Goal: Task Accomplishment & Management: Manage account settings

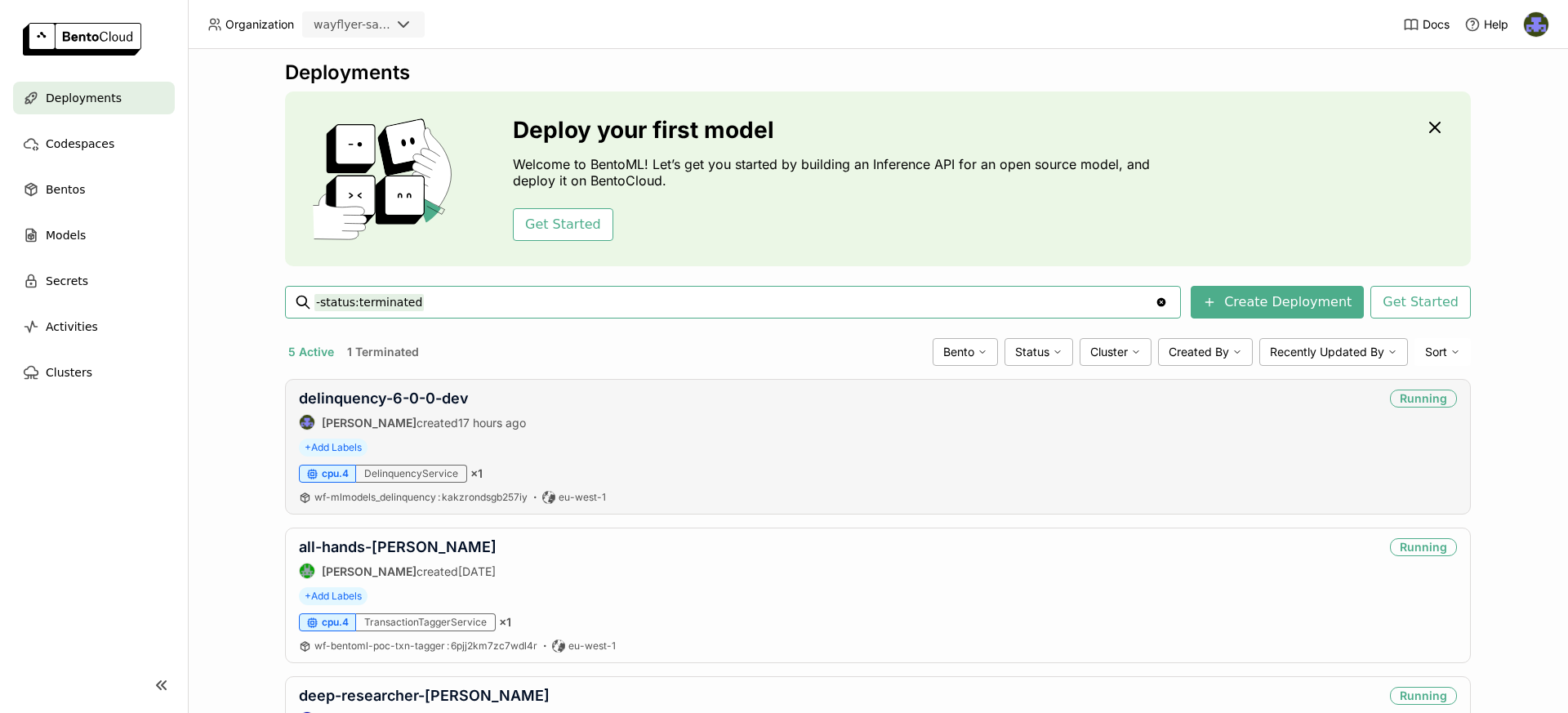
scroll to position [10, 0]
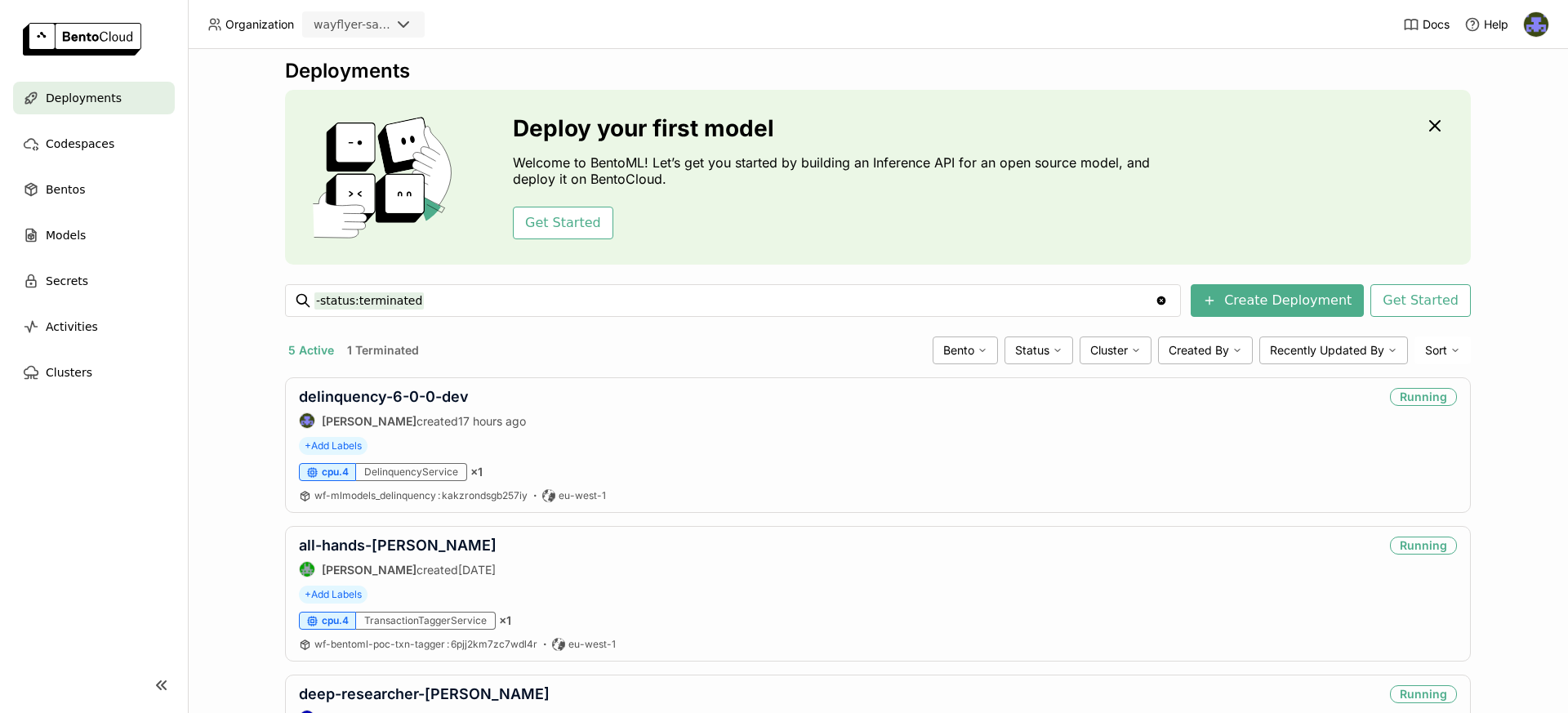
click at [387, 345] on button "1 Terminated" at bounding box center [383, 350] width 78 height 21
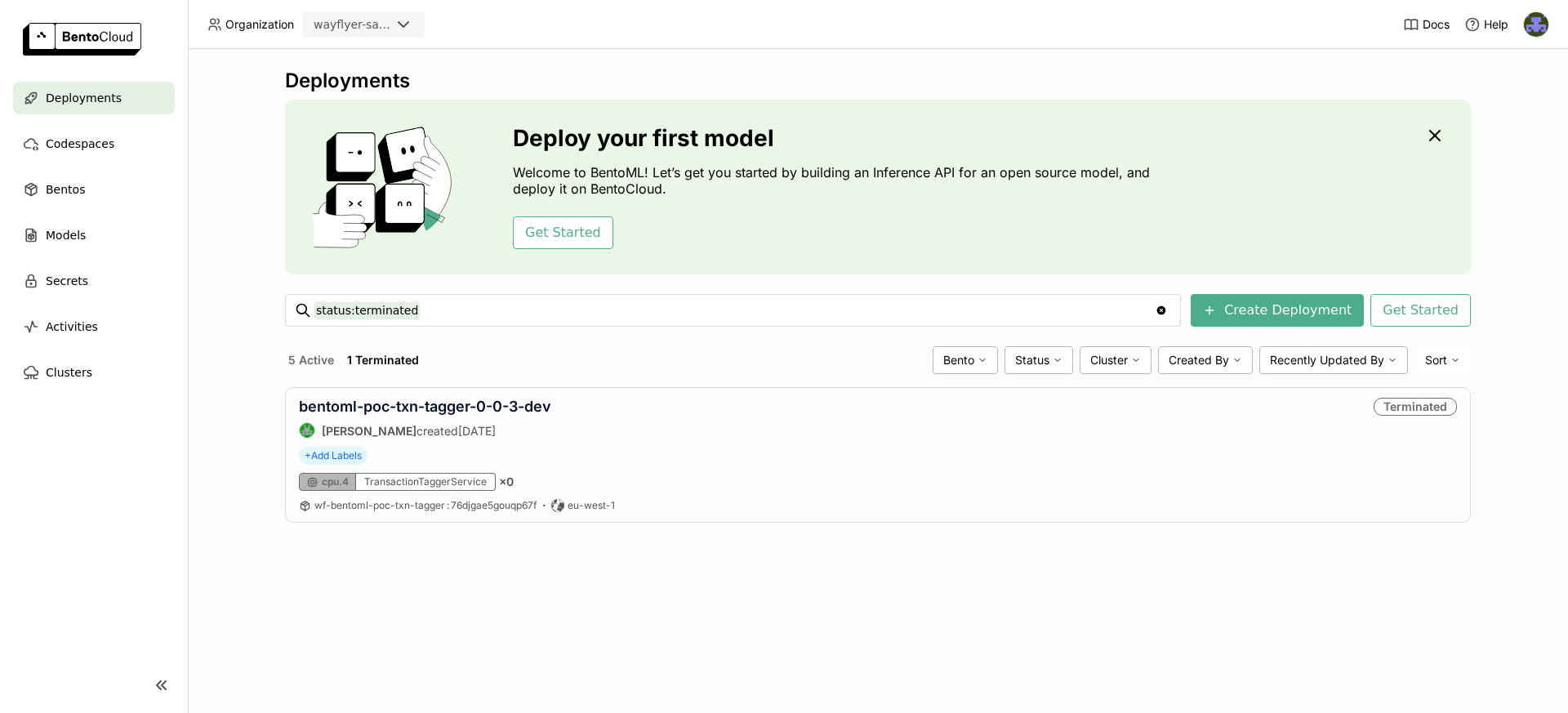
click at [129, 102] on div "Deployments" at bounding box center [94, 98] width 162 height 33
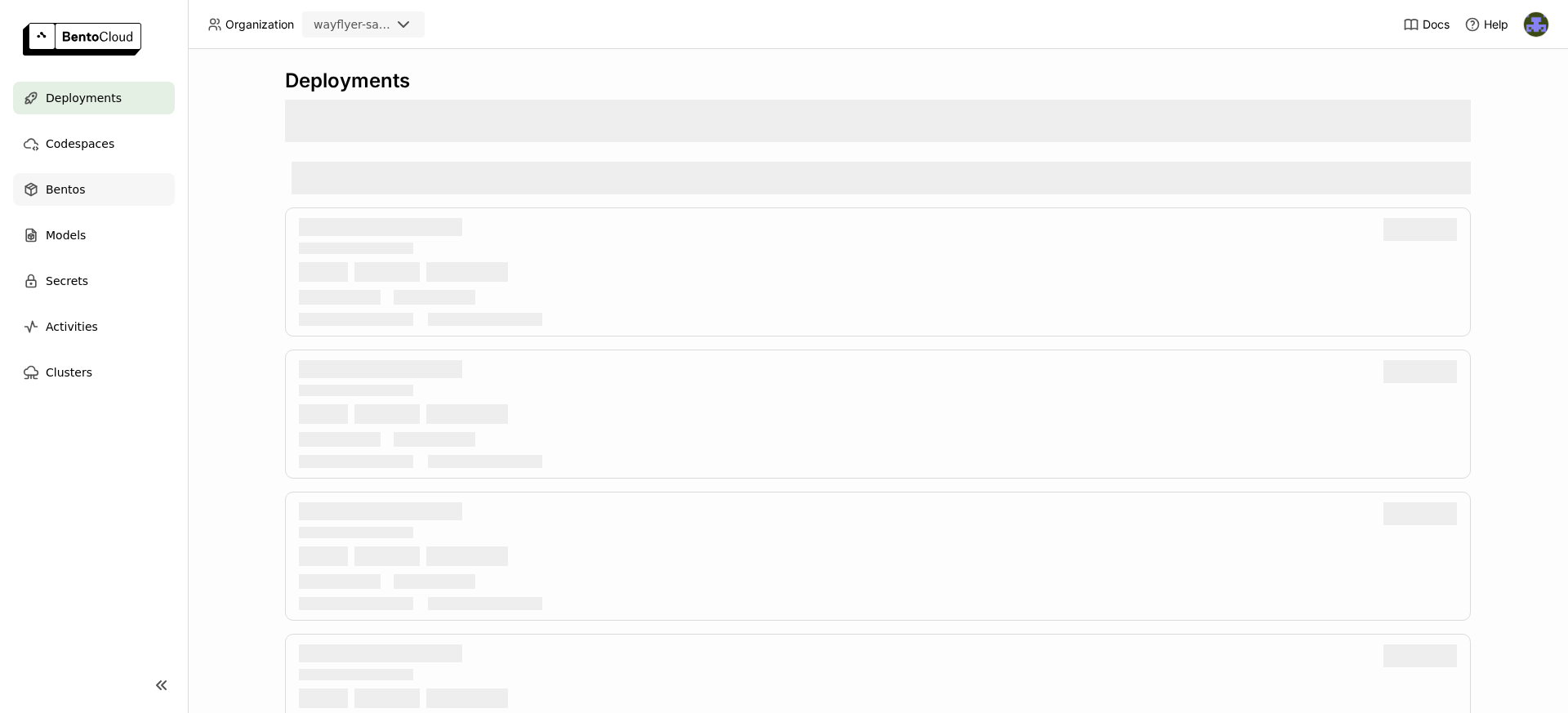
click at [133, 186] on div "Bentos" at bounding box center [94, 189] width 162 height 33
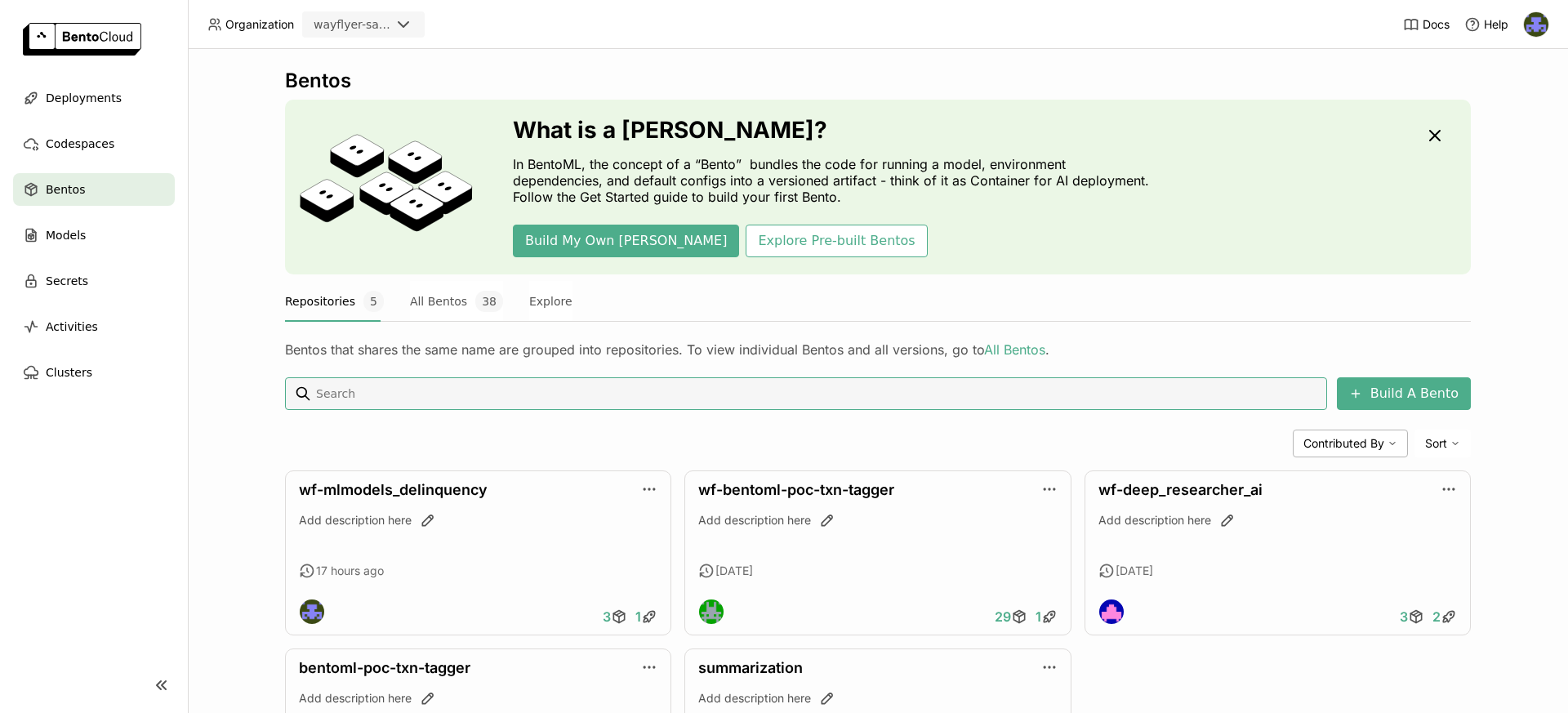
scroll to position [145, 0]
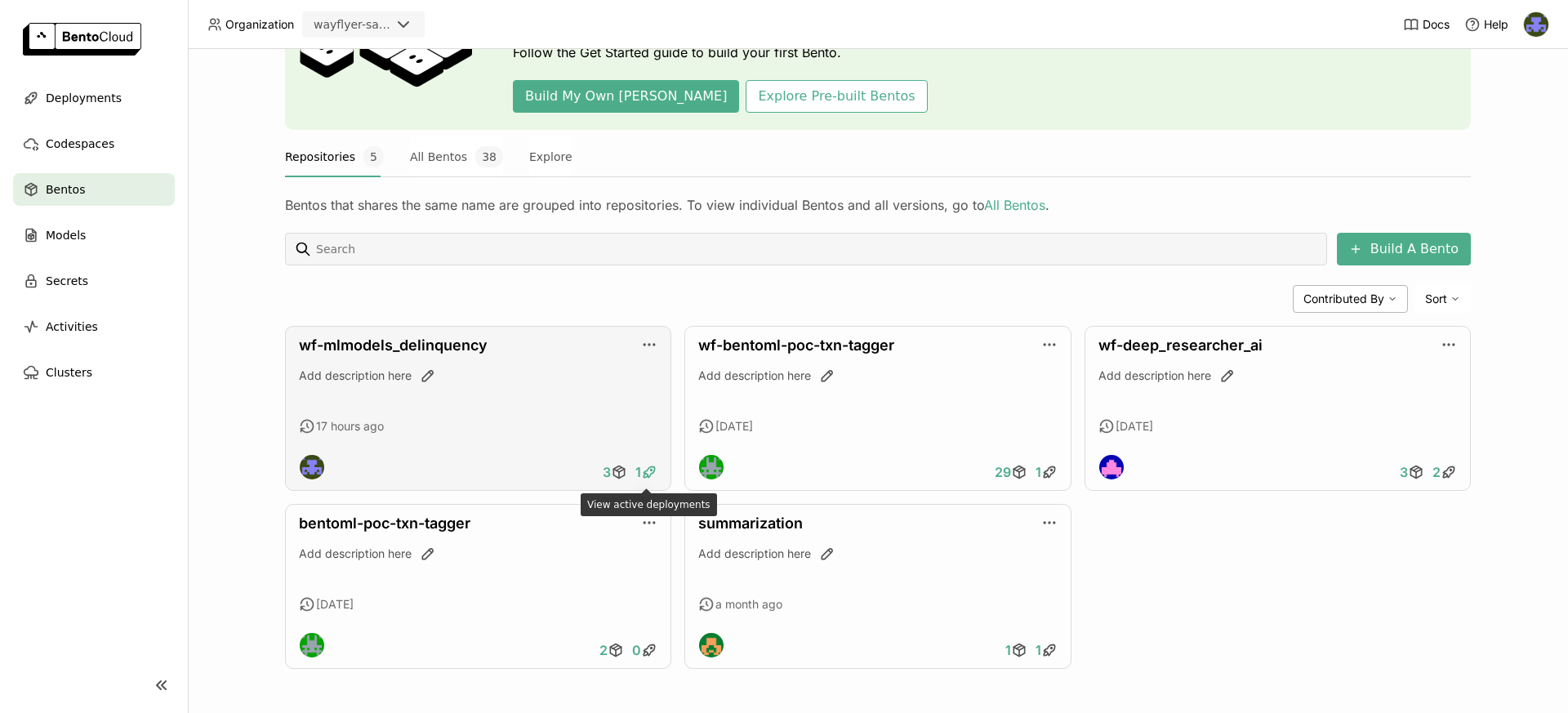
click at [653, 474] on icon at bounding box center [649, 472] width 16 height 16
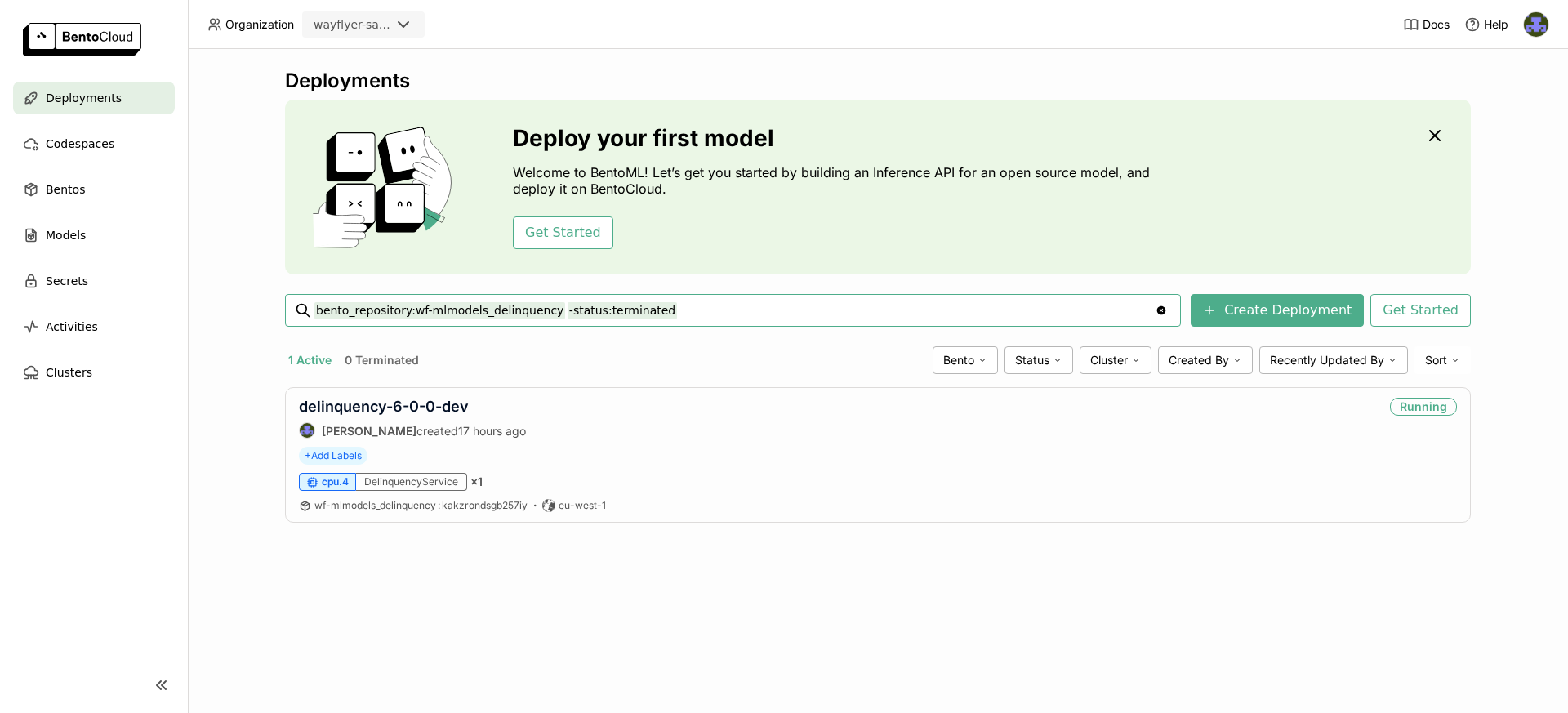
click at [119, 102] on div "Deployments" at bounding box center [94, 98] width 162 height 33
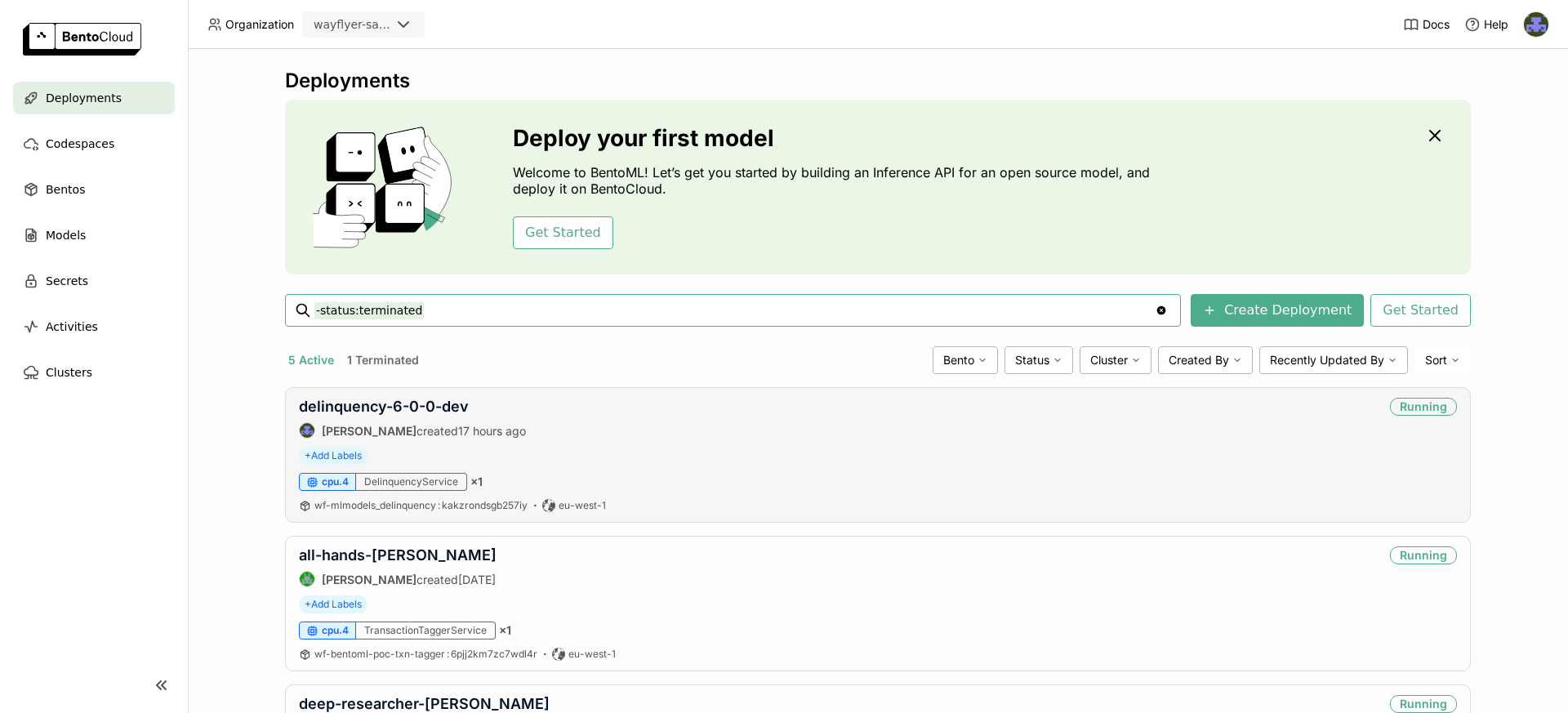
click at [739, 412] on div "delinquency-6-0-0-dev Deirdre Bevan created 17 hours ago Running" at bounding box center [878, 417] width 1158 height 41
click at [105, 189] on div "Bentos" at bounding box center [94, 189] width 162 height 33
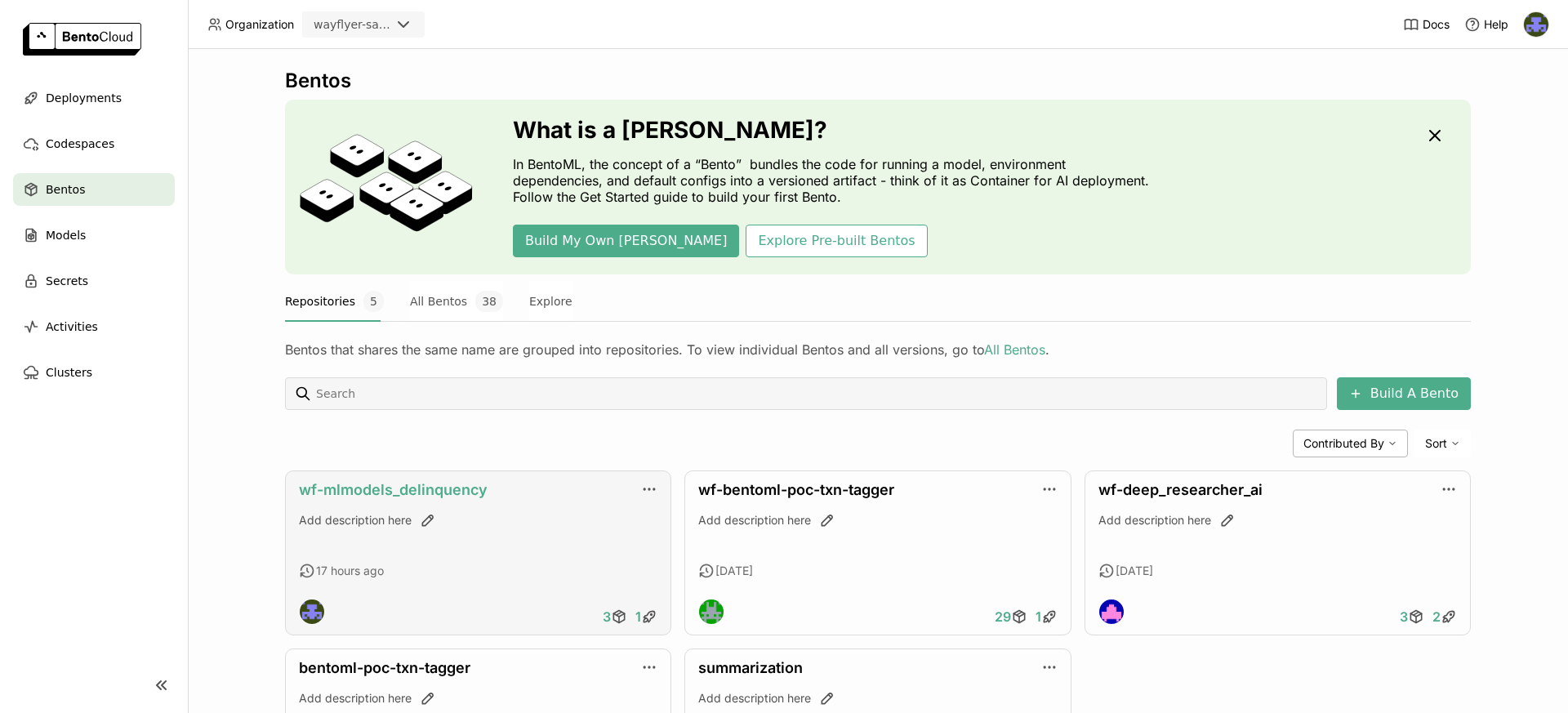
click at [444, 490] on link "wf-mlmodels_delinquency" at bounding box center [392, 489] width 189 height 17
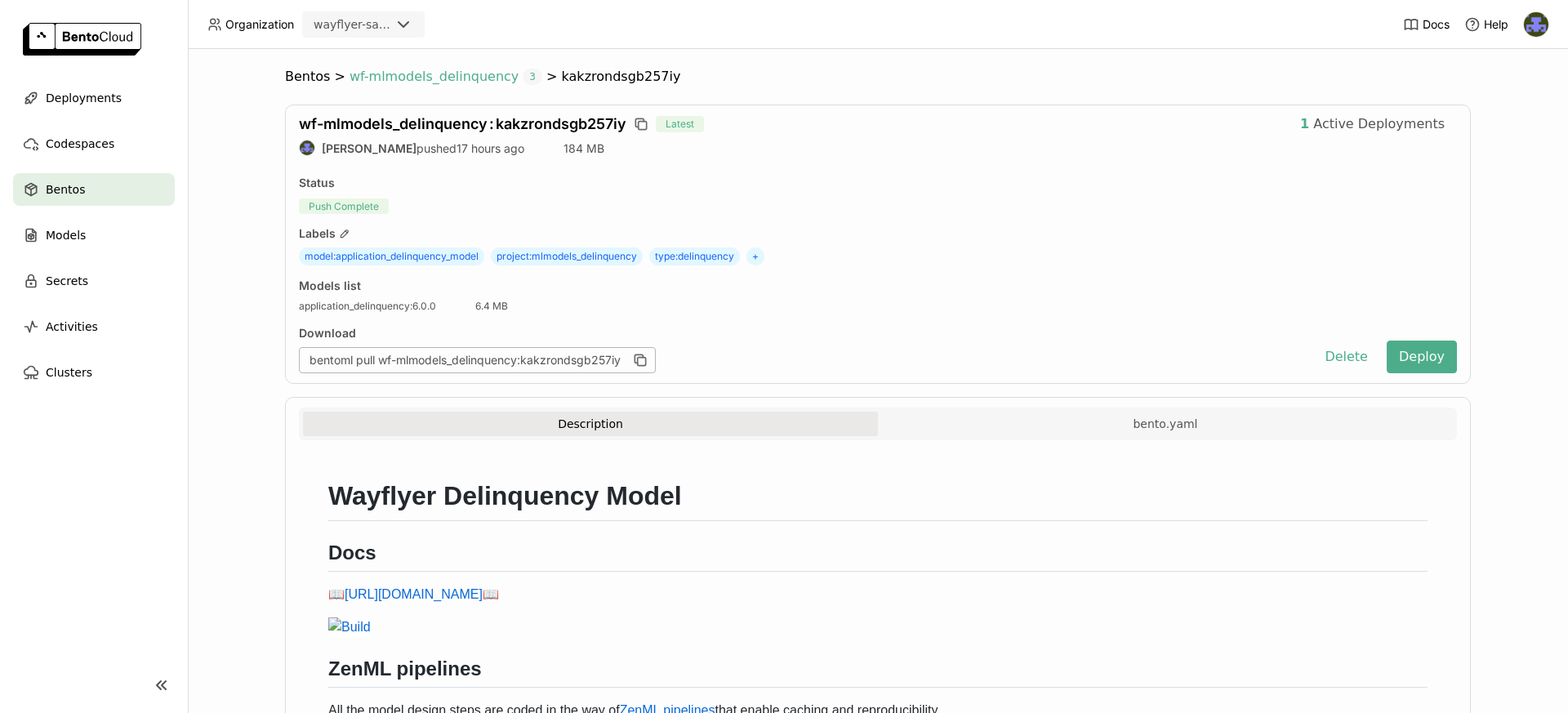
click at [523, 78] on span "3" at bounding box center [532, 77] width 19 height 16
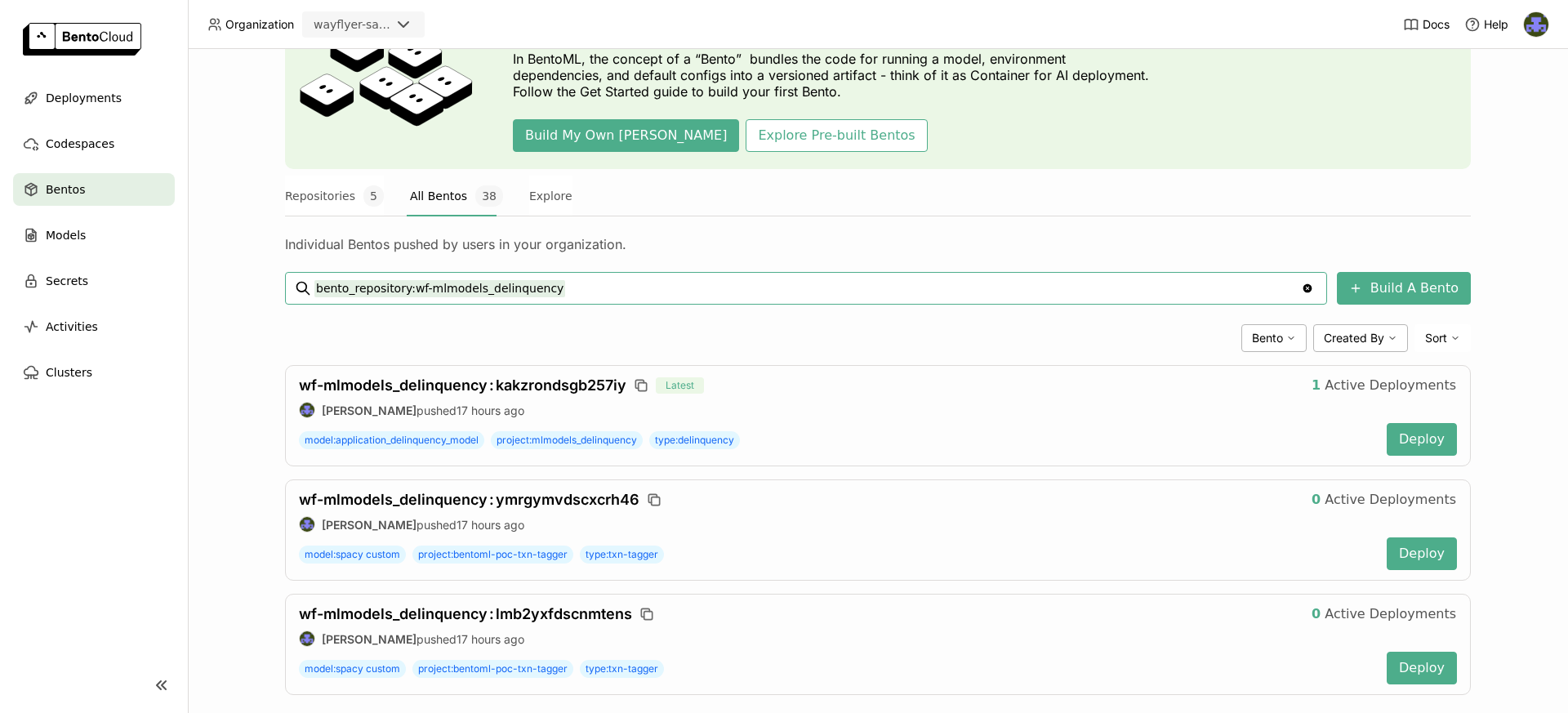
scroll to position [131, 0]
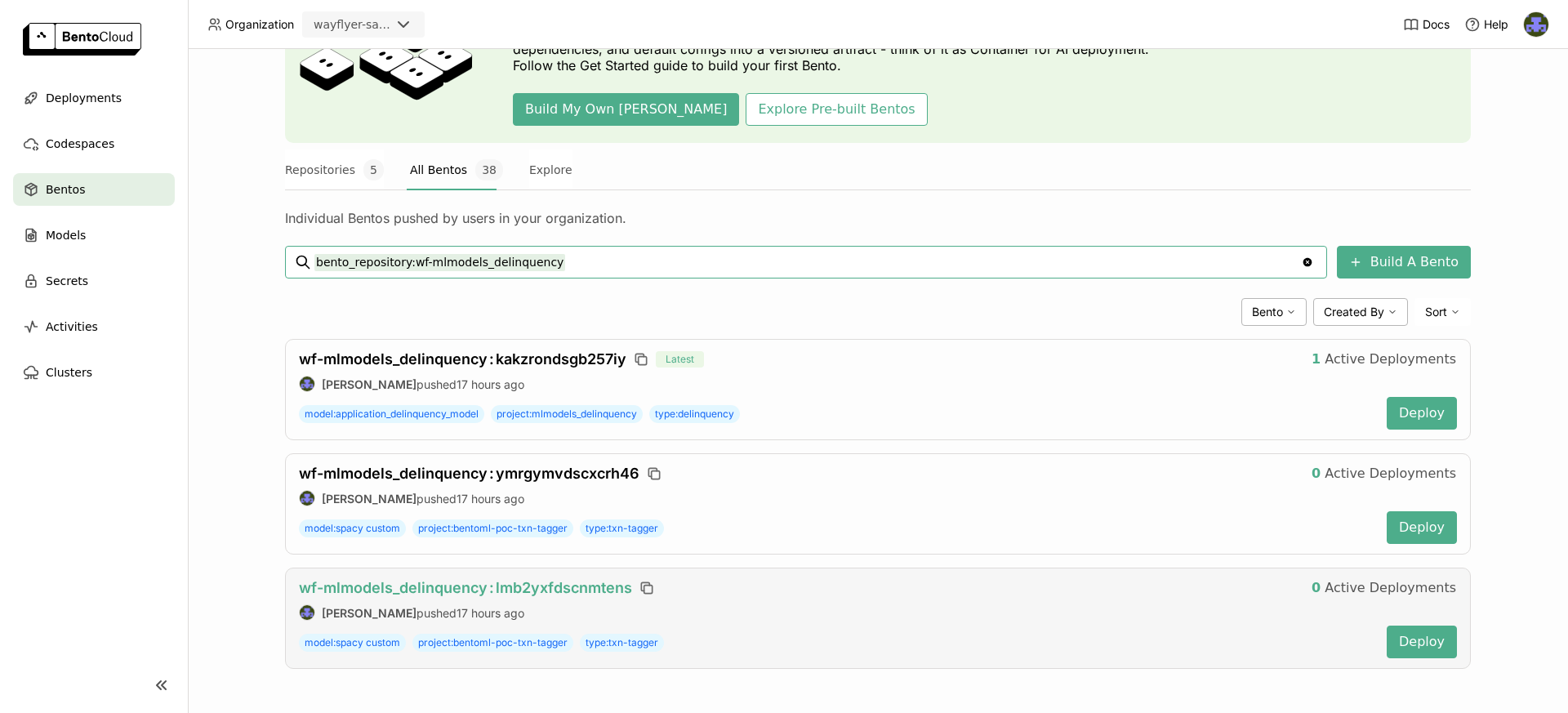
click at [546, 584] on span "wf-mlmodels_delinquency : lmb2yxfdscnmtens" at bounding box center [465, 588] width 333 height 17
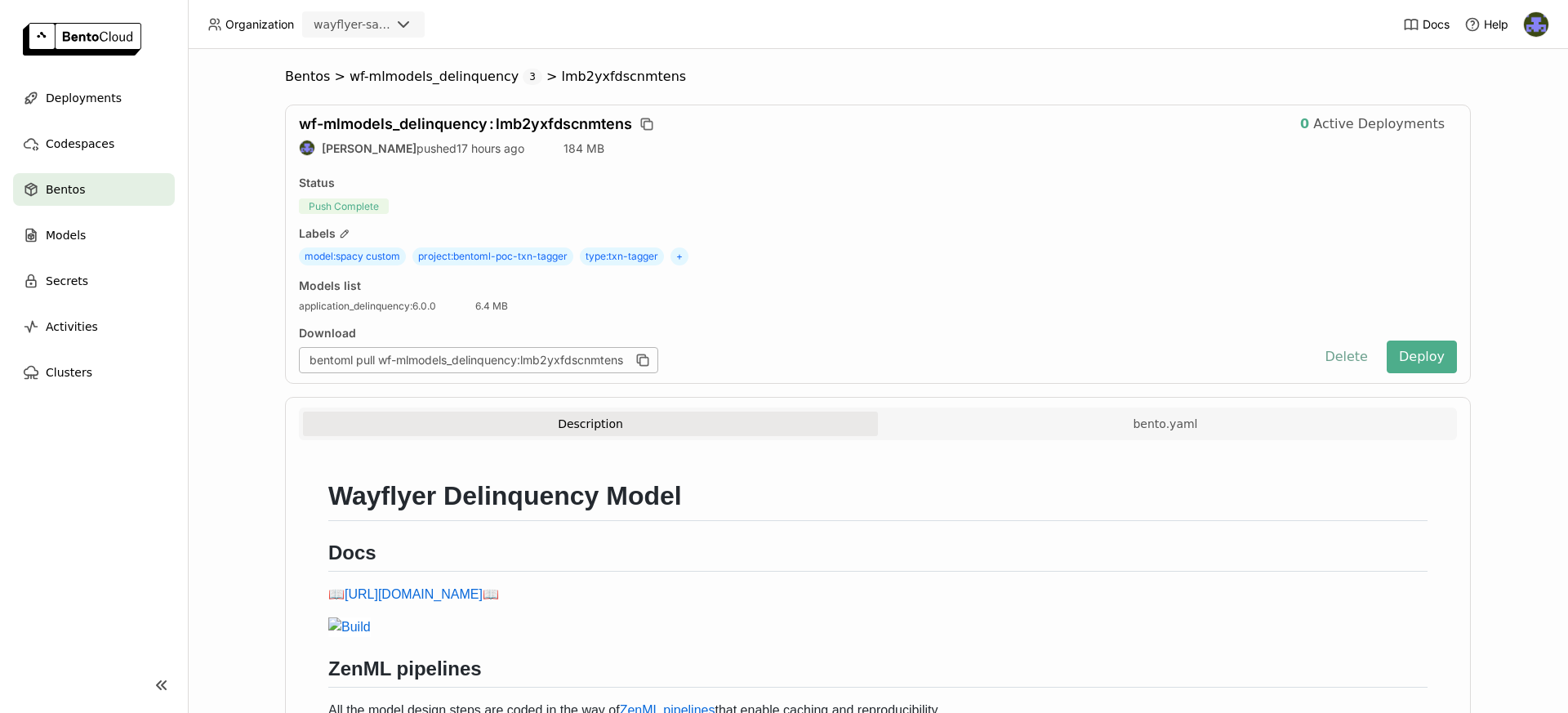
click at [1350, 359] on button "Delete" at bounding box center [1346, 357] width 68 height 33
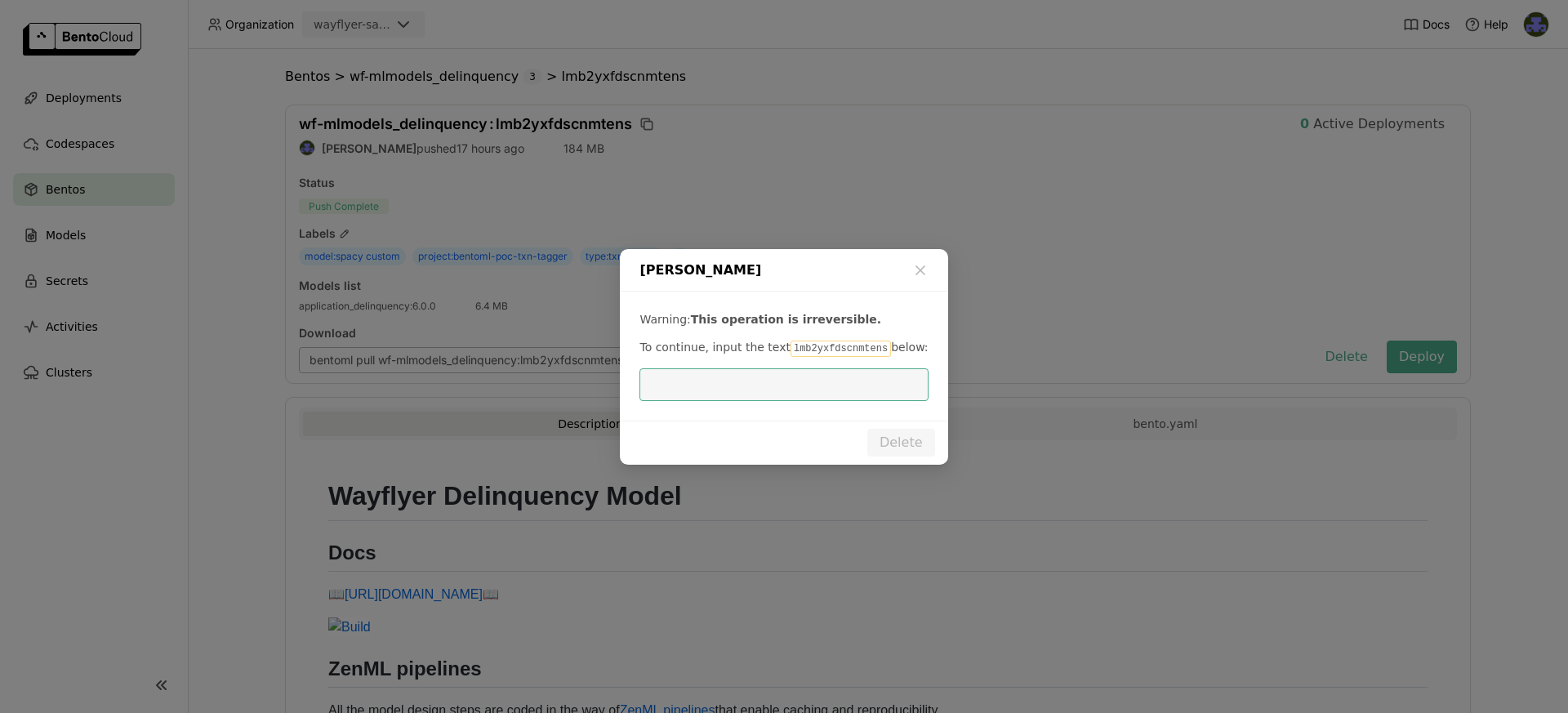
click at [796, 387] on input "dialog" at bounding box center [783, 385] width 269 height 31
click at [850, 350] on code "lmb2yxfdscnmtens" at bounding box center [840, 348] width 101 height 16
copy code "lmb2yxfdscnmtens"
click at [754, 387] on input "dialog" at bounding box center [783, 385] width 269 height 31
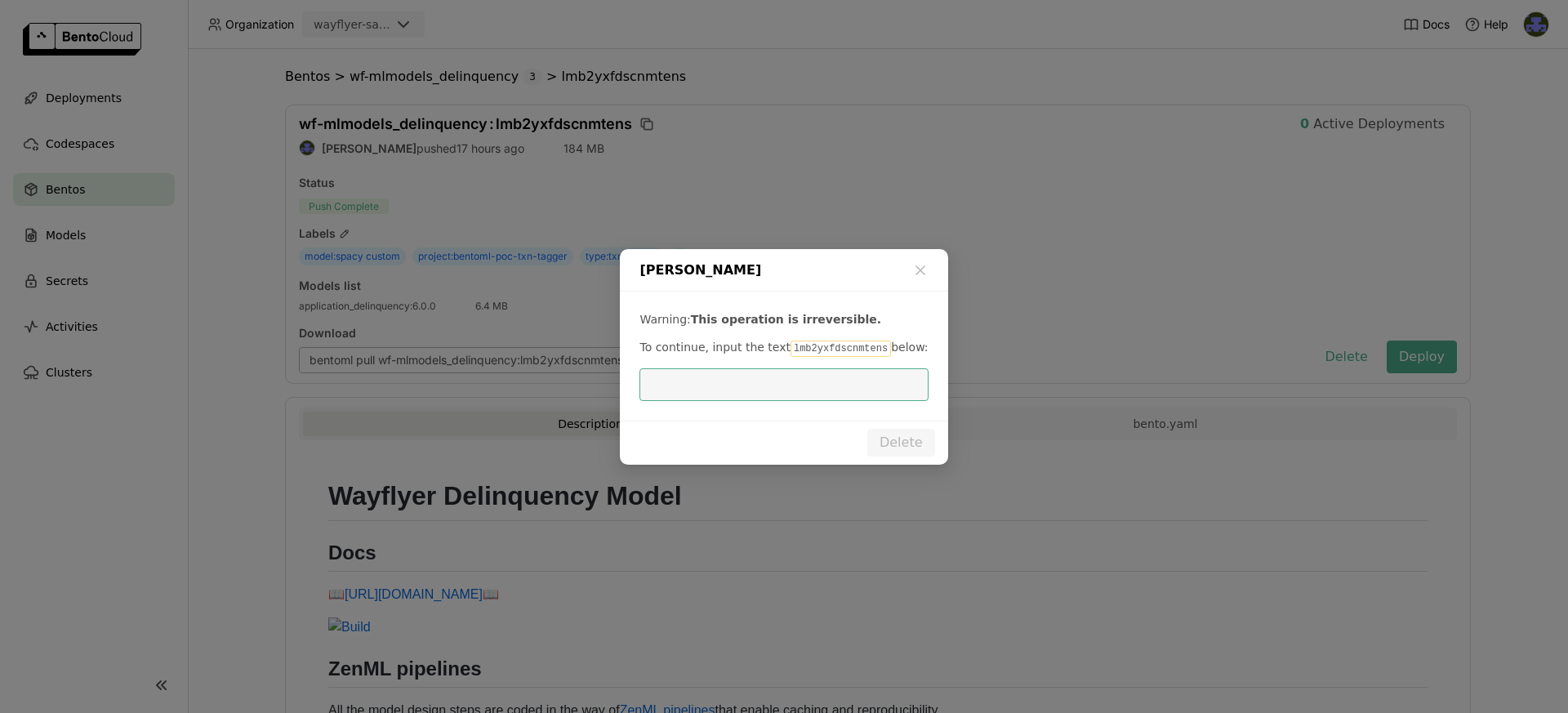
paste input "lmb2yxfdscnmtens"
type input "lmb2yxfdscnmtens"
click at [896, 435] on button "Delete" at bounding box center [901, 442] width 68 height 28
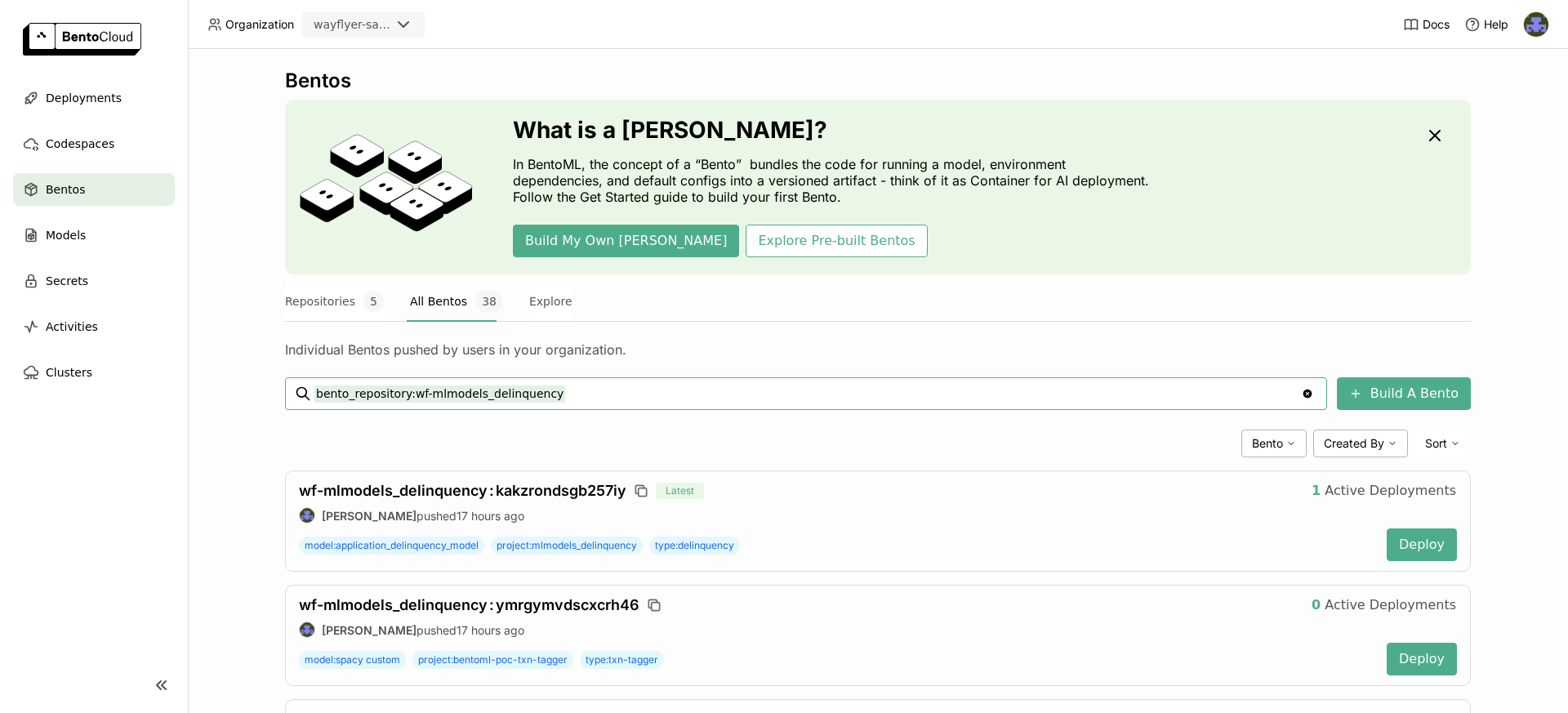
scroll to position [17, 0]
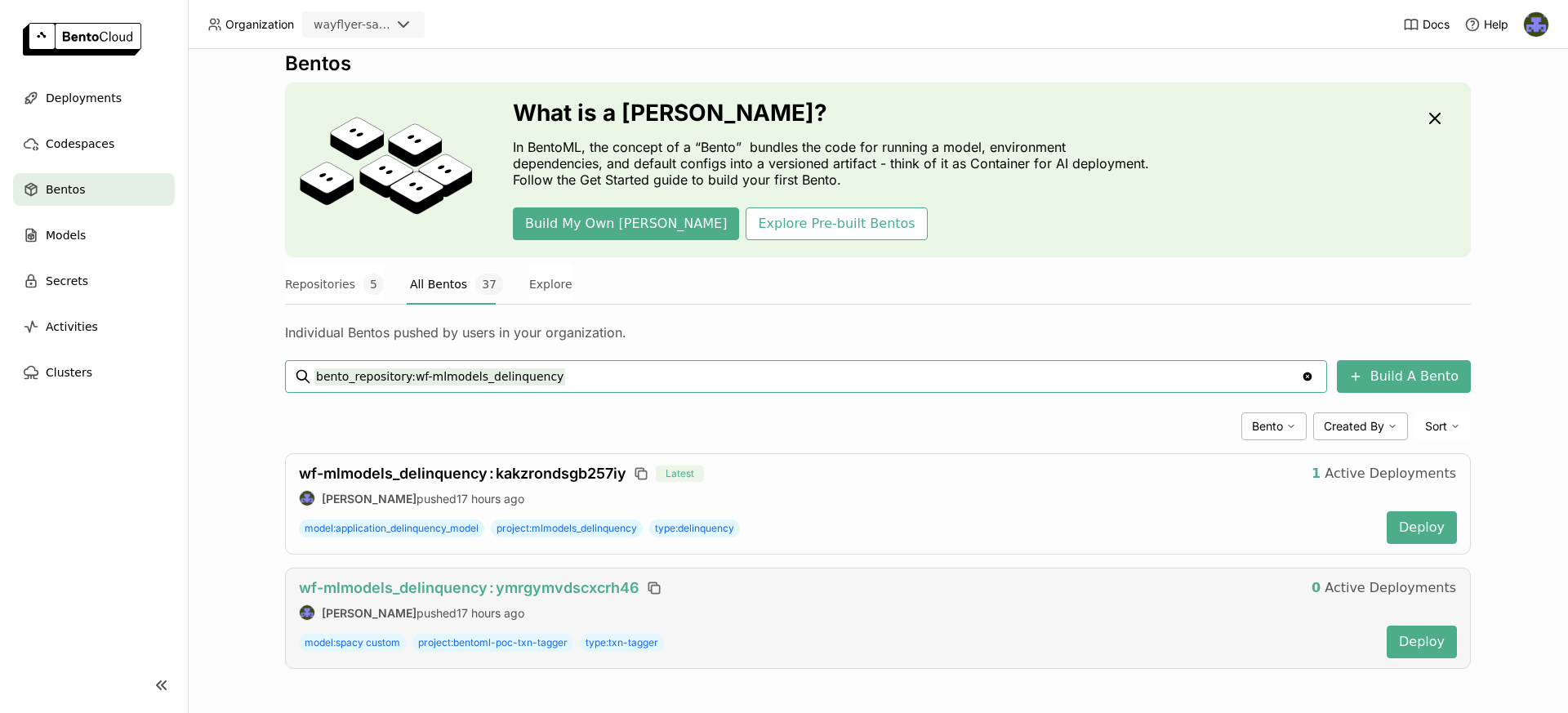
click at [609, 587] on span "wf-mlmodels_delinquency : ymrgymvdscxcrh46" at bounding box center [469, 588] width 341 height 17
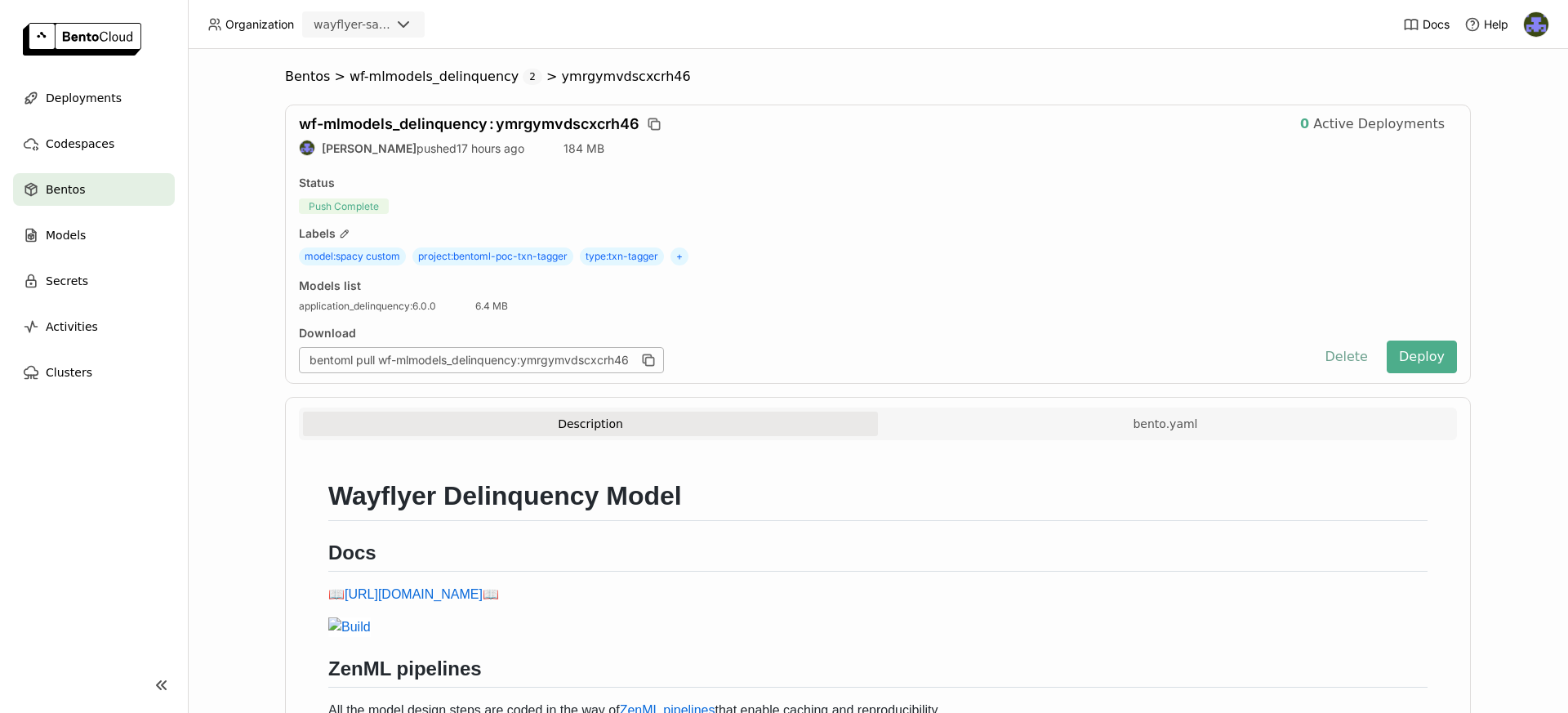
click at [1358, 356] on button "Delete" at bounding box center [1346, 357] width 68 height 33
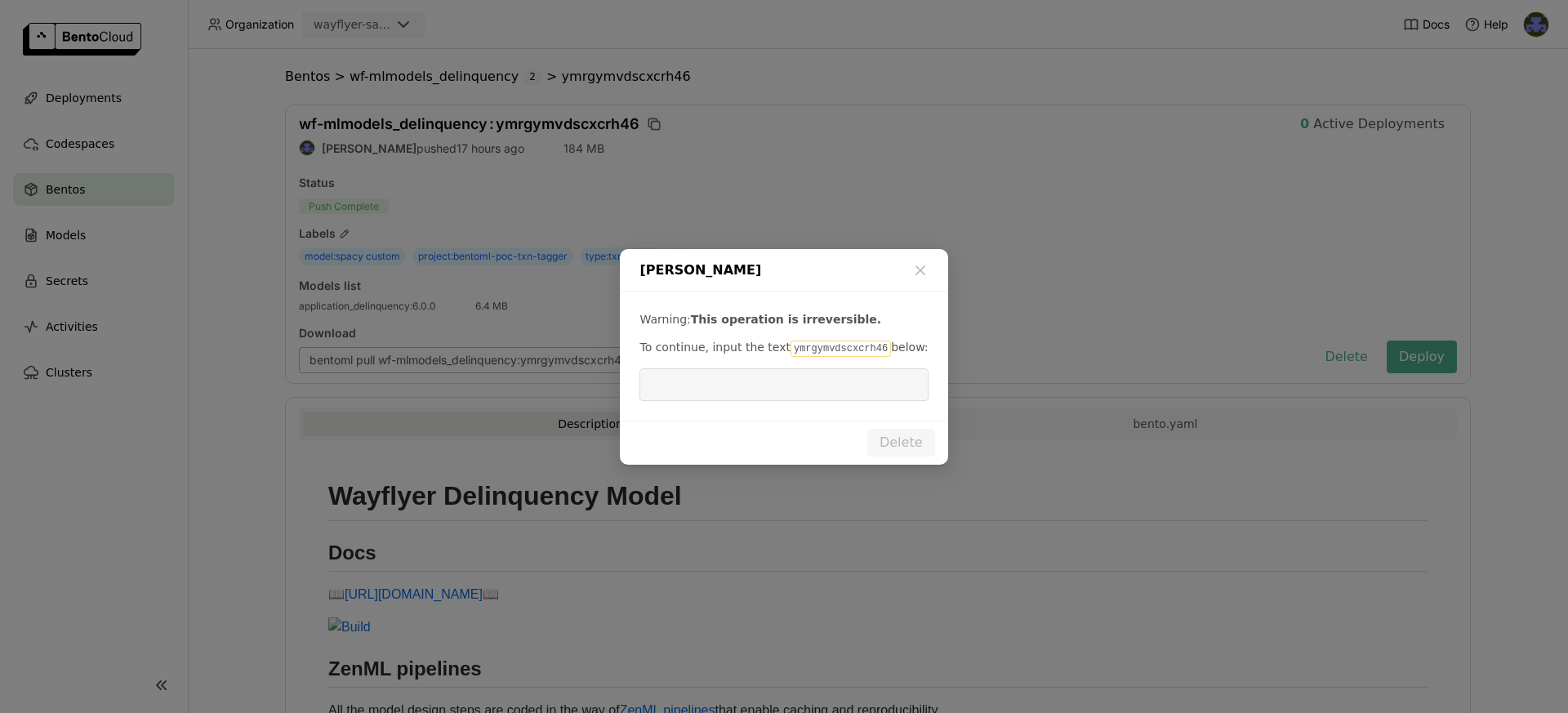
click at [817, 349] on code "ymrgymvdscxcrh46" at bounding box center [840, 348] width 101 height 16
copy code "ymrgymvdscxcrh46"
click at [778, 387] on input "dialog" at bounding box center [783, 385] width 269 height 31
paste input "ymrgymvdscxcrh46"
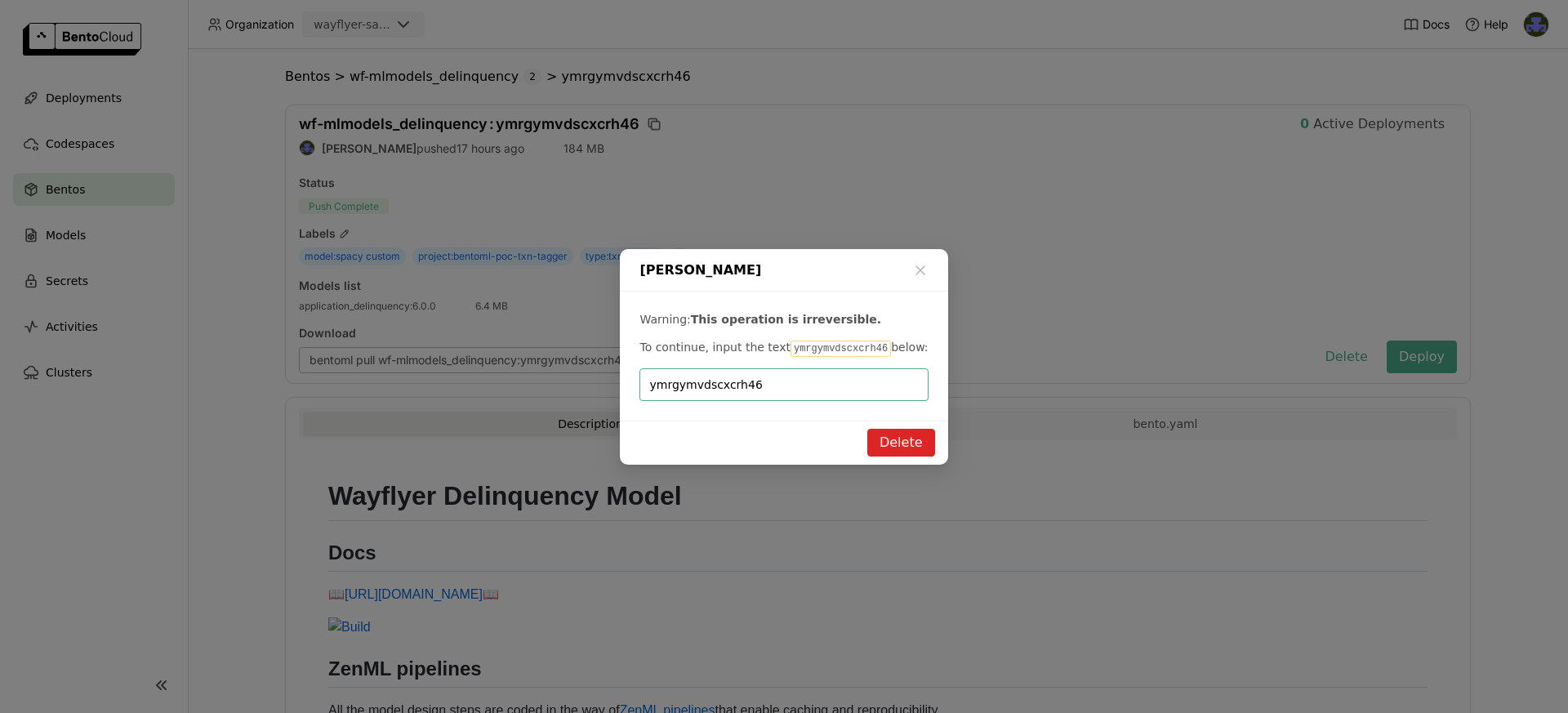
type input "ymrgymvdscxcrh46"
click at [904, 444] on button "Delete" at bounding box center [901, 442] width 68 height 28
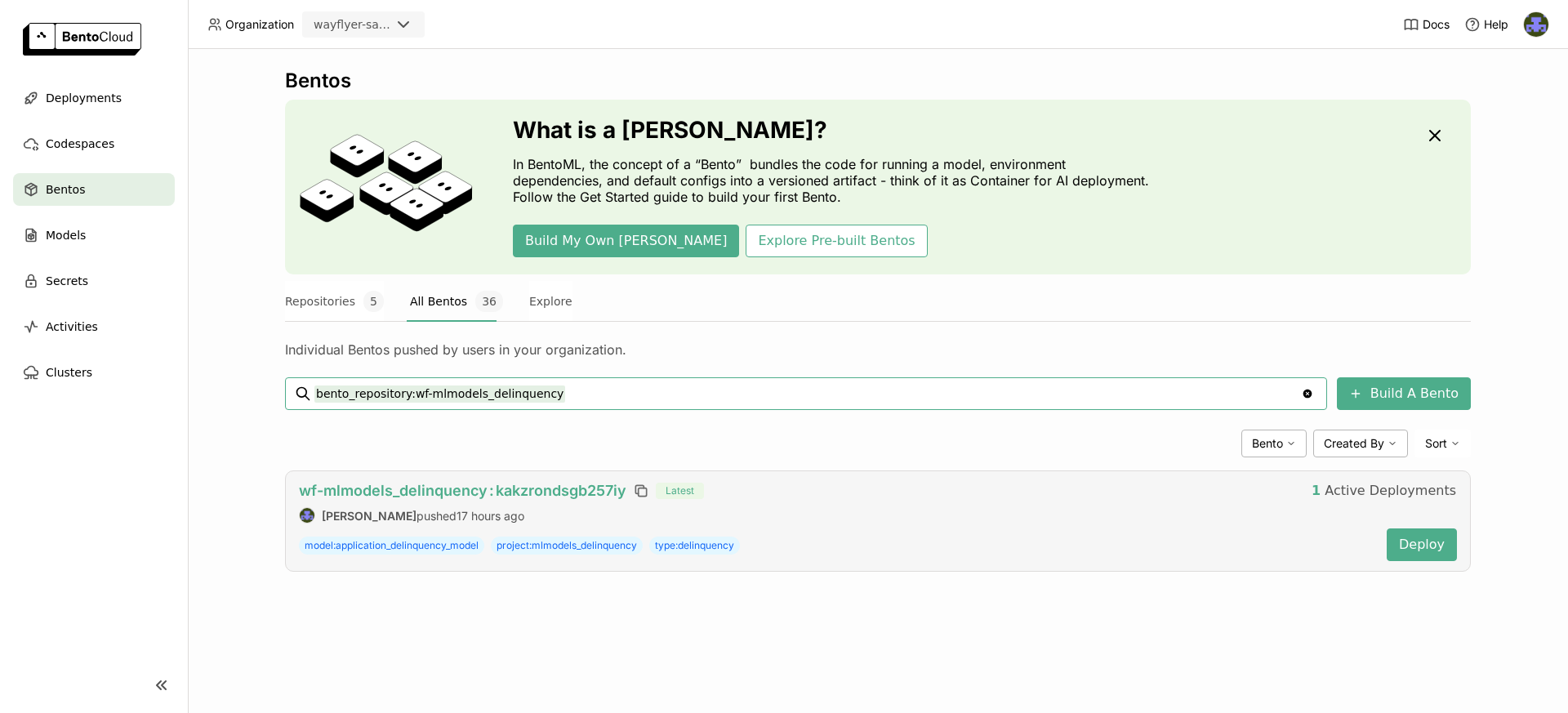
click at [589, 490] on span "wf-mlmodels_delinquency : kakzrondsgb257iy" at bounding box center [462, 490] width 327 height 17
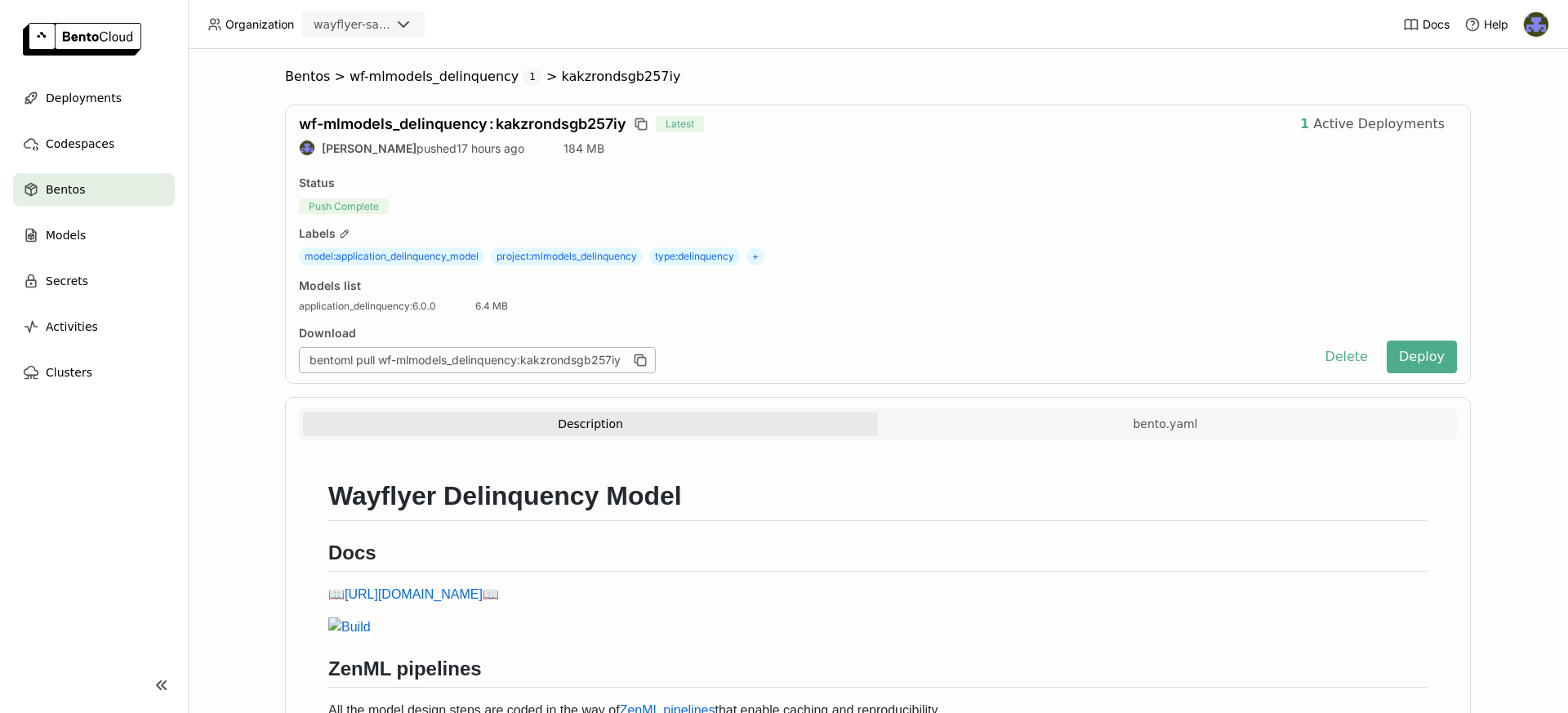
click at [146, 193] on div "Bentos" at bounding box center [94, 189] width 162 height 33
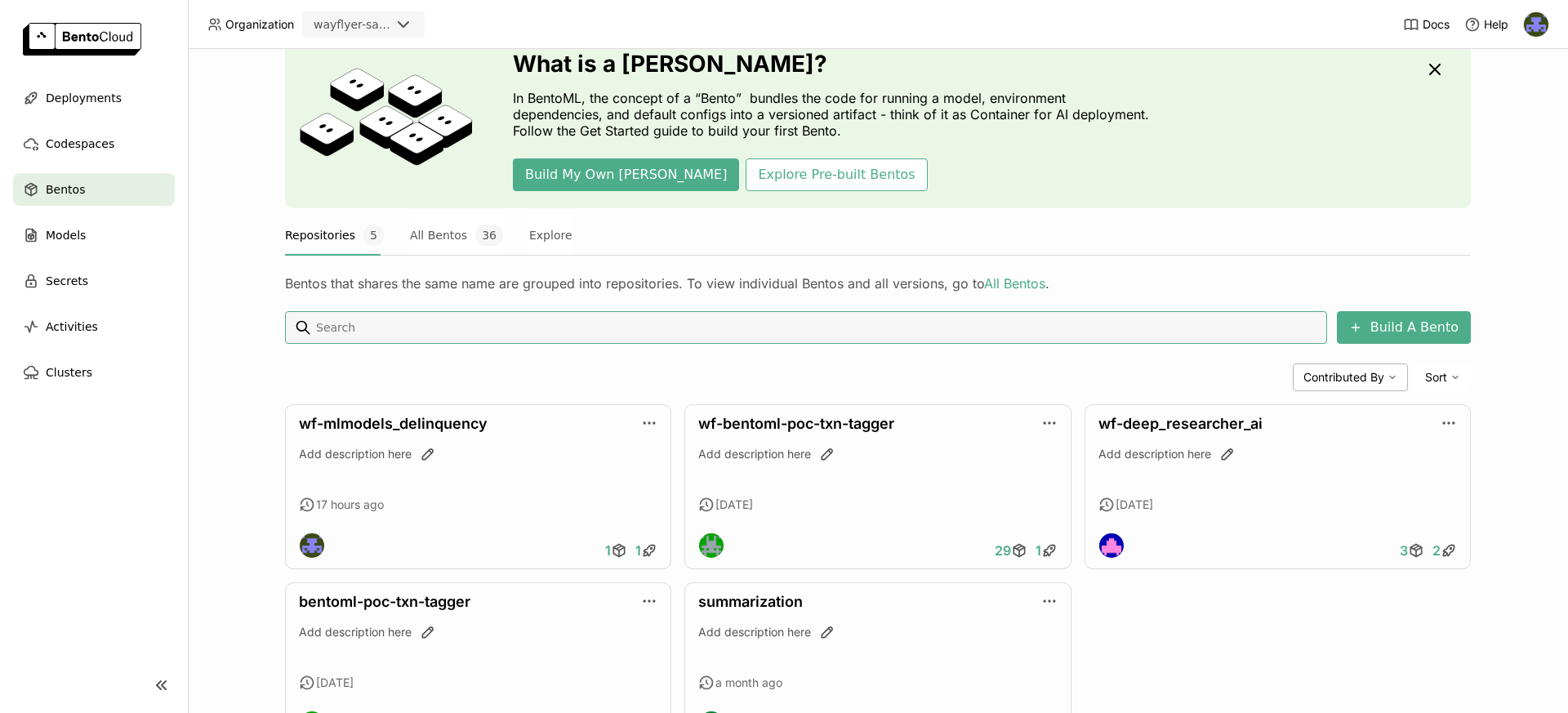
scroll to position [145, 0]
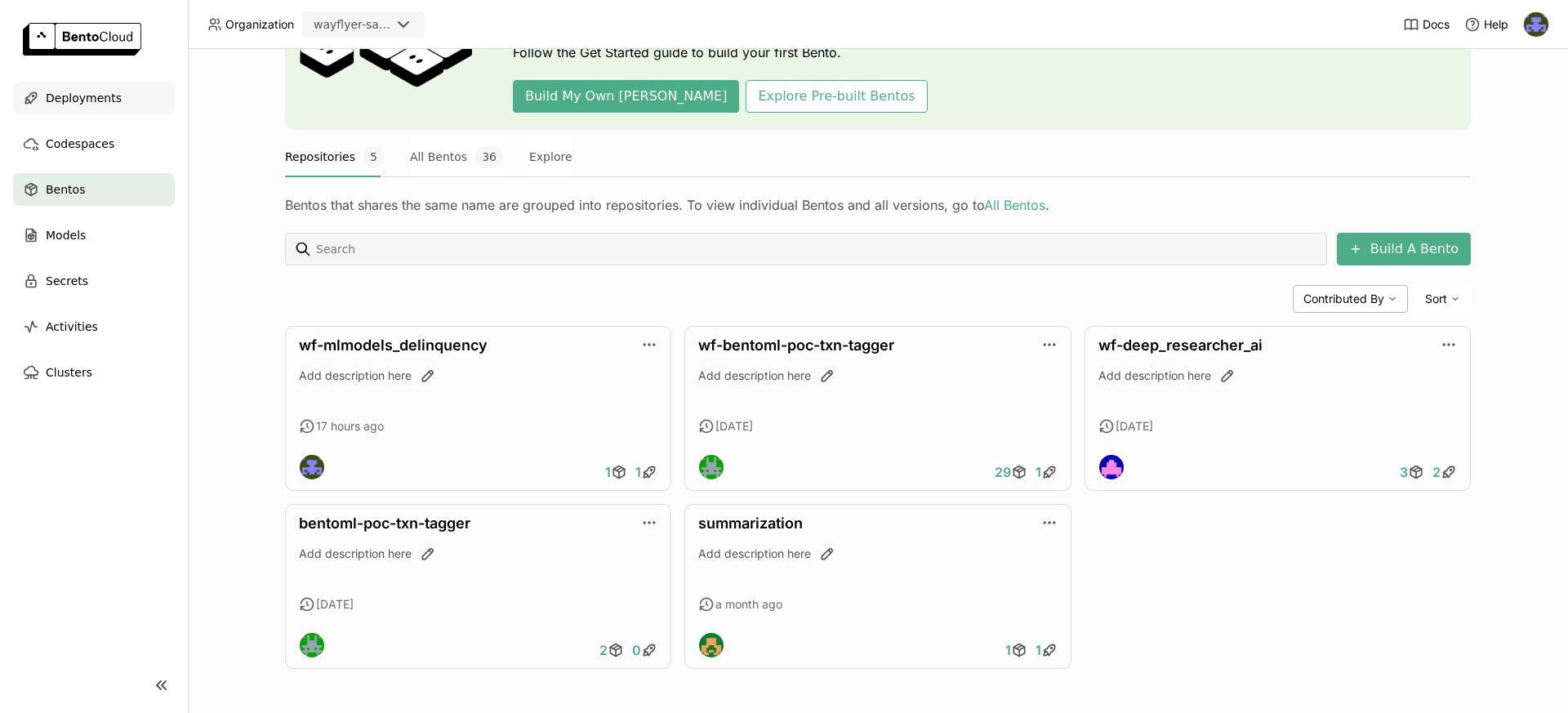
click at [79, 102] on span "Deployments" at bounding box center [83, 98] width 76 height 19
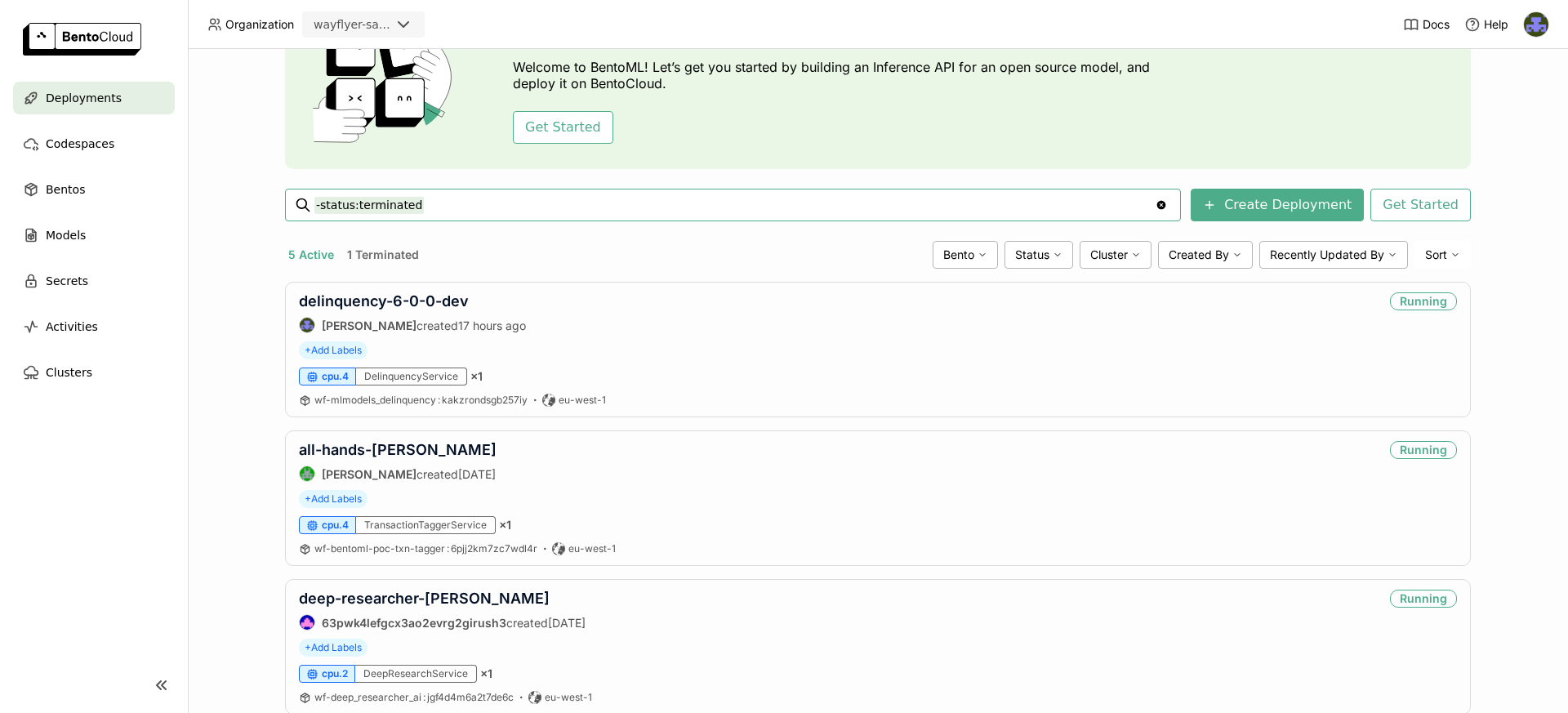
scroll to position [108, 0]
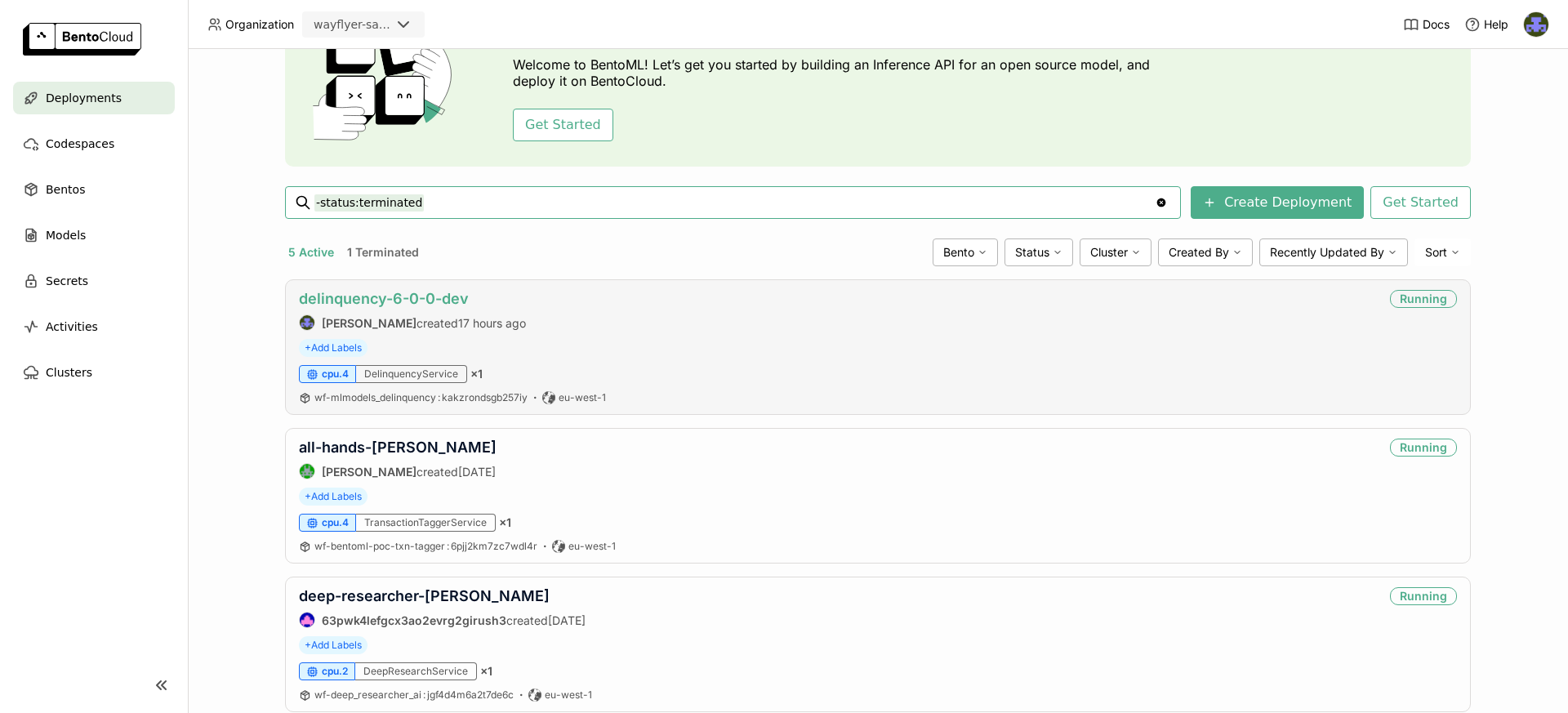
click at [437, 301] on link "delinquency-6-0-0-dev" at bounding box center [383, 299] width 169 height 17
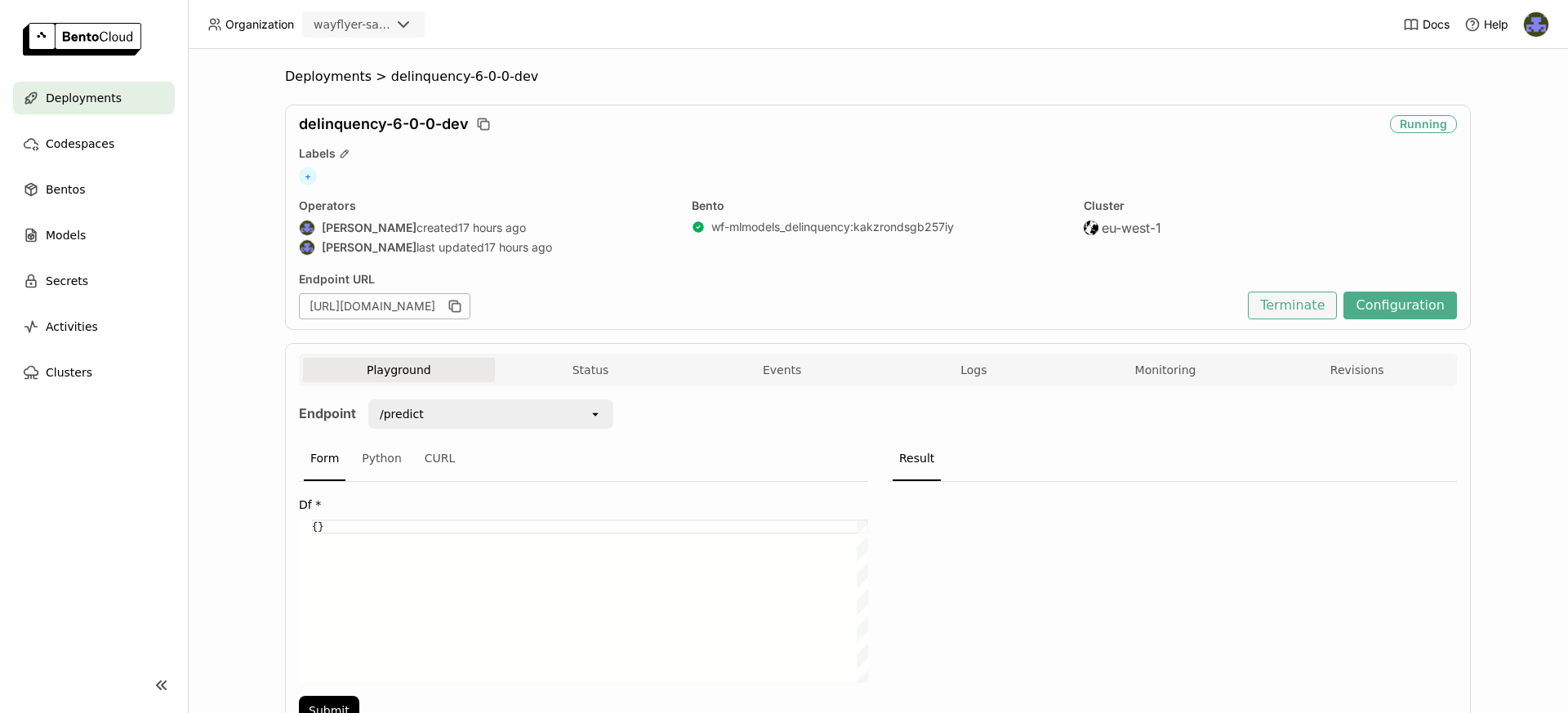
click at [1302, 308] on button "Terminate" at bounding box center [1291, 305] width 89 height 28
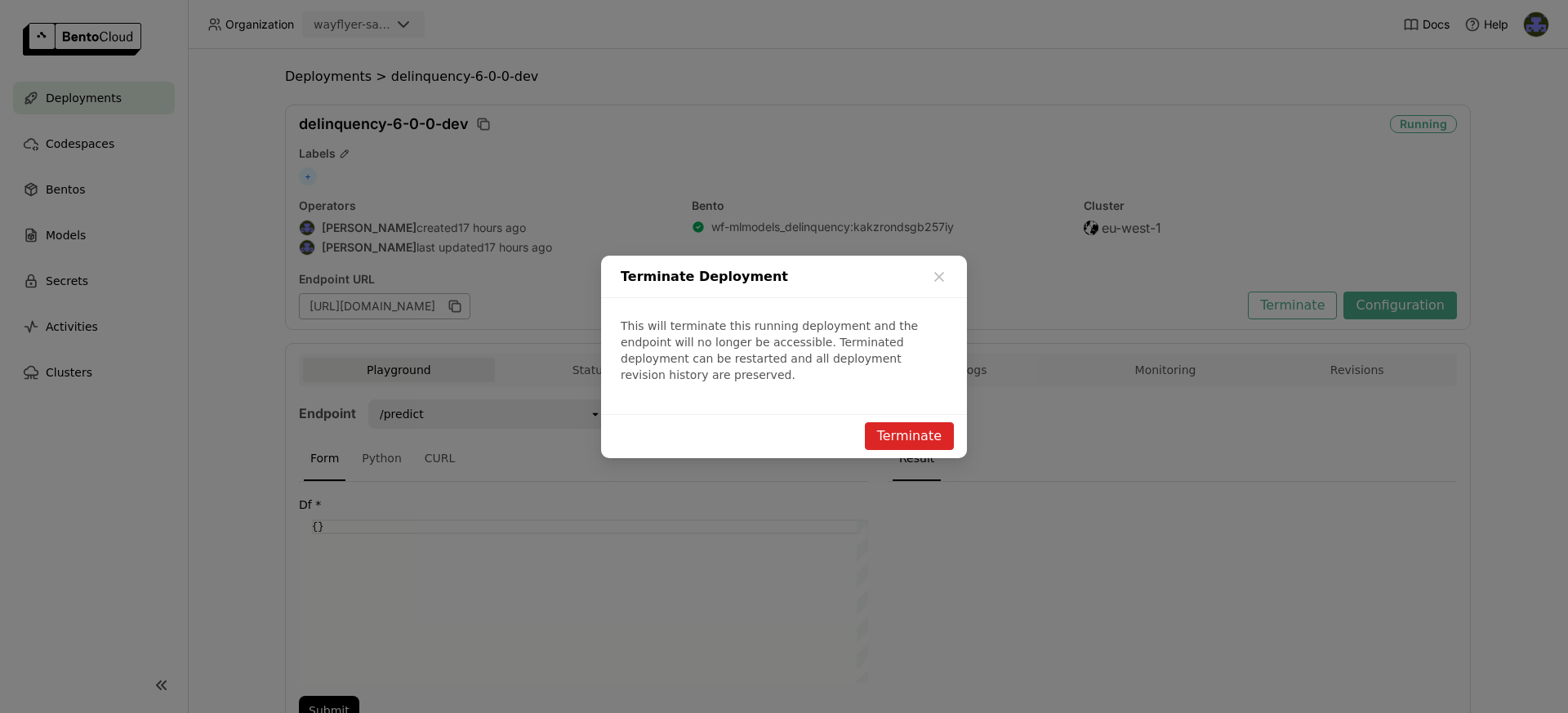
click at [936, 435] on button "Terminate" at bounding box center [908, 435] width 89 height 28
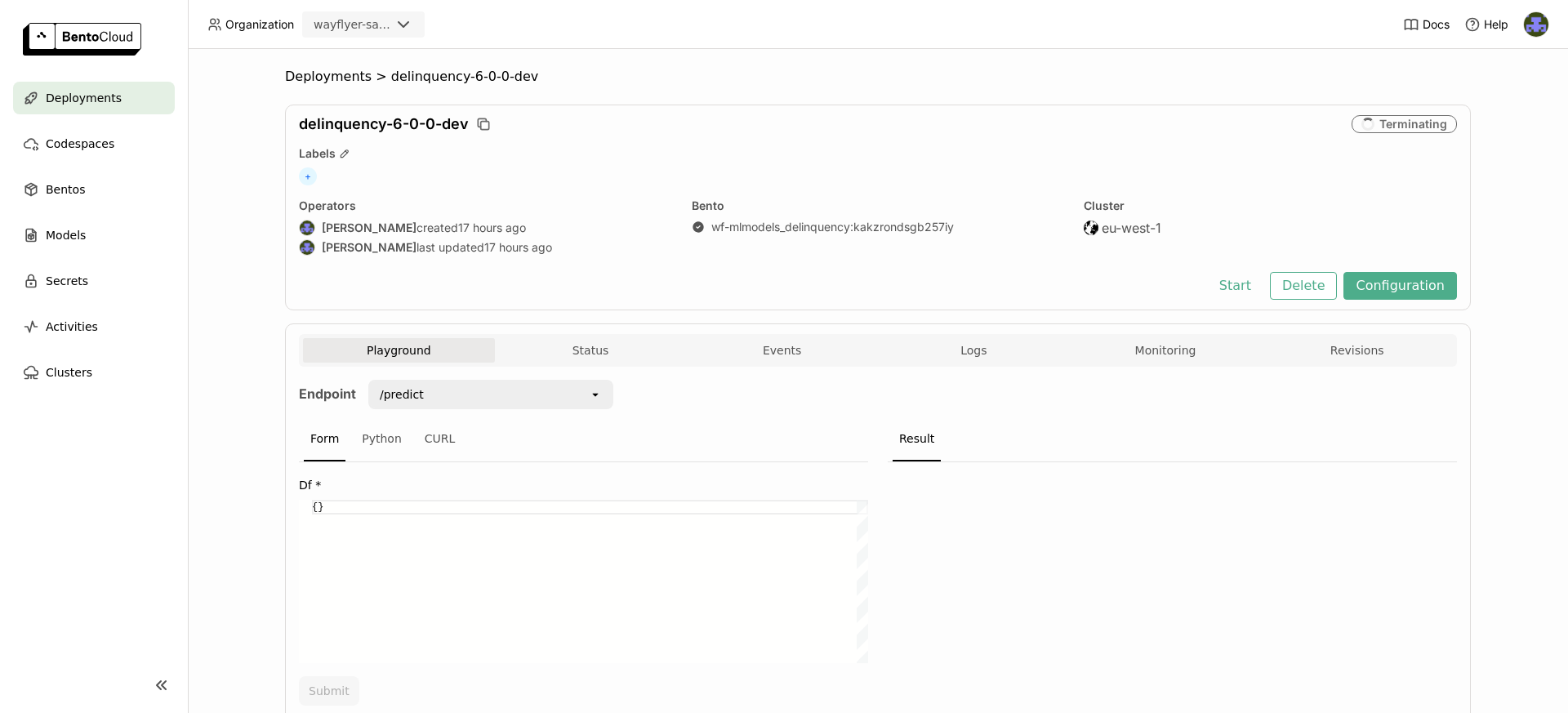
click at [98, 105] on span "Deployments" at bounding box center [83, 98] width 76 height 19
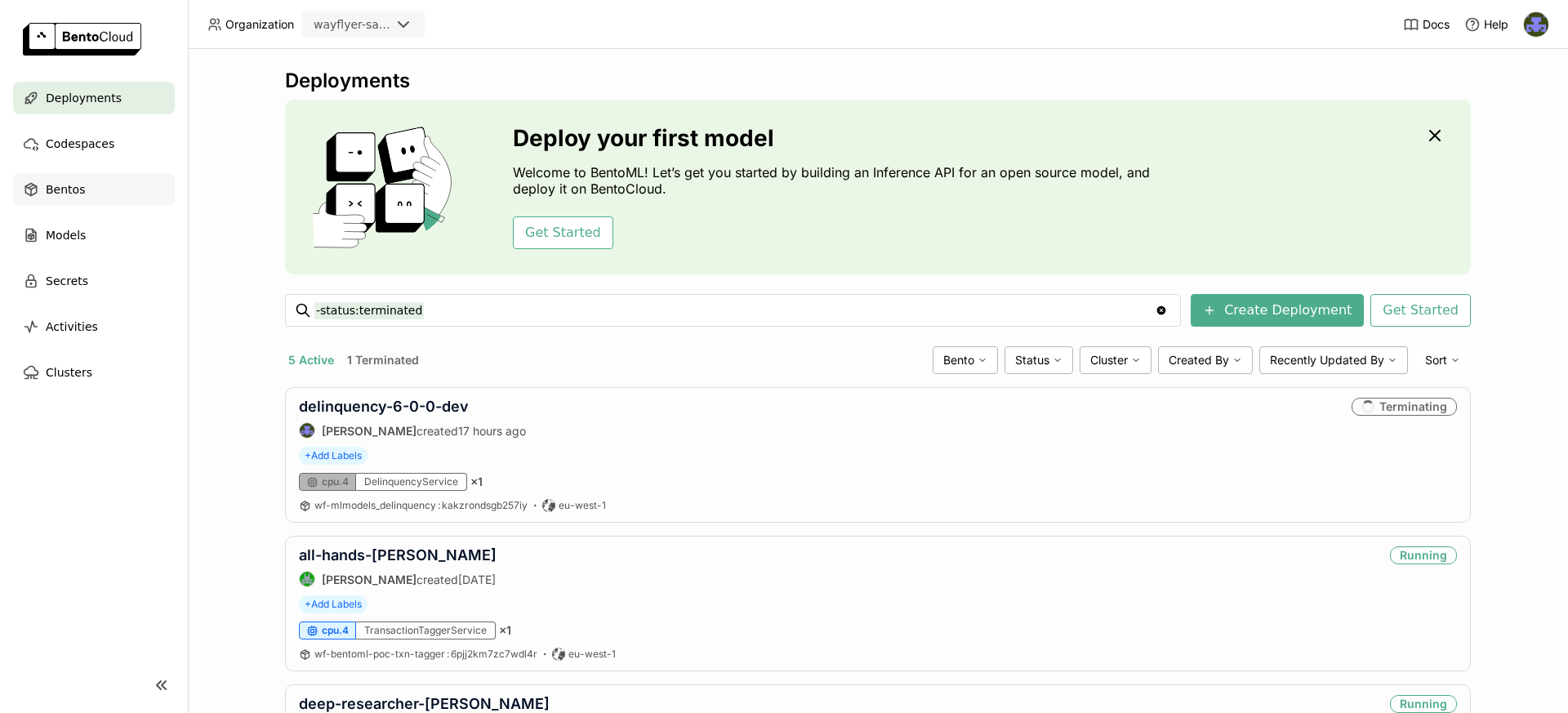
click at [145, 191] on div "Bentos" at bounding box center [94, 189] width 162 height 33
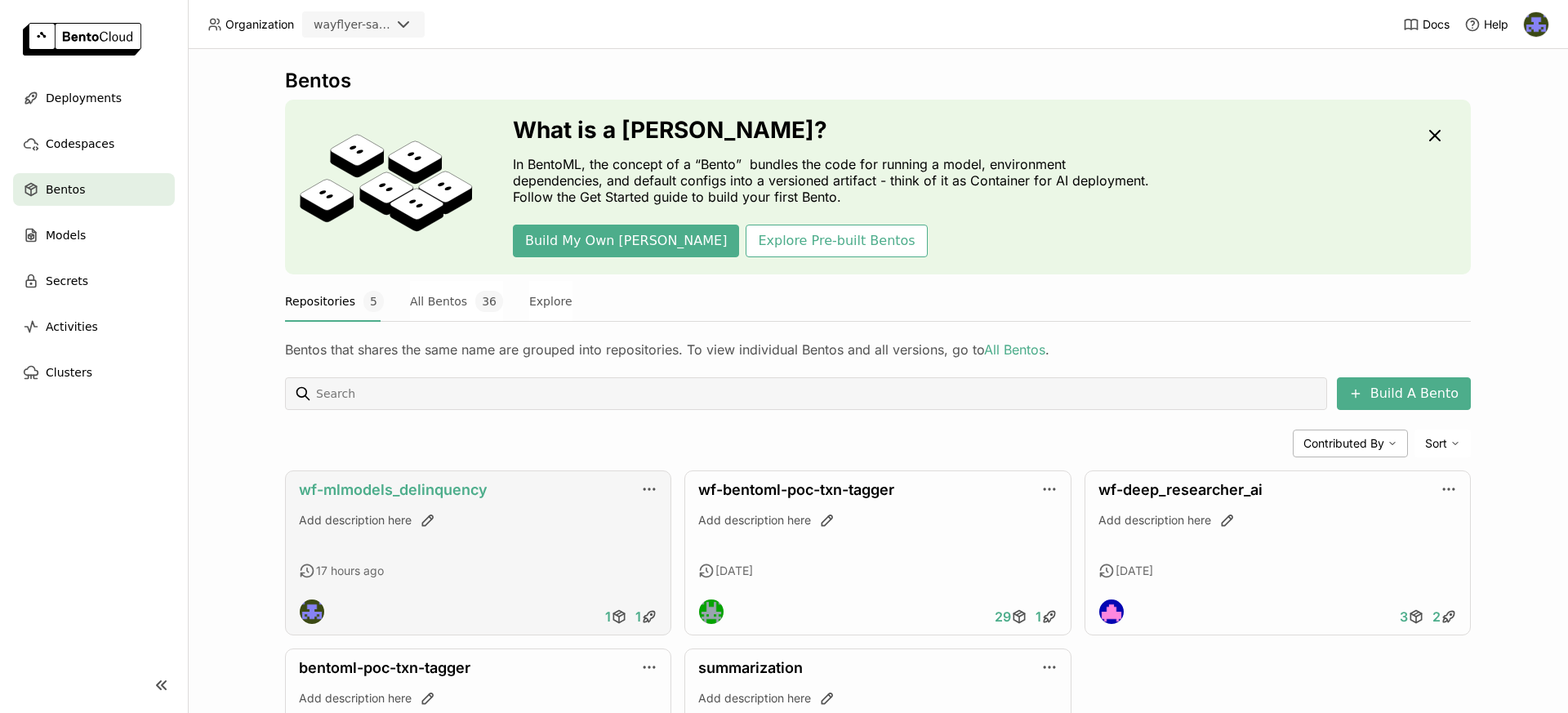
click at [470, 481] on link "wf-mlmodels_delinquency" at bounding box center [392, 489] width 189 height 17
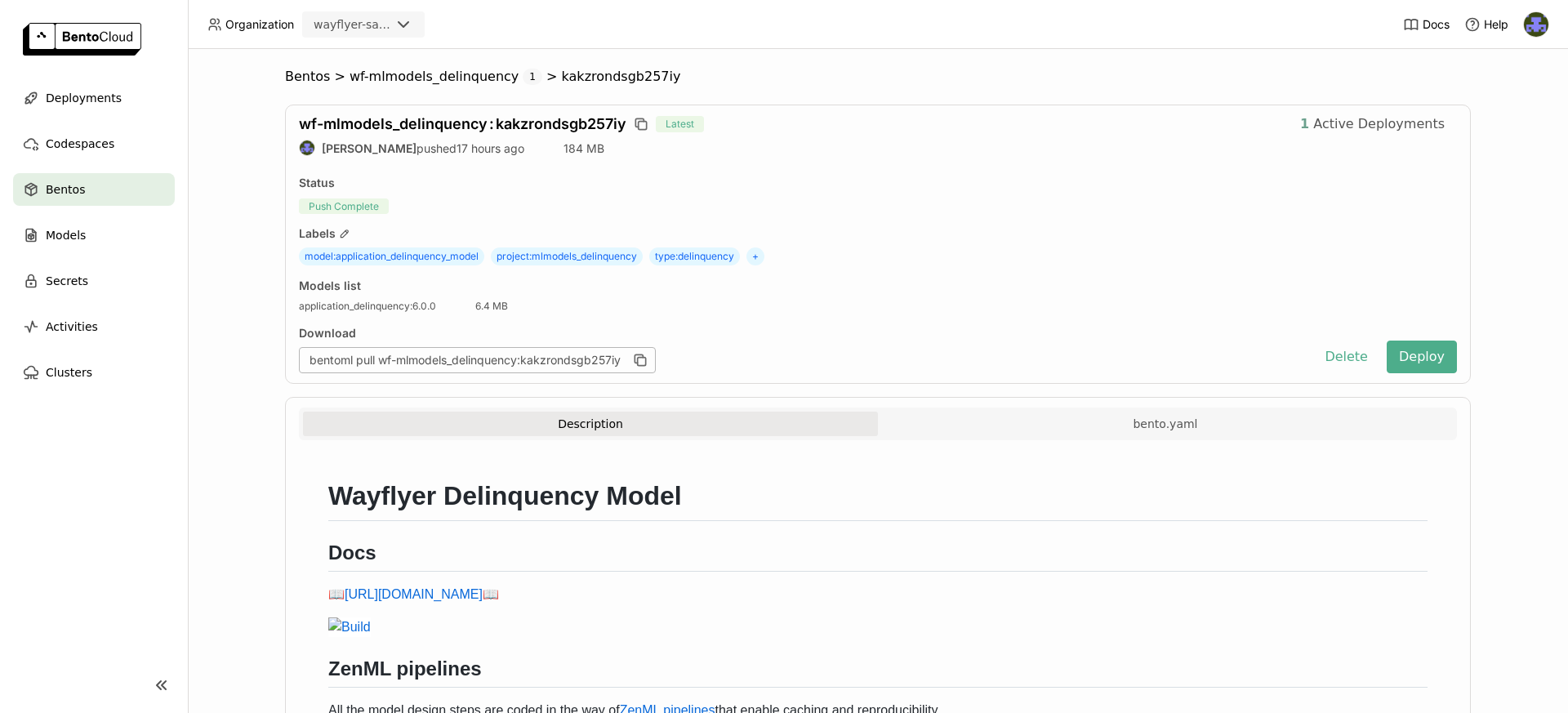
click at [1381, 120] on span "Active Deployments" at bounding box center [1378, 123] width 131 height 16
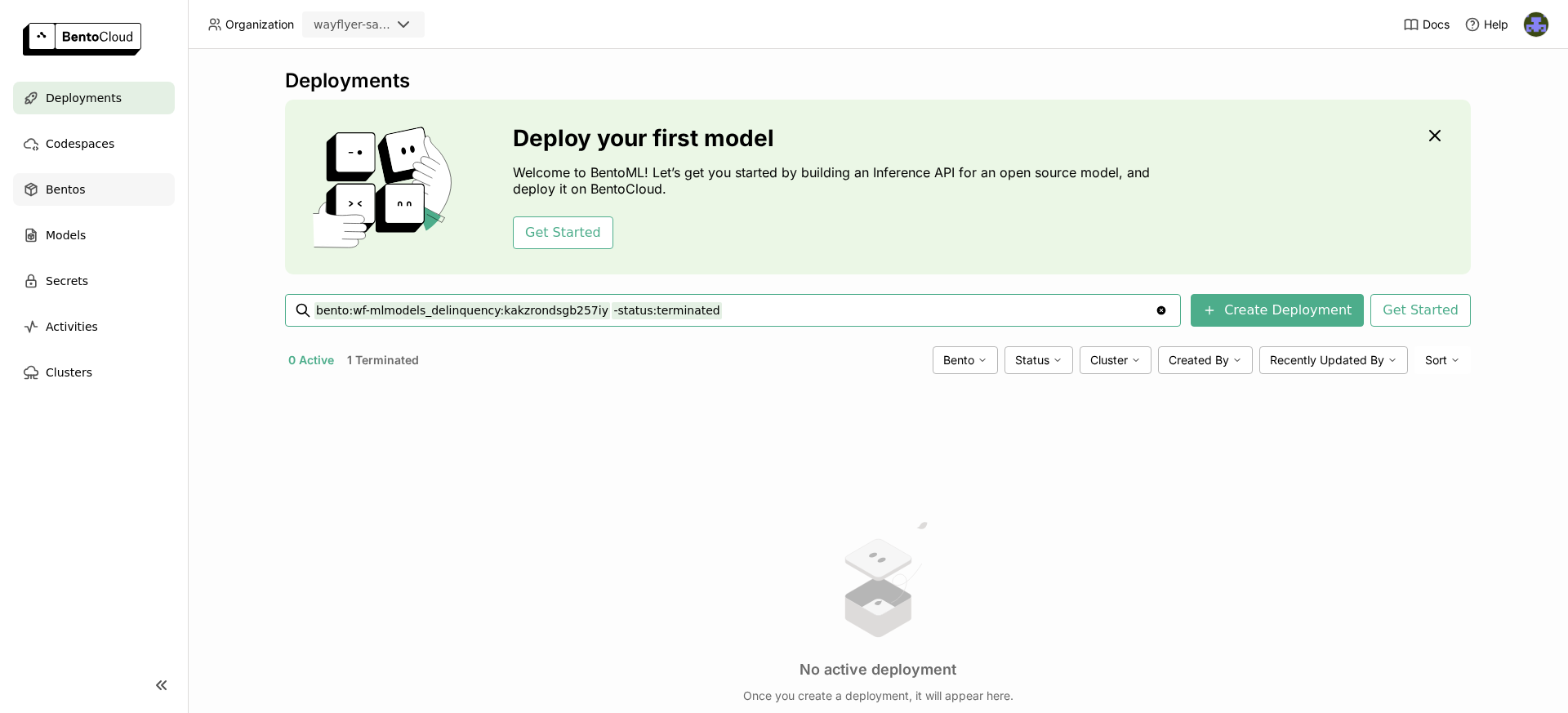
click at [125, 177] on div "Bentos" at bounding box center [94, 189] width 162 height 33
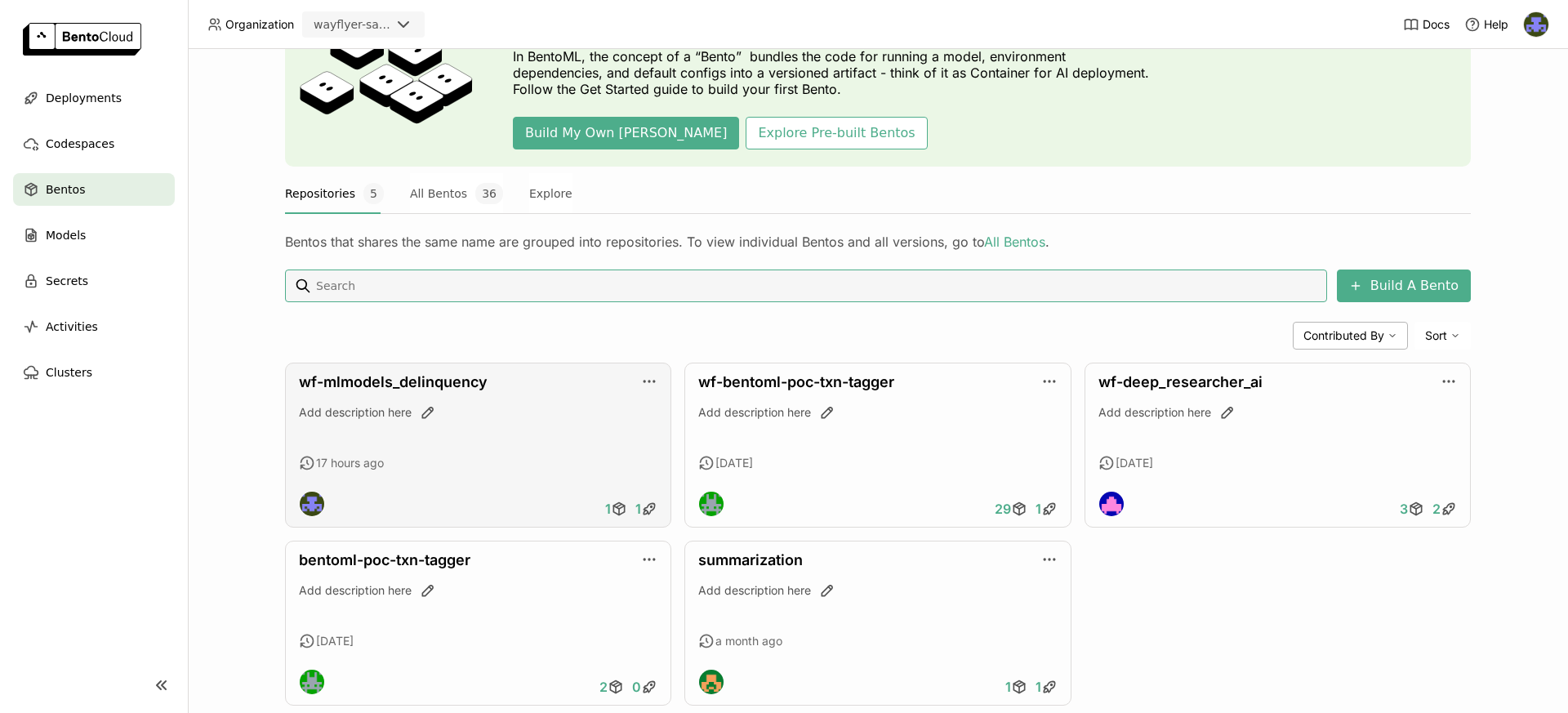
scroll to position [123, 0]
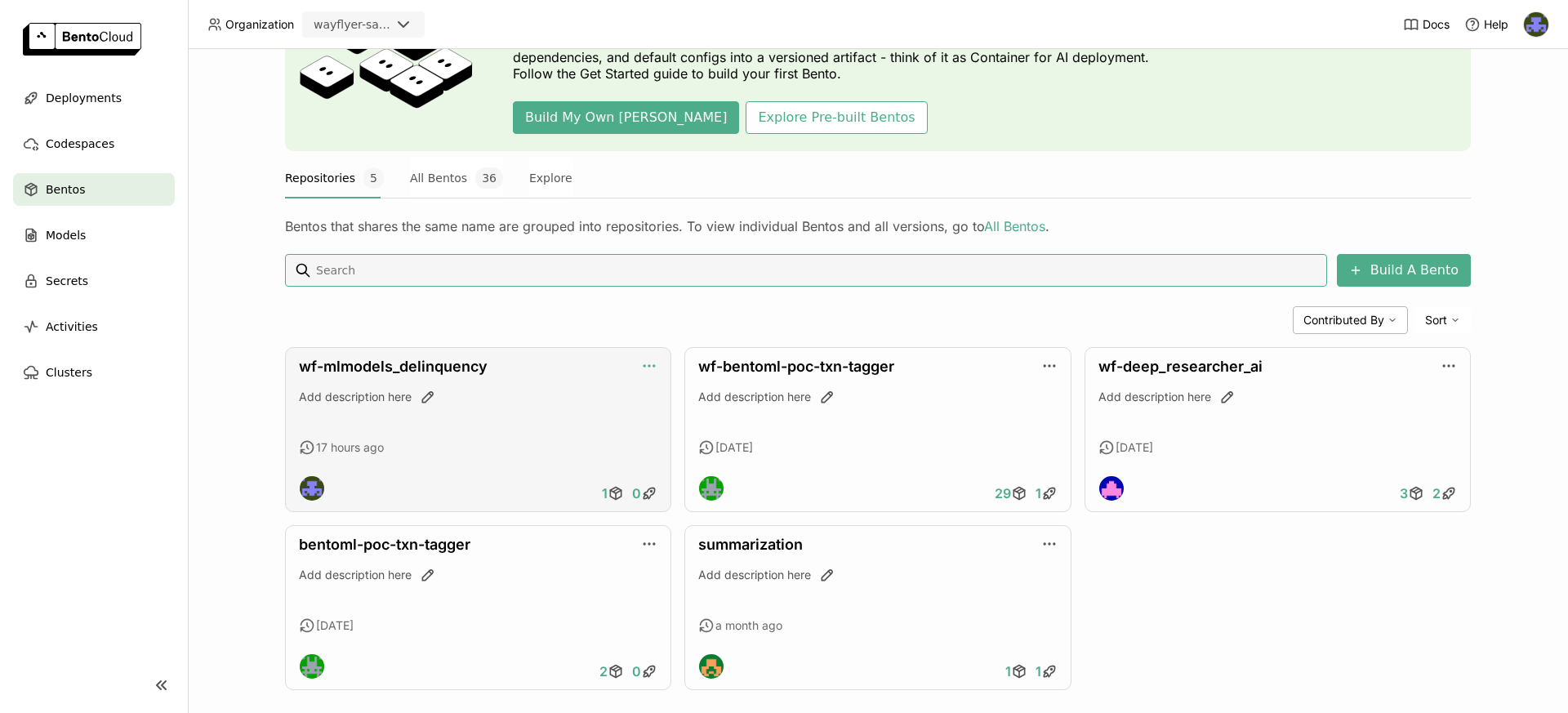
click at [648, 365] on icon "button" at bounding box center [649, 366] width 2 height 2
click at [412, 370] on link "wf-mlmodels_delinquency" at bounding box center [392, 367] width 189 height 17
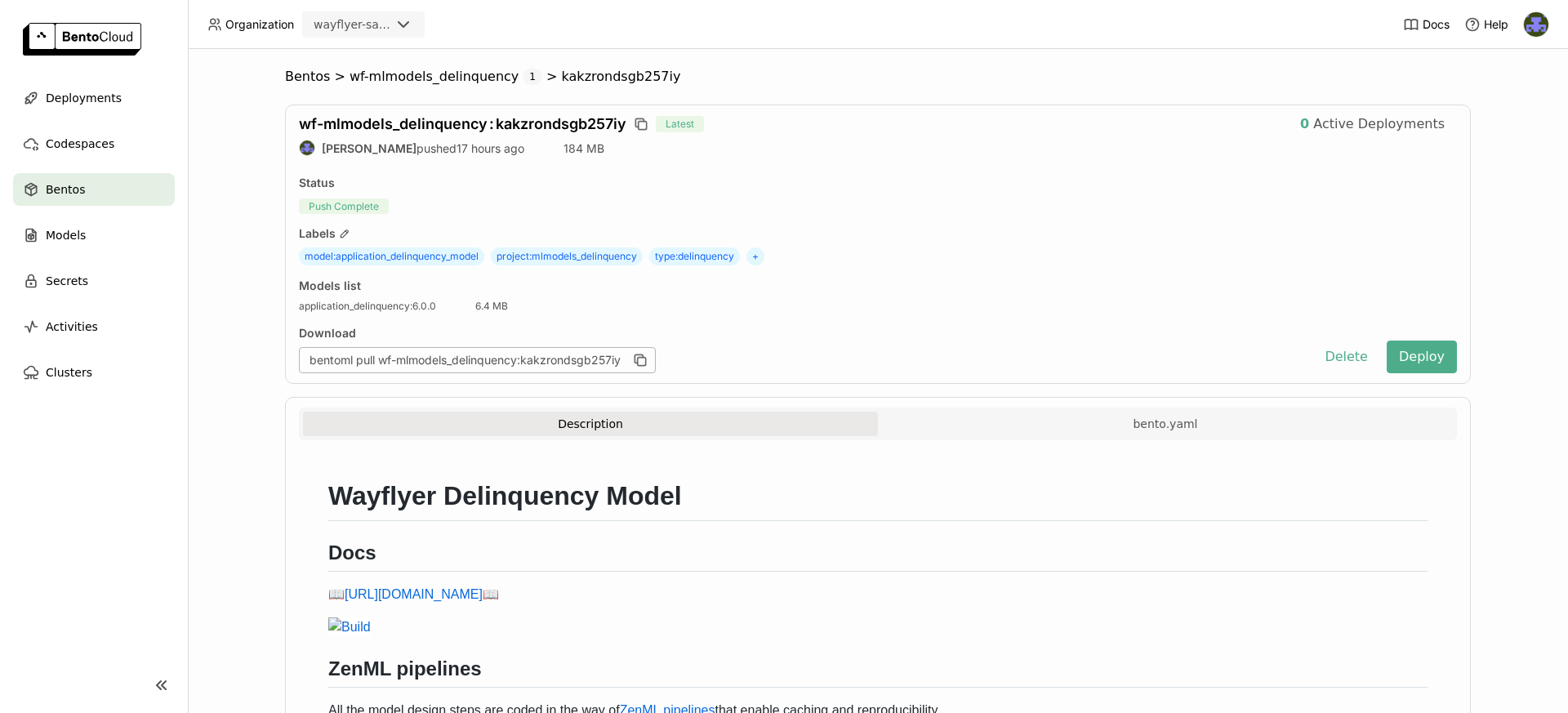
scroll to position [8, 0]
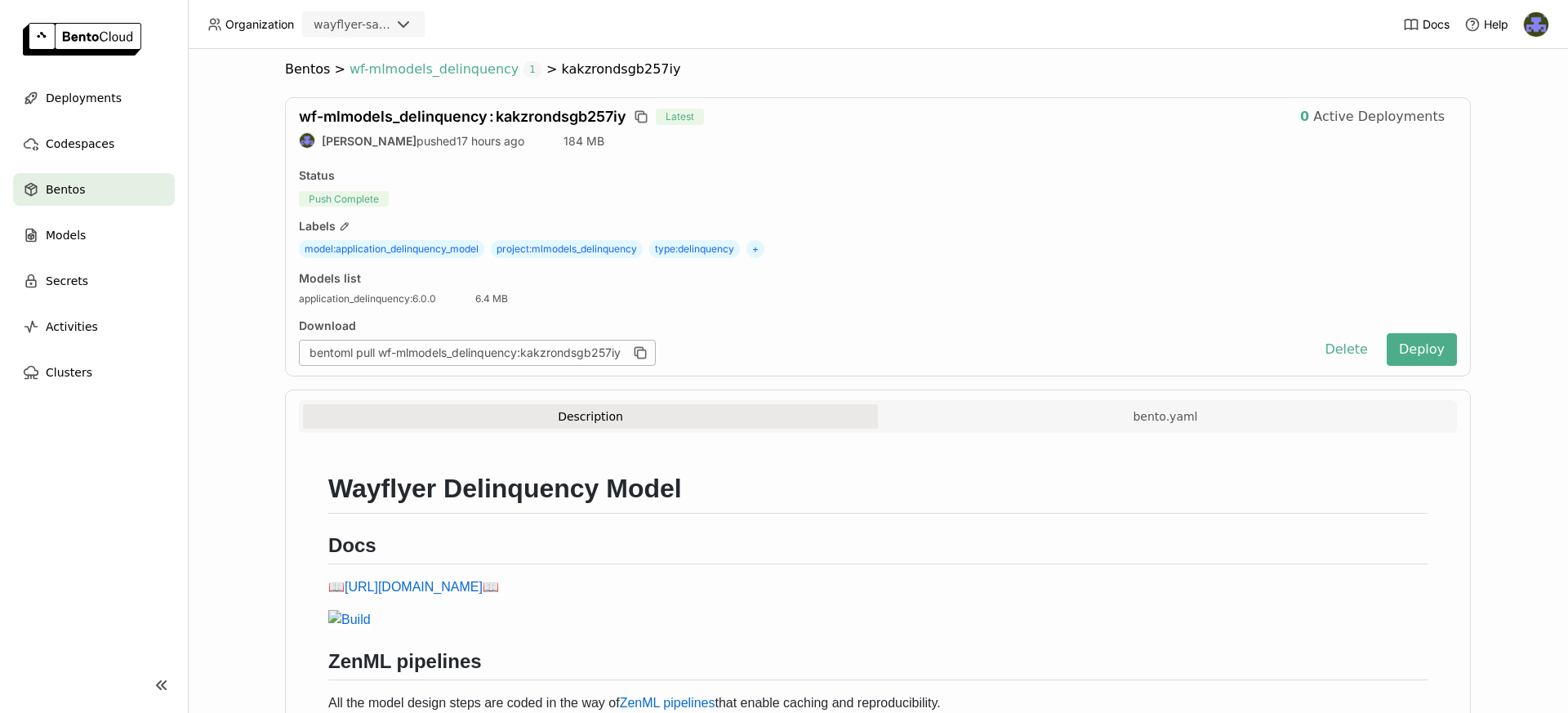
click at [523, 68] on span "1" at bounding box center [532, 69] width 19 height 16
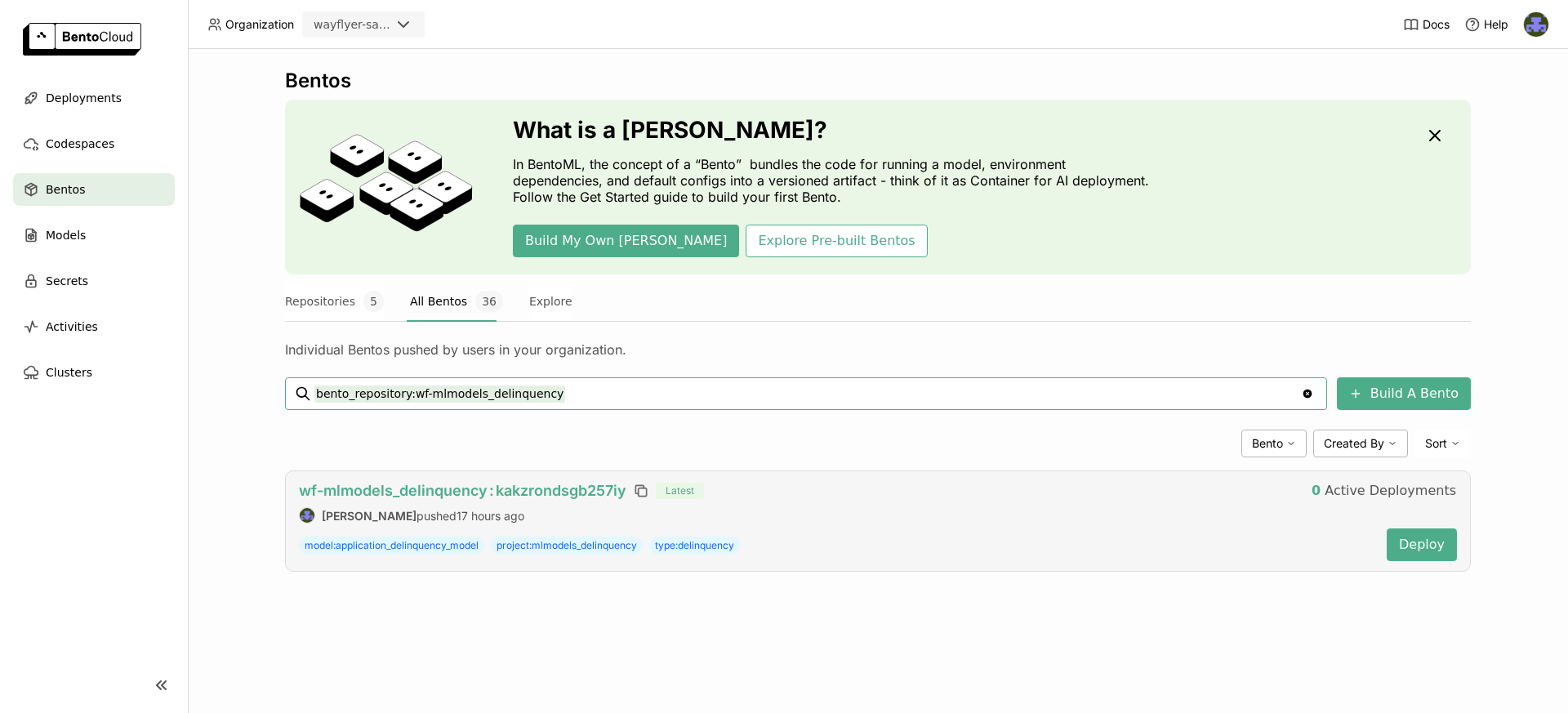
click at [594, 492] on span "wf-mlmodels_delinquency : kakzrondsgb257iy" at bounding box center [462, 490] width 327 height 17
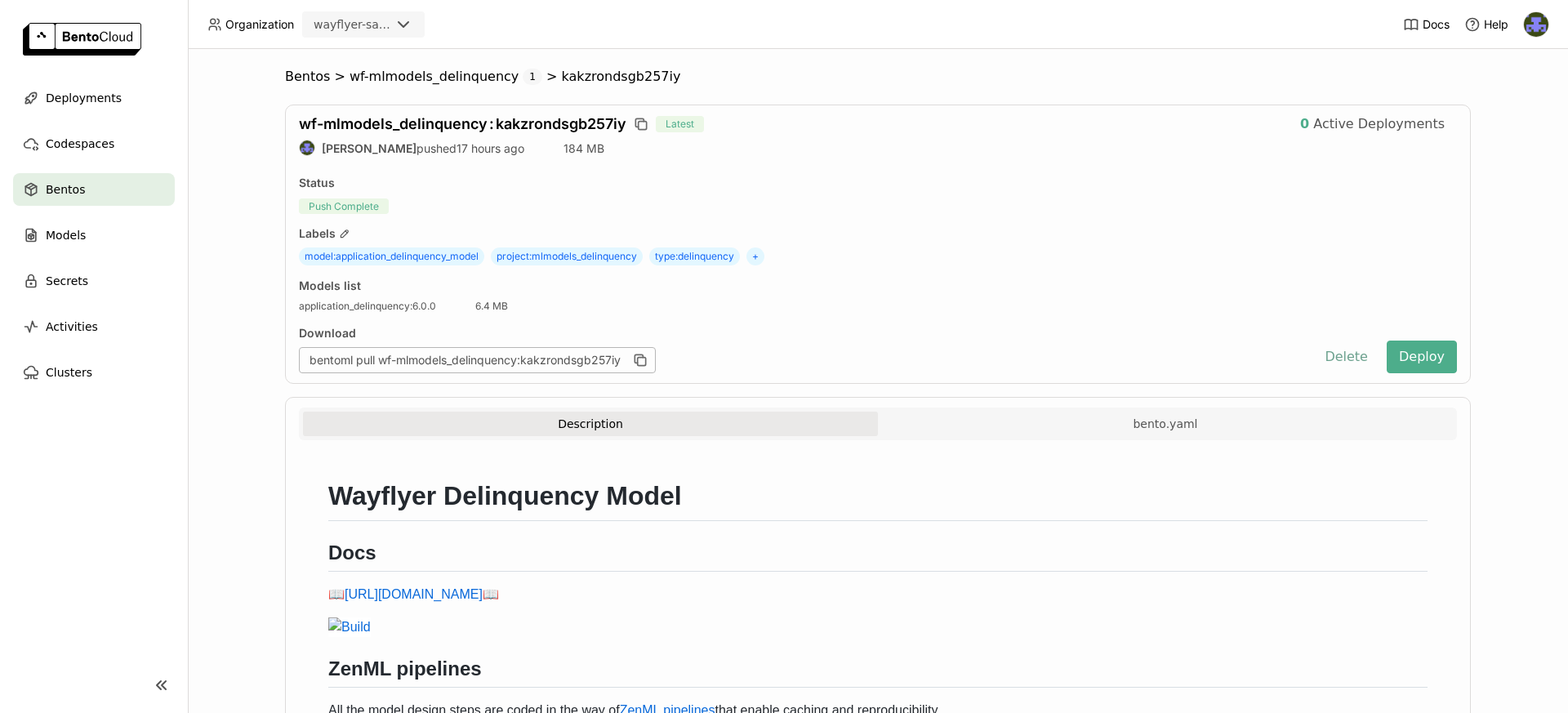
click at [1340, 353] on button "Delete" at bounding box center [1346, 357] width 68 height 33
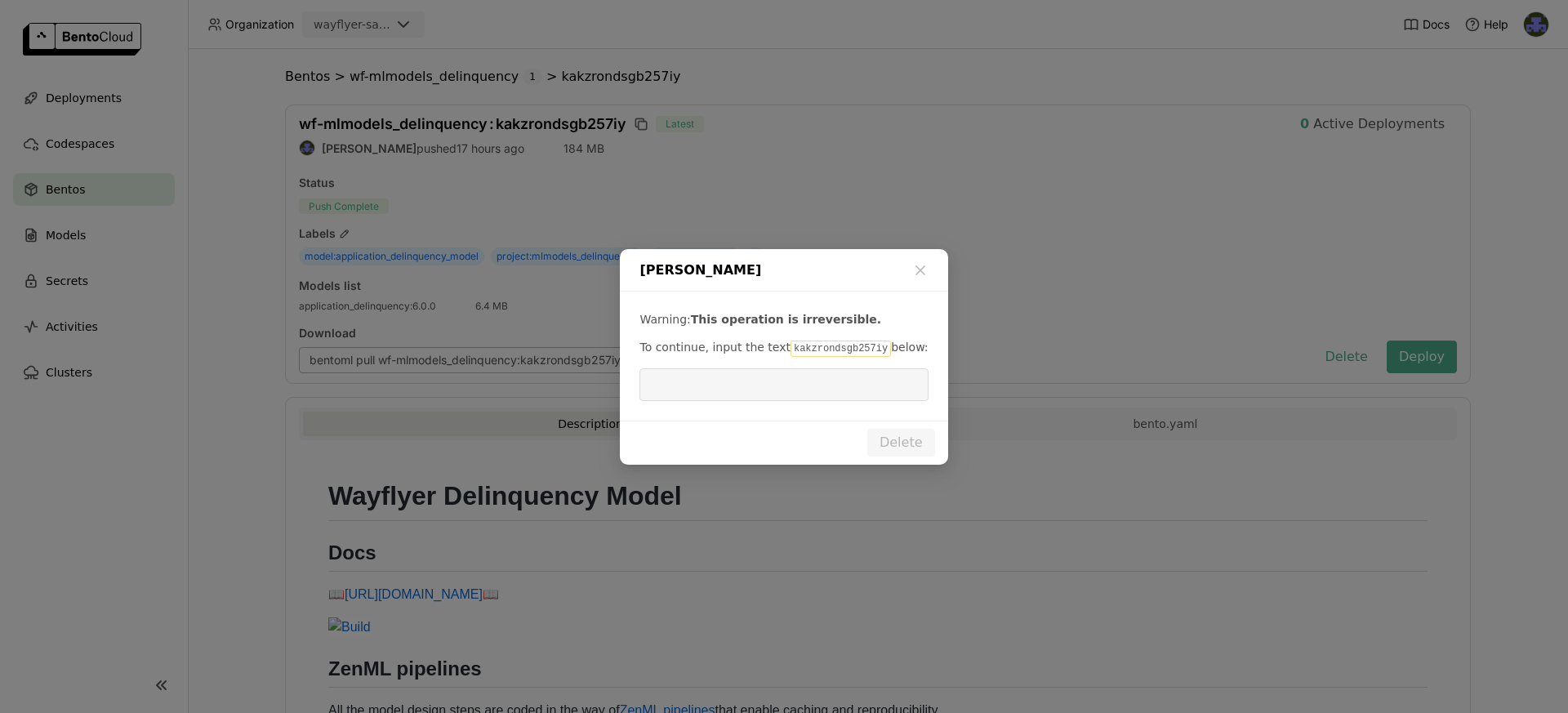
click at [825, 342] on code "kakzrondsgb257iy" at bounding box center [840, 348] width 101 height 16
copy code "kakzrondsgb257iy"
click at [758, 377] on input "dialog" at bounding box center [783, 385] width 269 height 31
paste input "kakzrondsgb257iy"
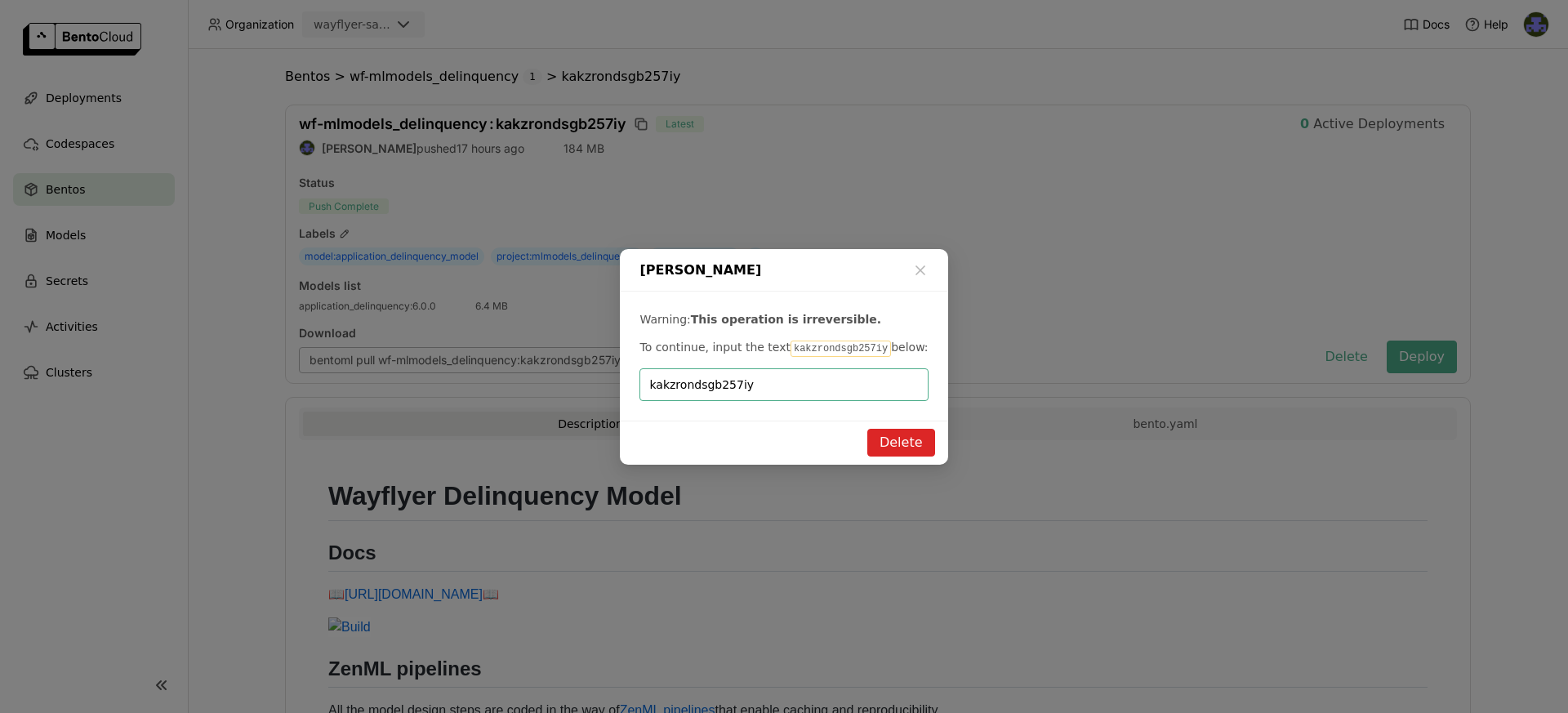
type input "kakzrondsgb257iy"
click at [892, 441] on button "Delete" at bounding box center [901, 442] width 68 height 28
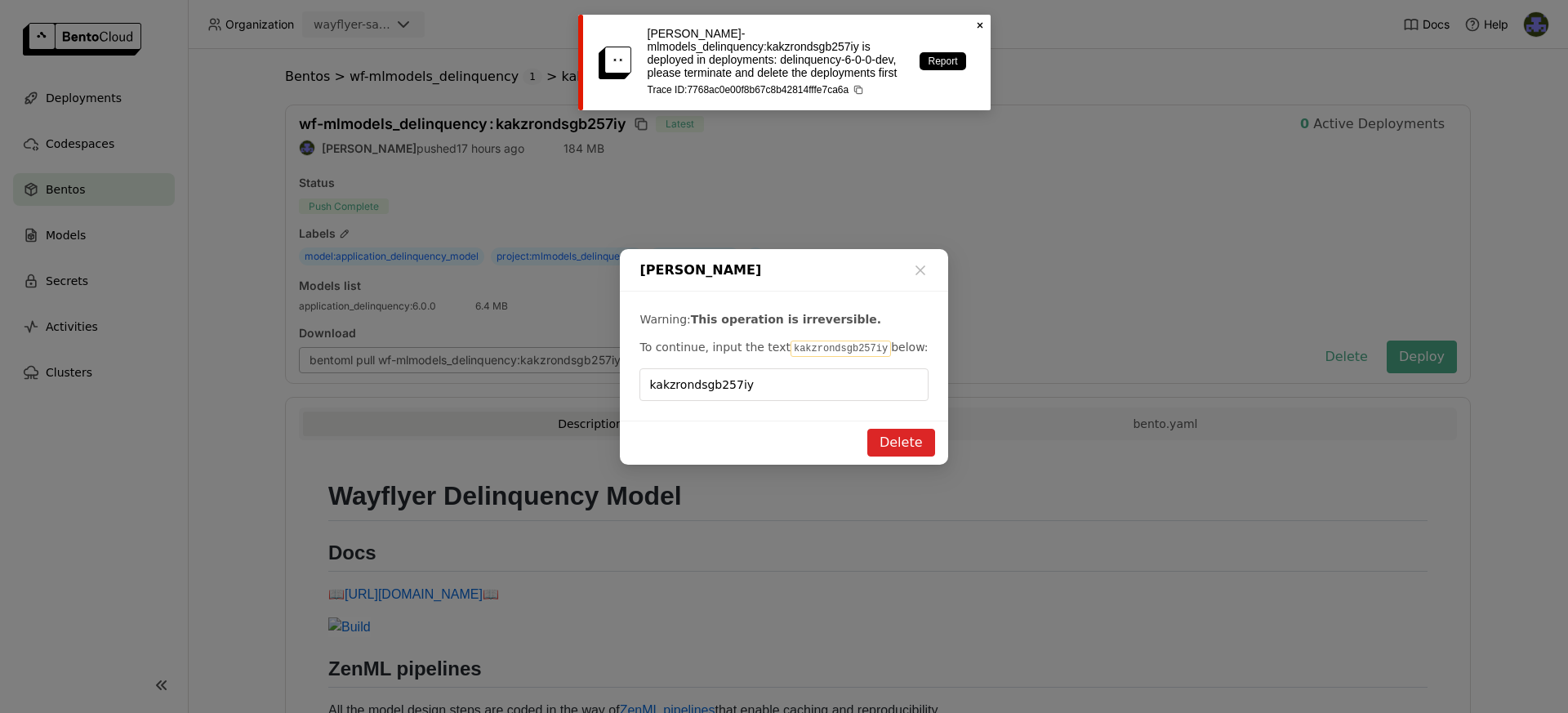
click at [980, 25] on icon "Close" at bounding box center [980, 26] width 13 height 13
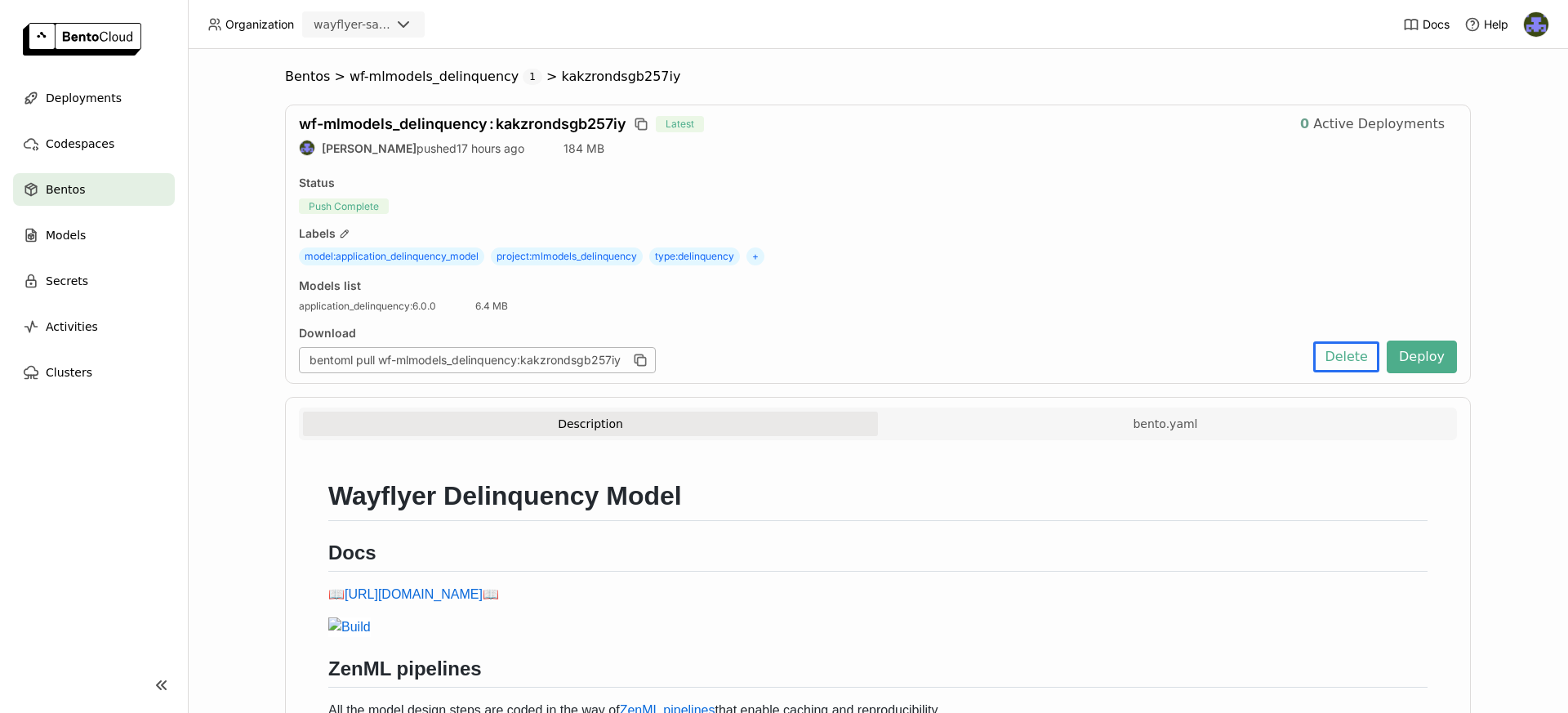
click at [1344, 125] on span "Active Deployments" at bounding box center [1378, 123] width 131 height 16
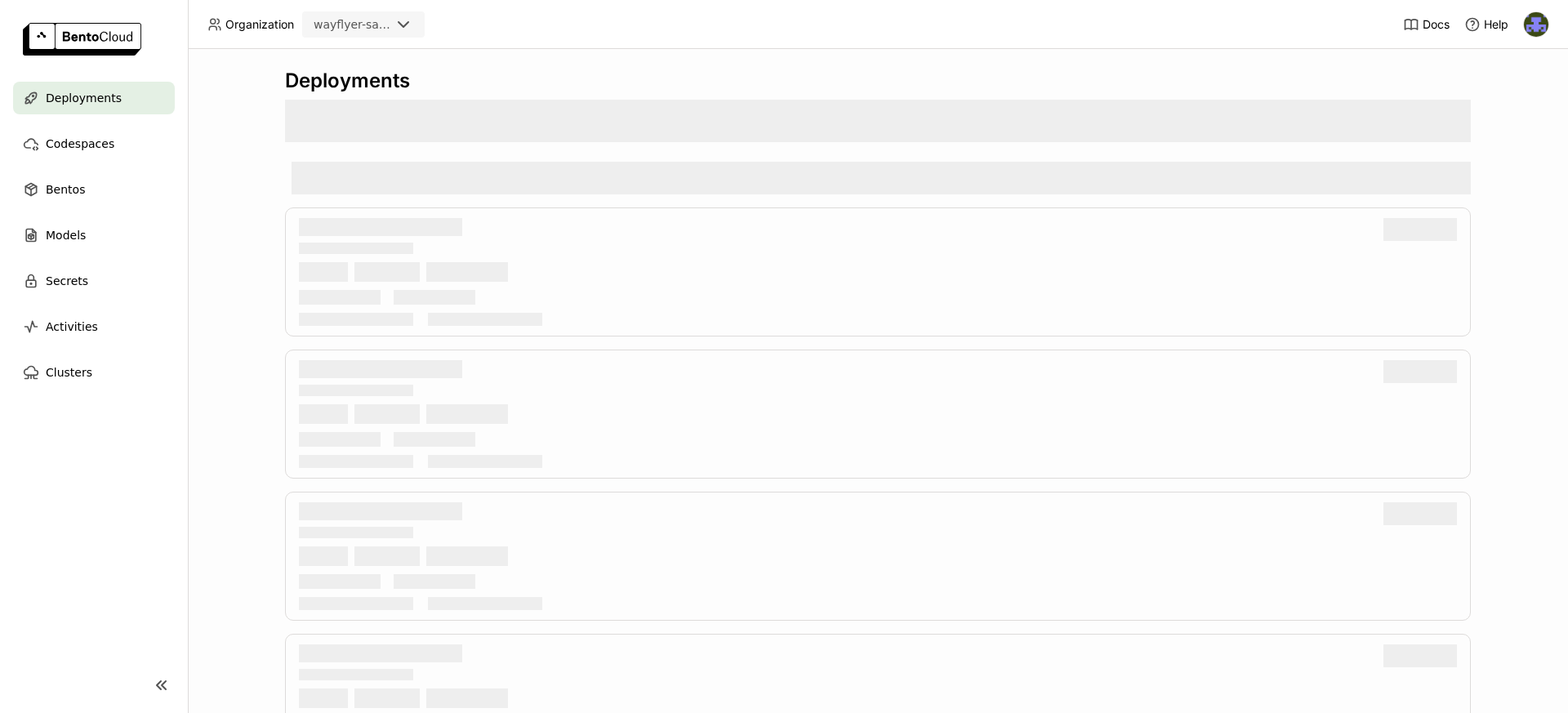
click at [138, 98] on div "Deployments" at bounding box center [94, 98] width 162 height 33
click at [94, 192] on div "Bentos" at bounding box center [94, 189] width 162 height 33
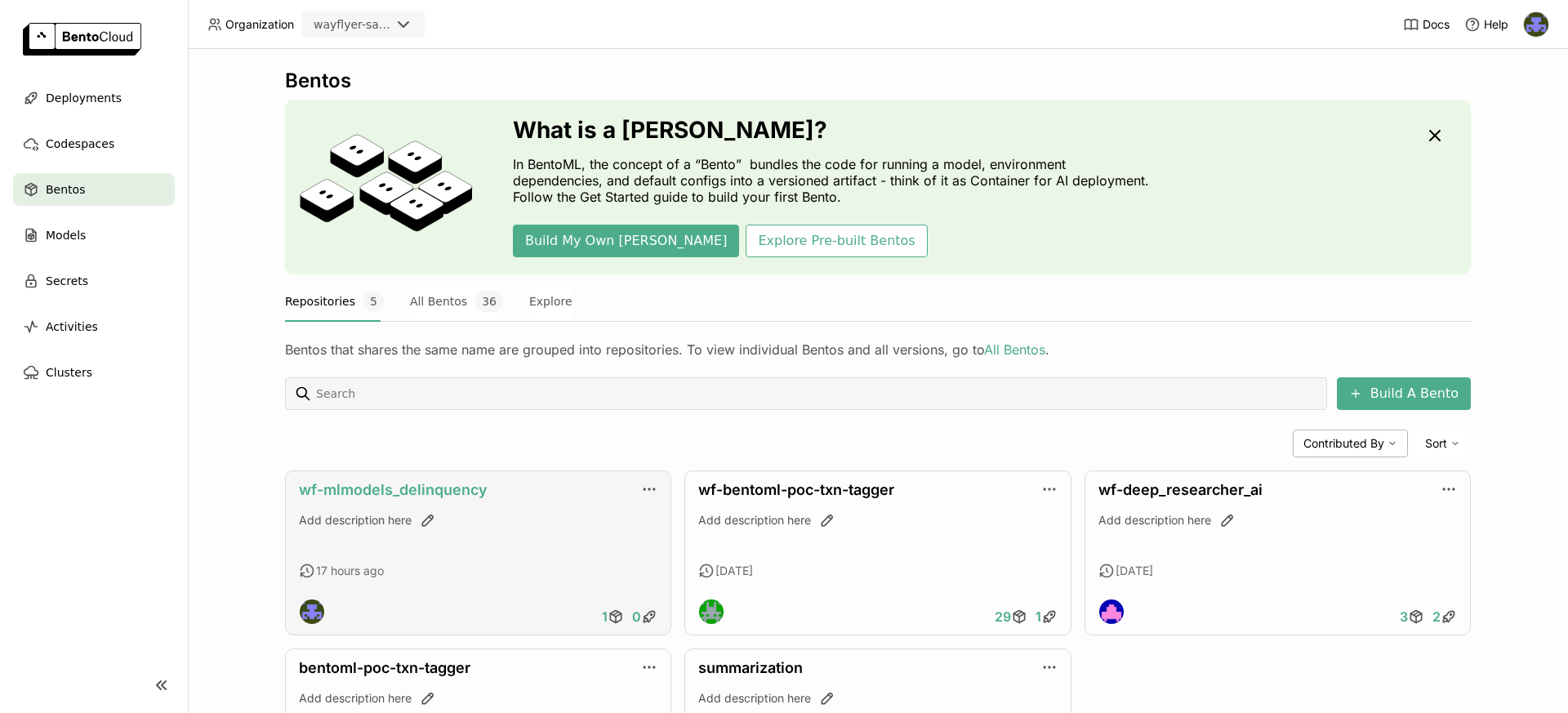
click at [427, 495] on link "wf-mlmodels_delinquency" at bounding box center [392, 489] width 189 height 17
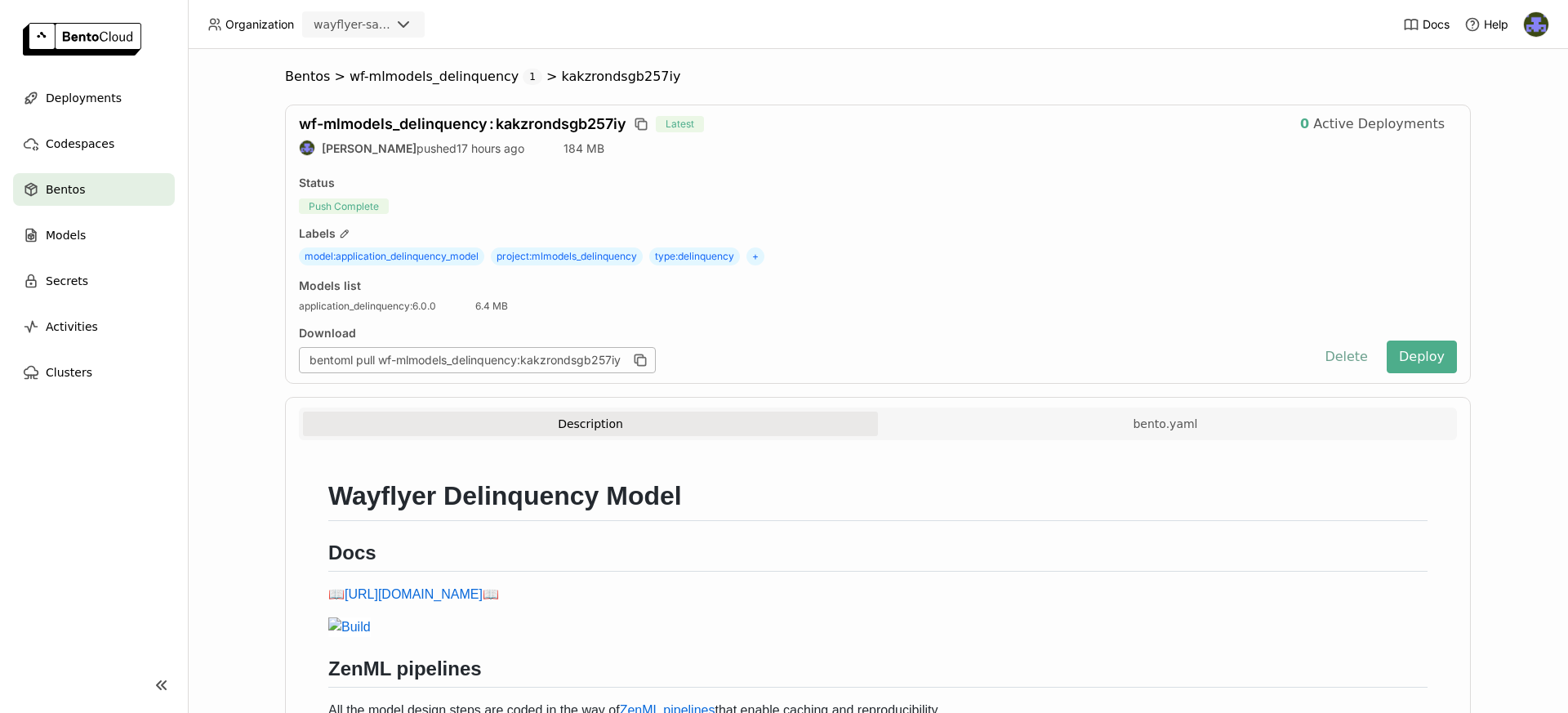
click at [1348, 357] on button "Delete" at bounding box center [1346, 357] width 68 height 33
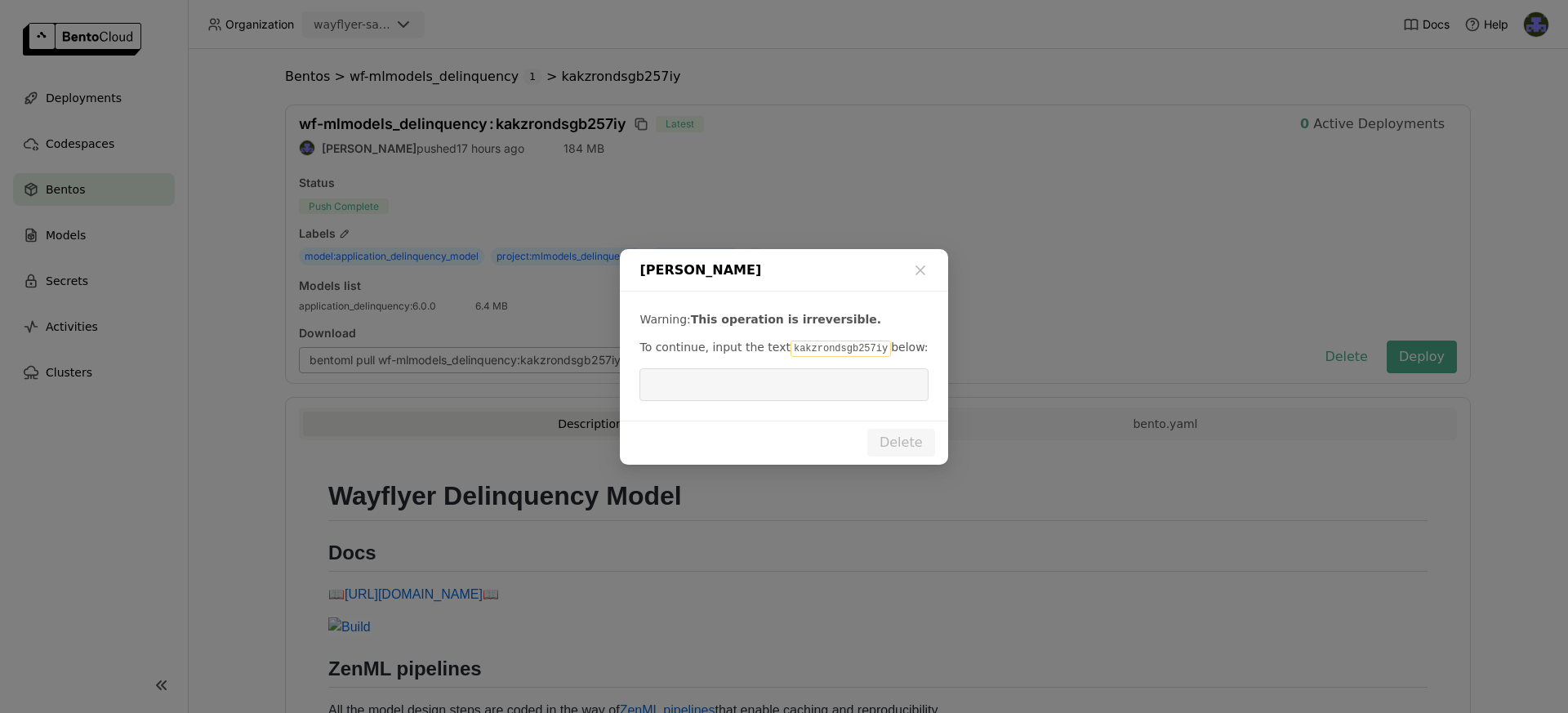
click at [831, 353] on code "kakzrondsgb257iy" at bounding box center [840, 348] width 101 height 16
copy code "kakzrondsgb257iy"
click at [782, 383] on input "dialog" at bounding box center [783, 385] width 269 height 31
paste input "kakzrondsgb257iy"
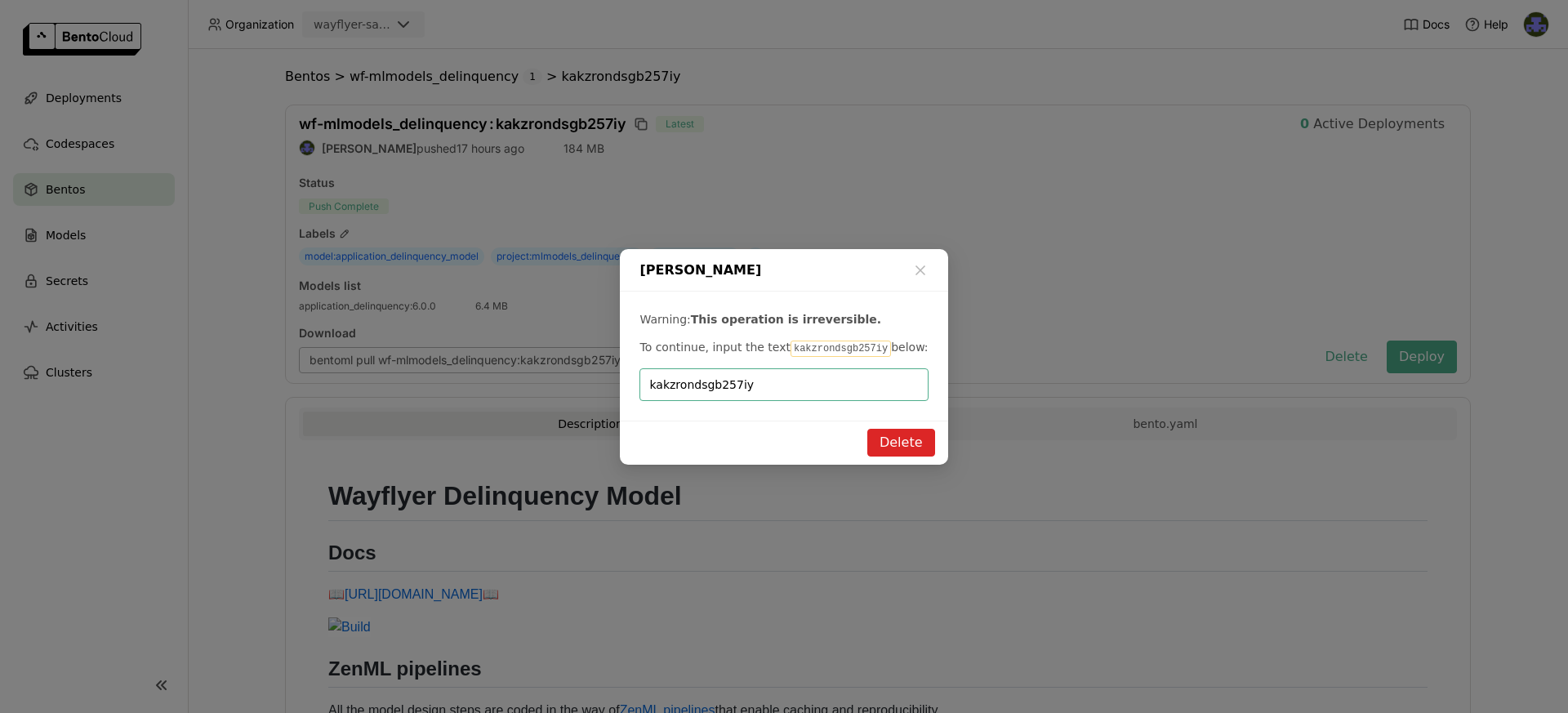
type input "kakzrondsgb257iy"
click at [900, 430] on button "Delete" at bounding box center [901, 442] width 68 height 28
click at [906, 442] on button "Delete" at bounding box center [901, 442] width 68 height 28
click at [931, 266] on div "Delete Bento" at bounding box center [783, 270] width 327 height 42
click at [926, 271] on icon "dialog" at bounding box center [920, 270] width 16 height 16
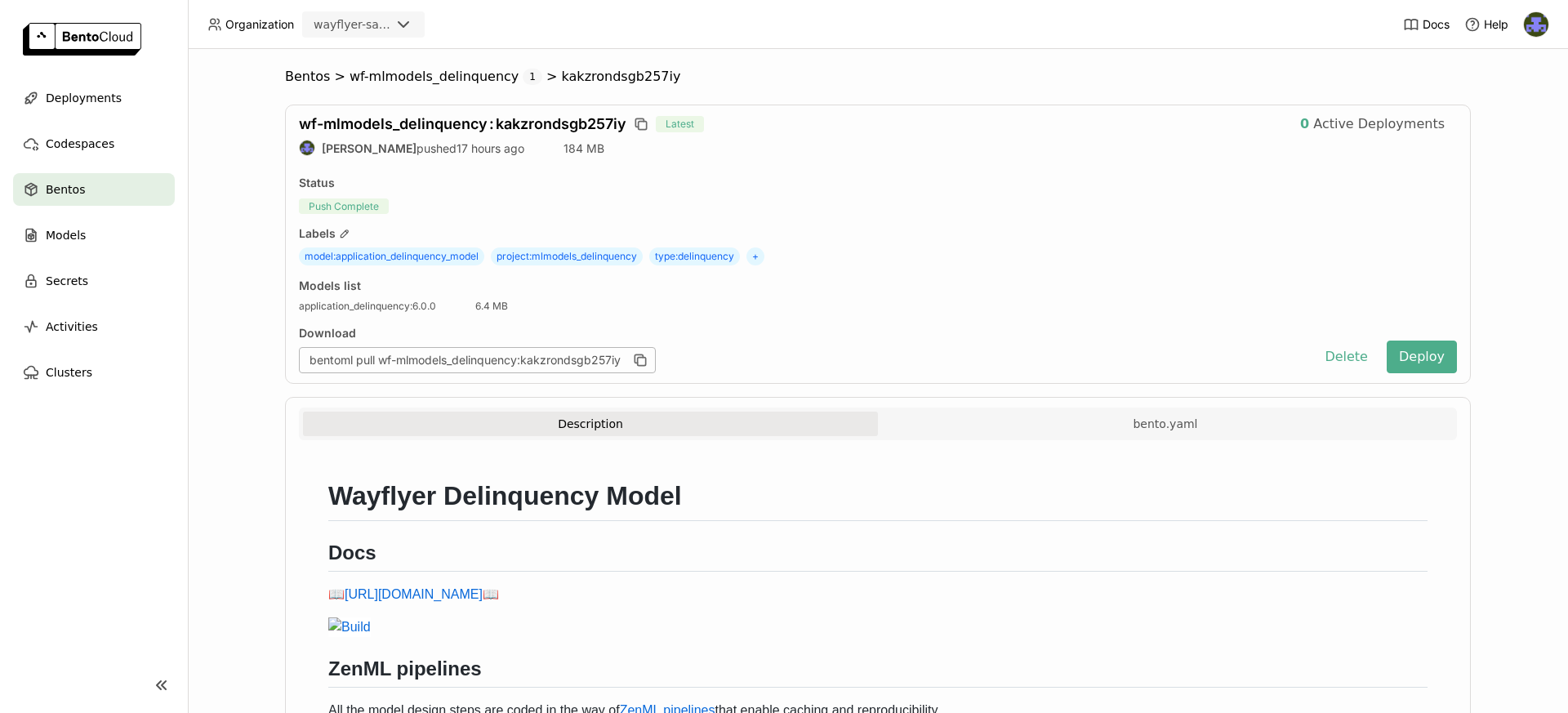
click at [145, 189] on div "Bentos" at bounding box center [94, 189] width 162 height 33
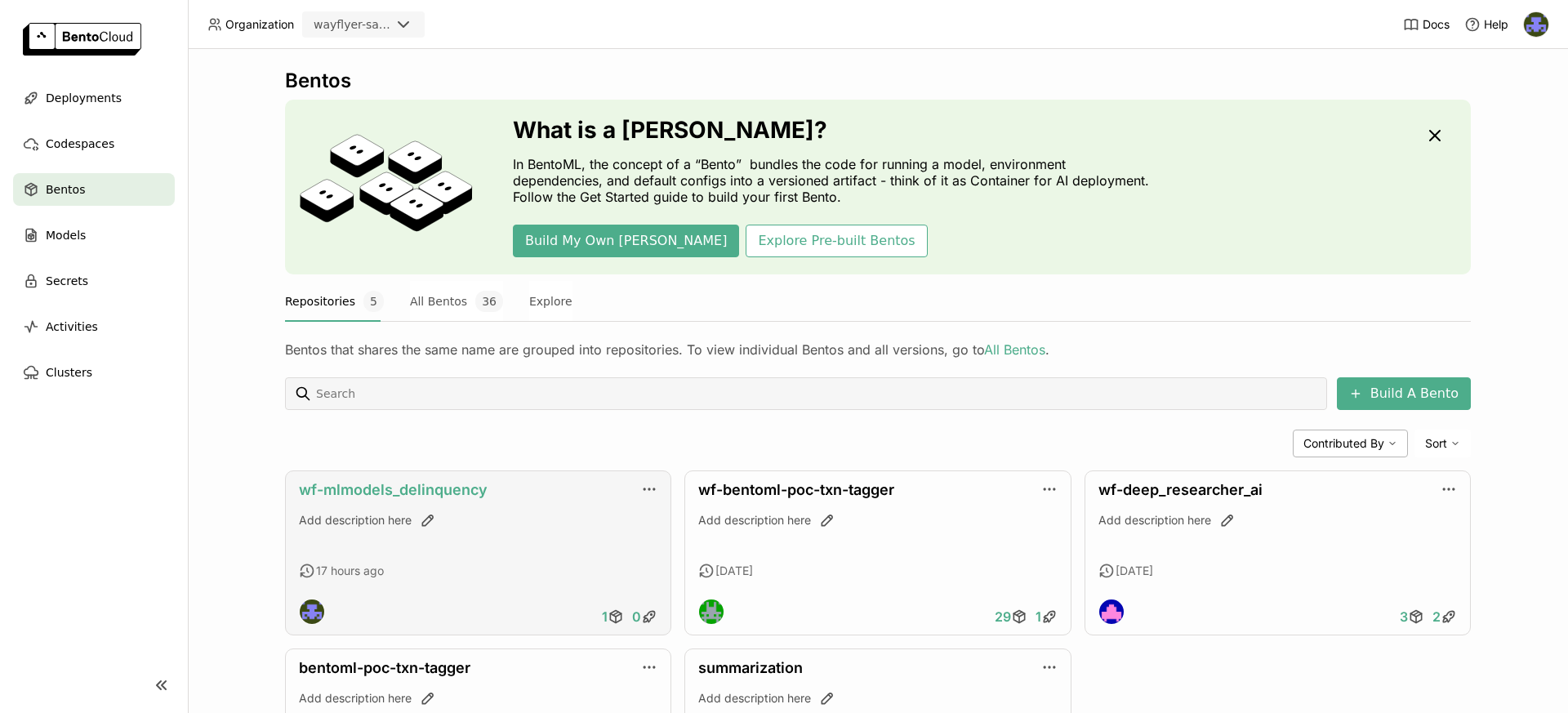
click at [435, 488] on link "wf-mlmodels_delinquency" at bounding box center [392, 489] width 189 height 17
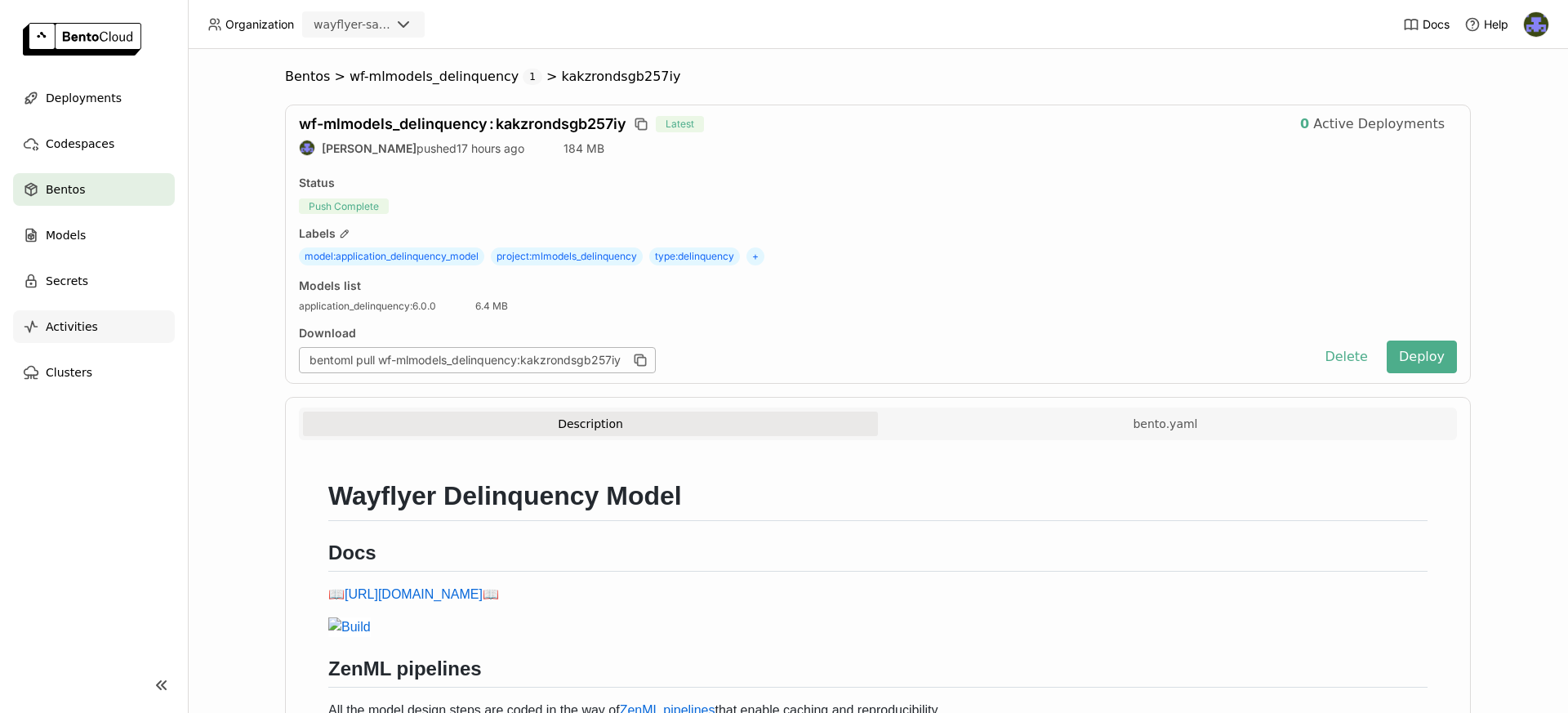
click at [113, 320] on div "Activities" at bounding box center [94, 326] width 162 height 33
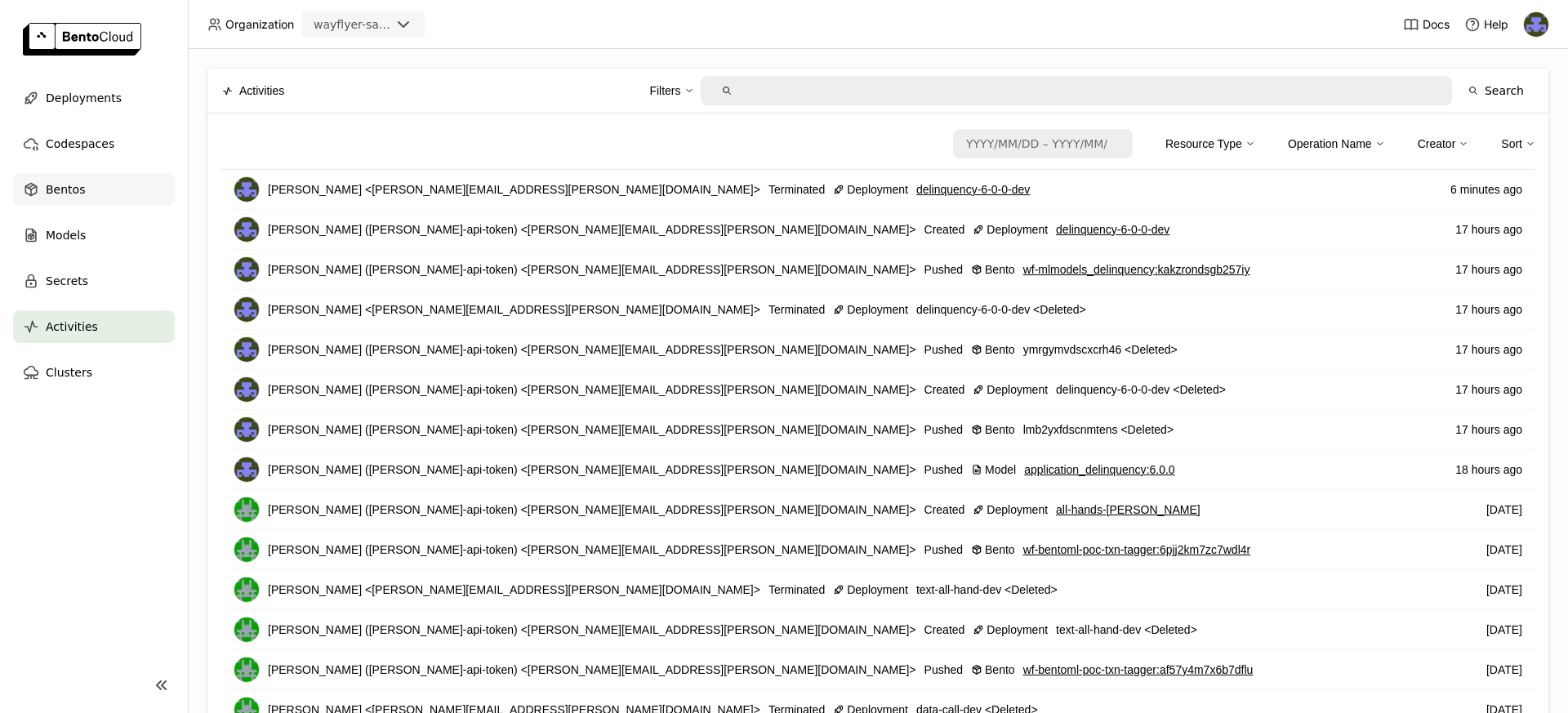
click at [107, 181] on div "Bentos" at bounding box center [94, 189] width 162 height 33
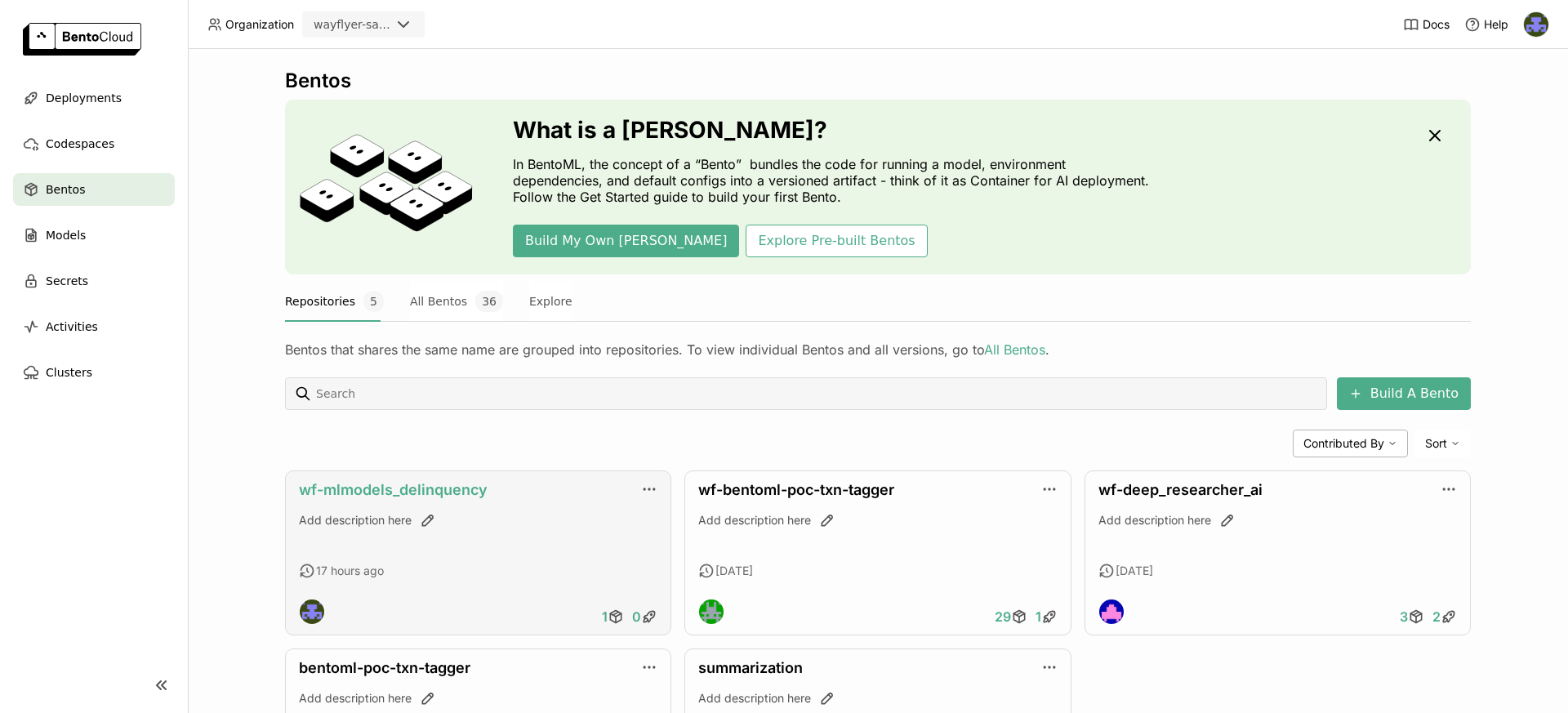
click at [448, 489] on link "wf-mlmodels_delinquency" at bounding box center [392, 489] width 189 height 17
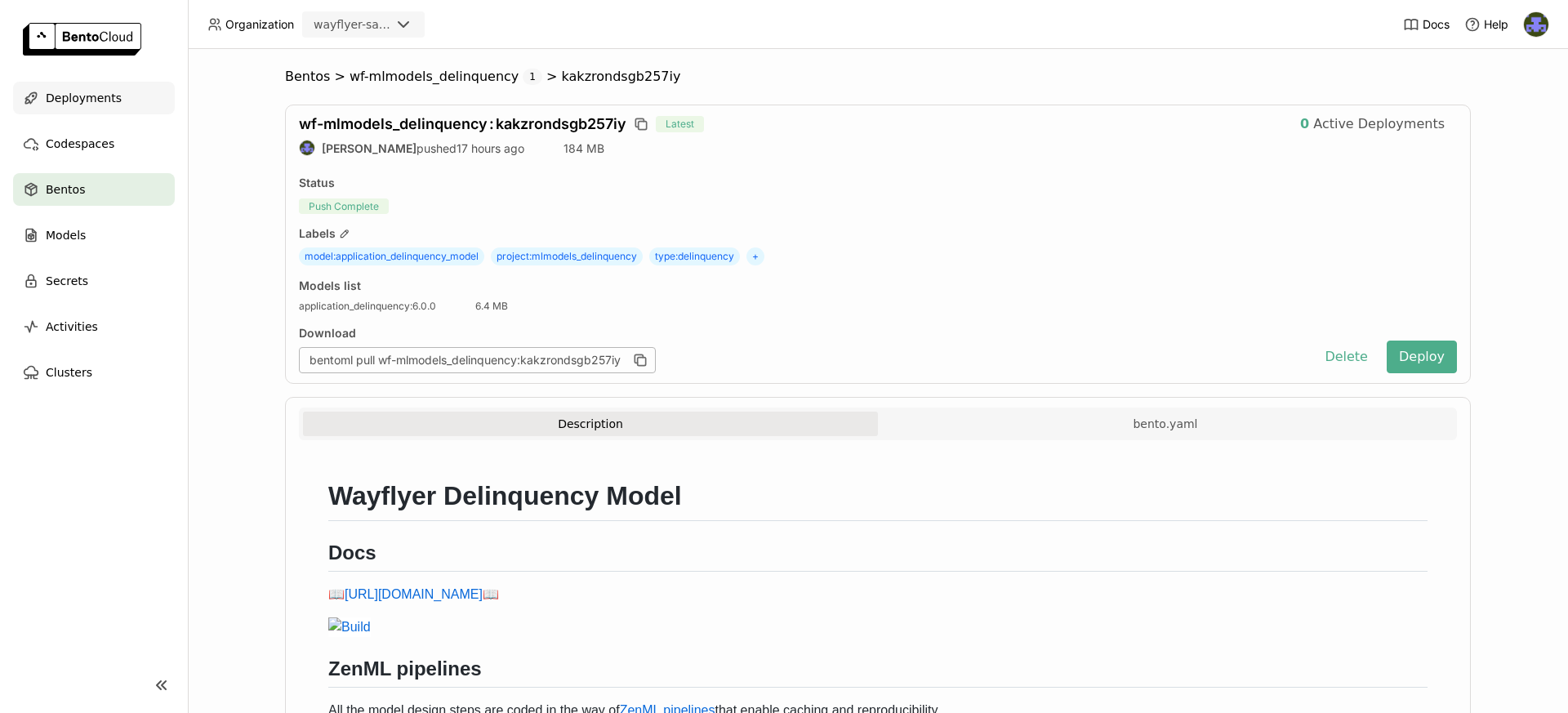
click at [80, 102] on span "Deployments" at bounding box center [83, 98] width 76 height 19
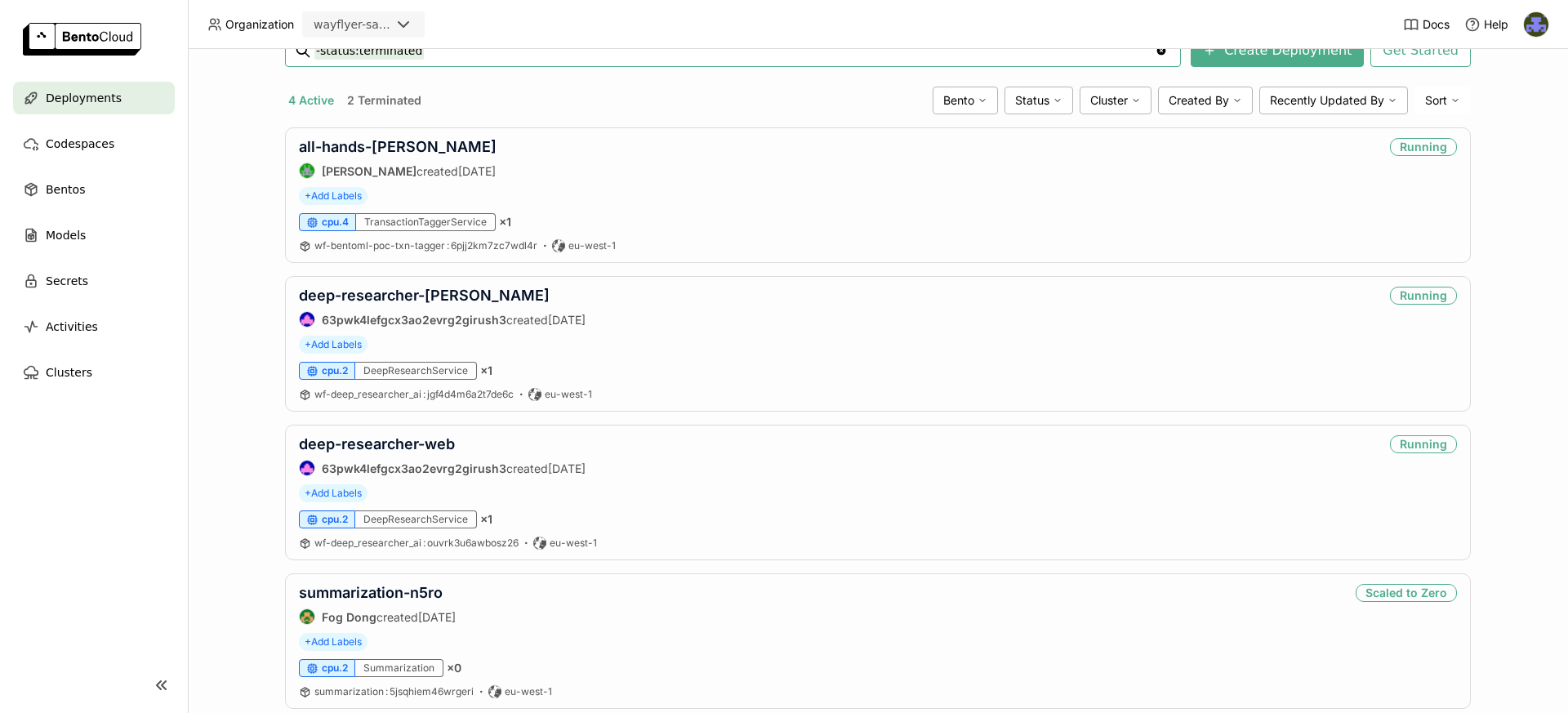
scroll to position [300, 0]
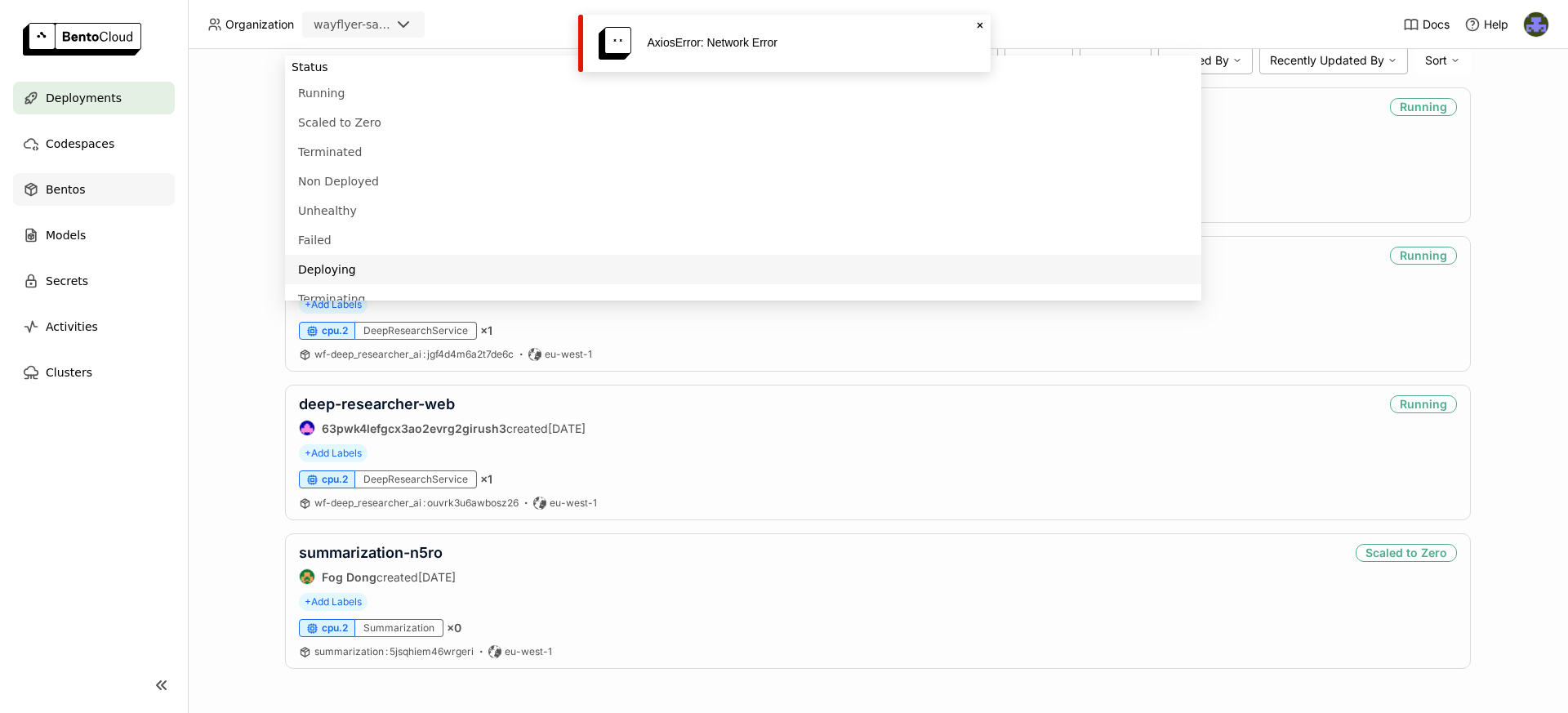
click at [79, 193] on span "Bentos" at bounding box center [65, 189] width 39 height 19
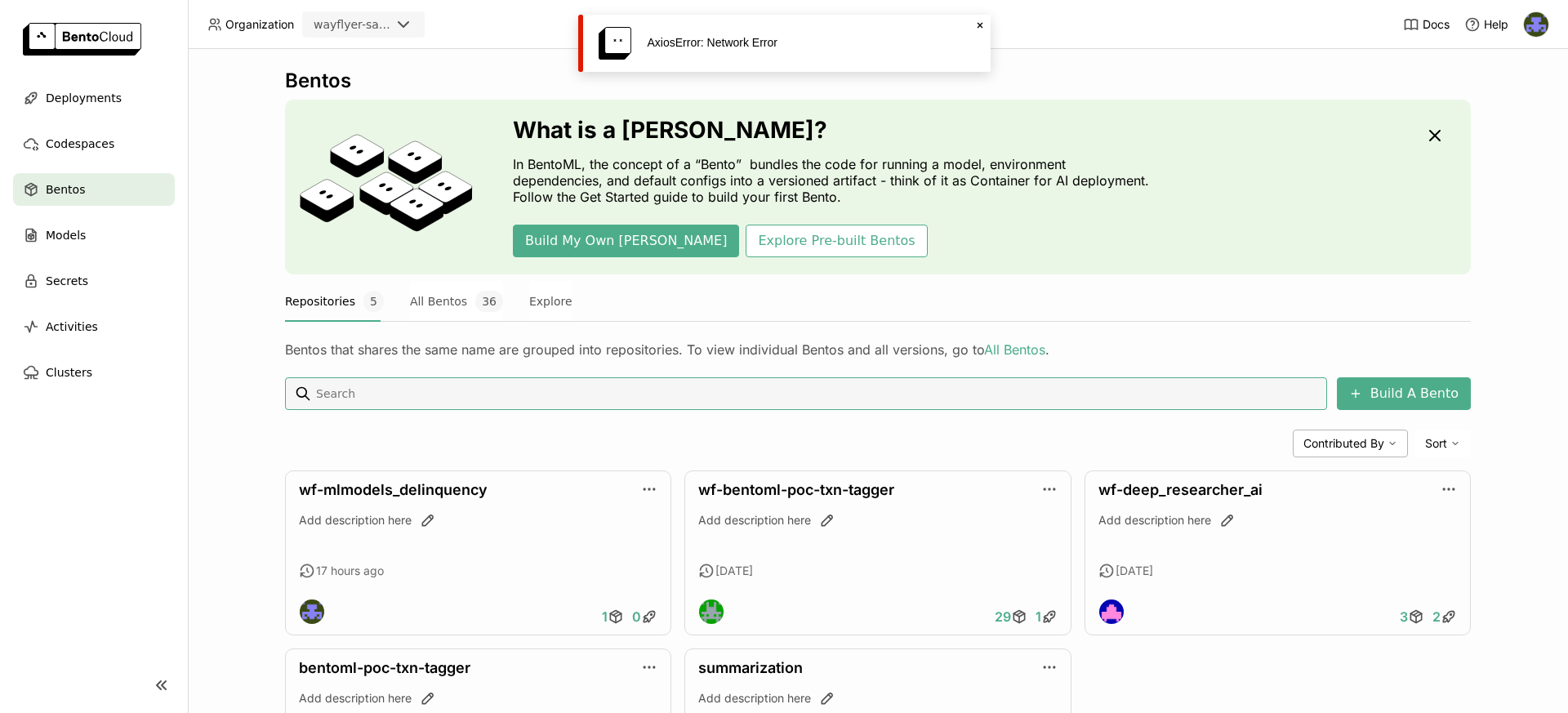
click at [987, 22] on div "AxiosError: Network Error Close" at bounding box center [784, 43] width 413 height 57
click at [975, 22] on icon "Close" at bounding box center [980, 26] width 13 height 13
click at [105, 100] on span "Deployments" at bounding box center [83, 98] width 76 height 19
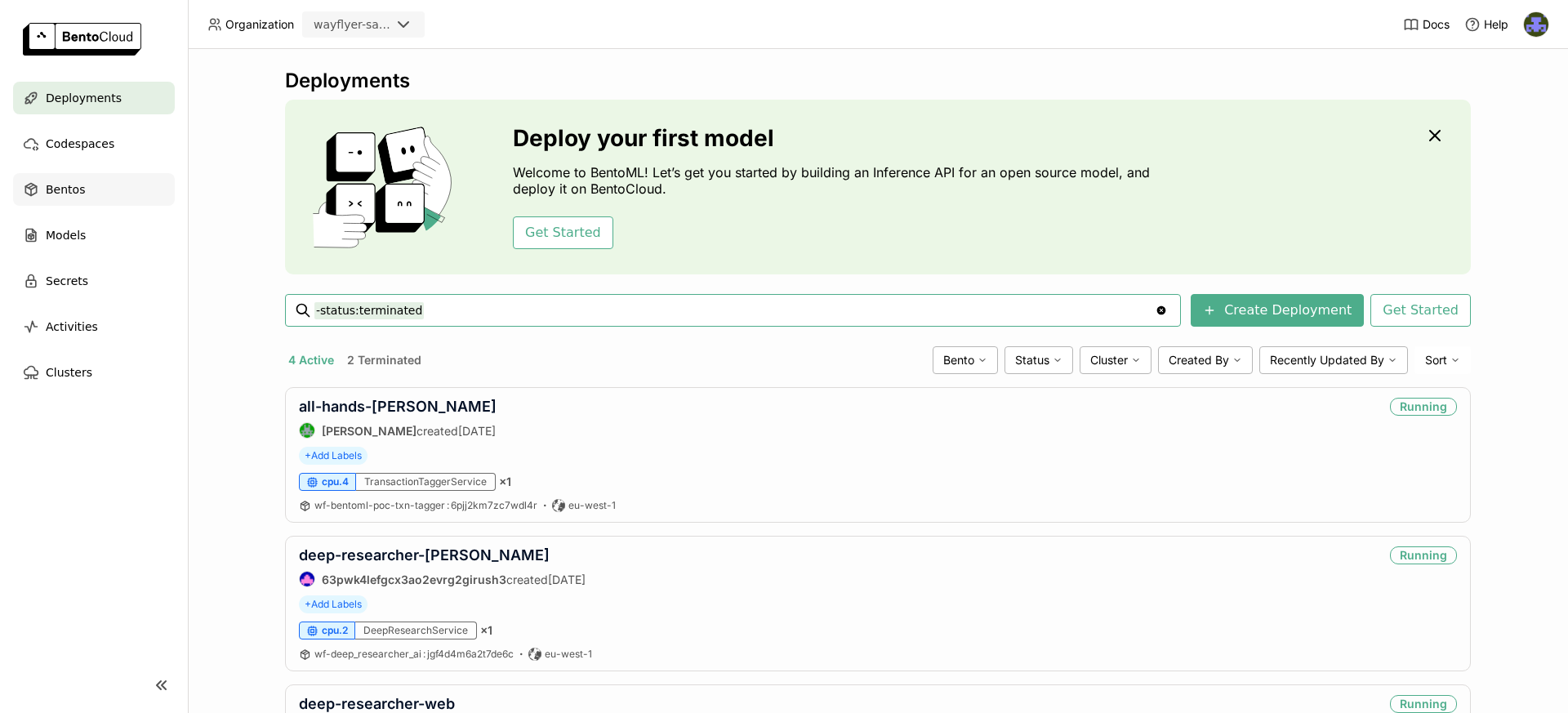
click at [92, 190] on div "Bentos" at bounding box center [94, 189] width 162 height 33
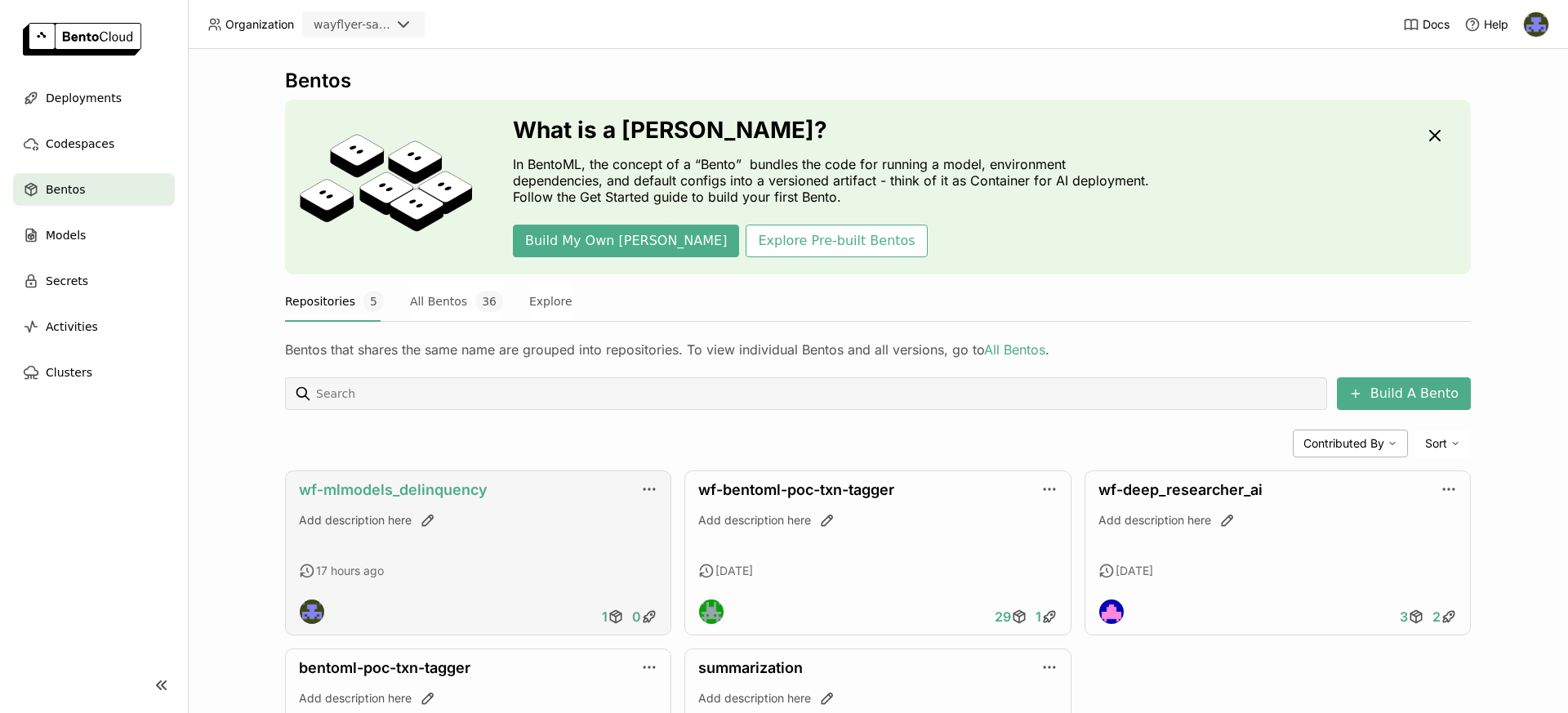
click at [379, 494] on link "wf-mlmodels_delinquency" at bounding box center [392, 489] width 189 height 17
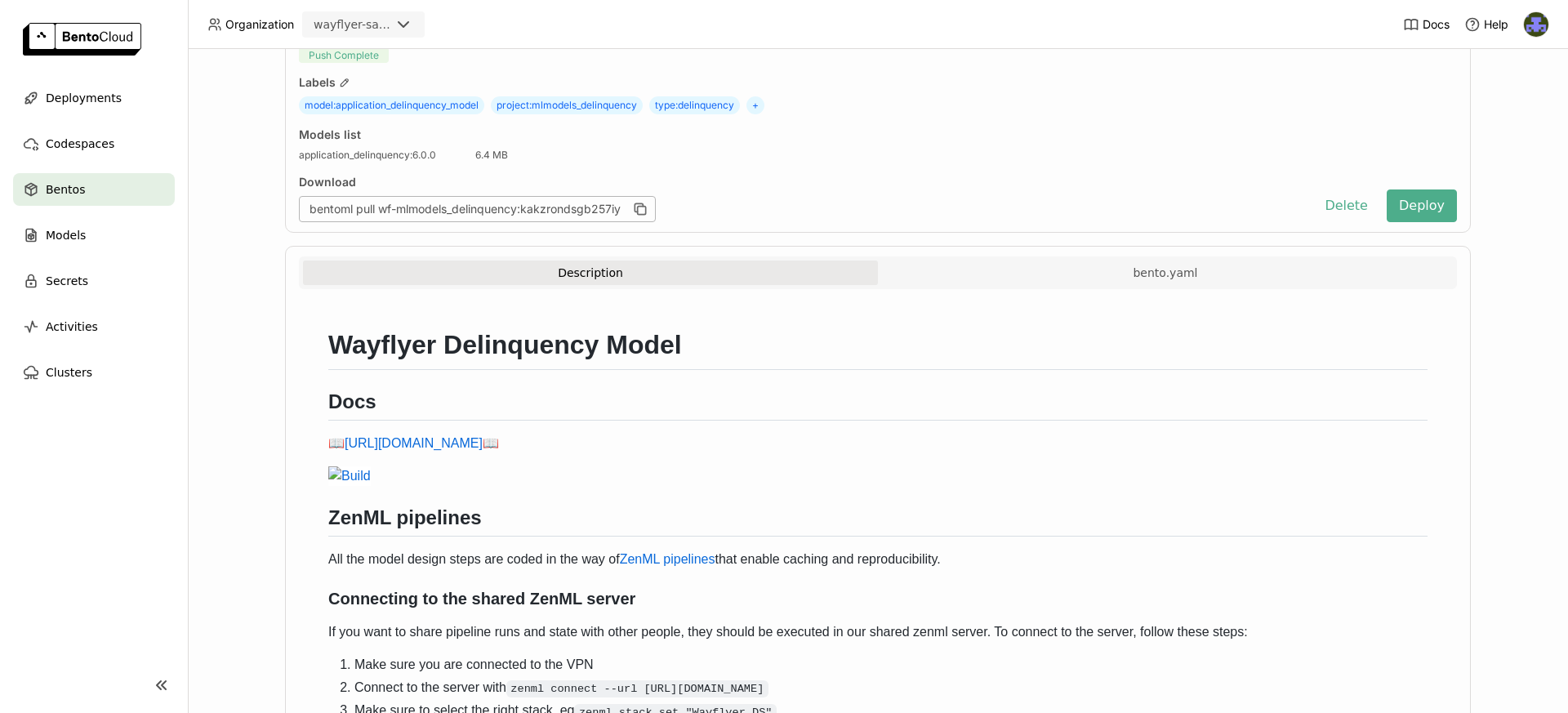
scroll to position [158, 0]
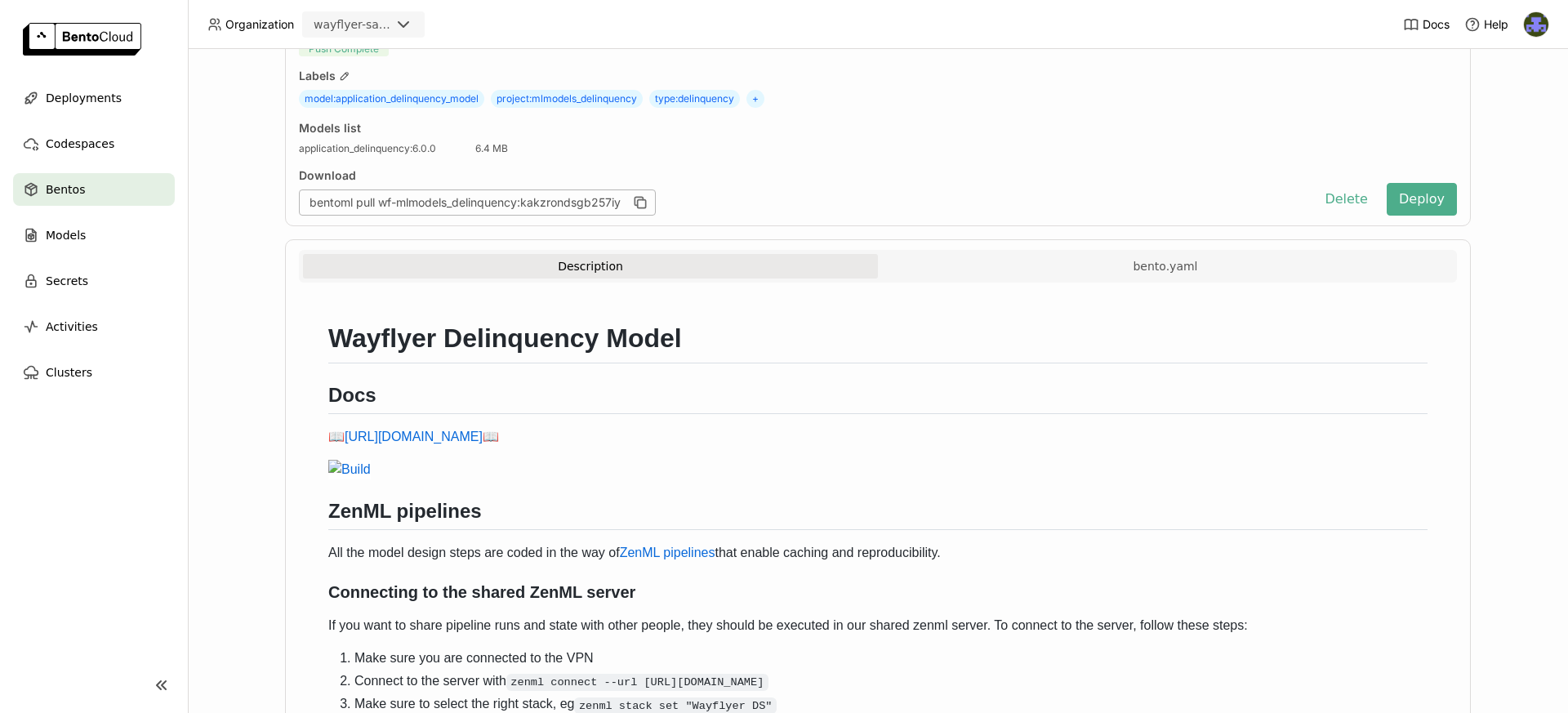
click at [130, 188] on div "Bentos" at bounding box center [94, 189] width 162 height 33
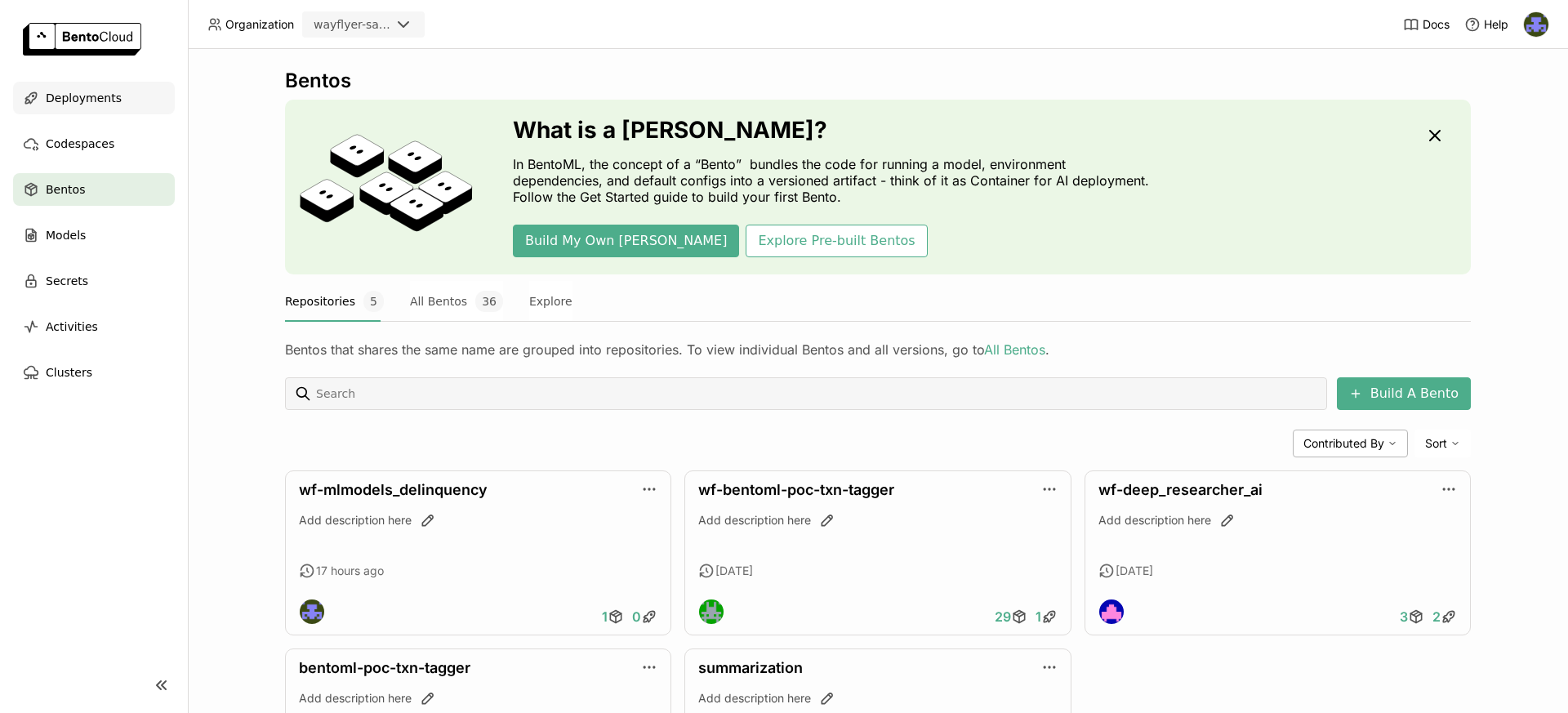
click at [121, 110] on div "Deployments" at bounding box center [94, 98] width 162 height 33
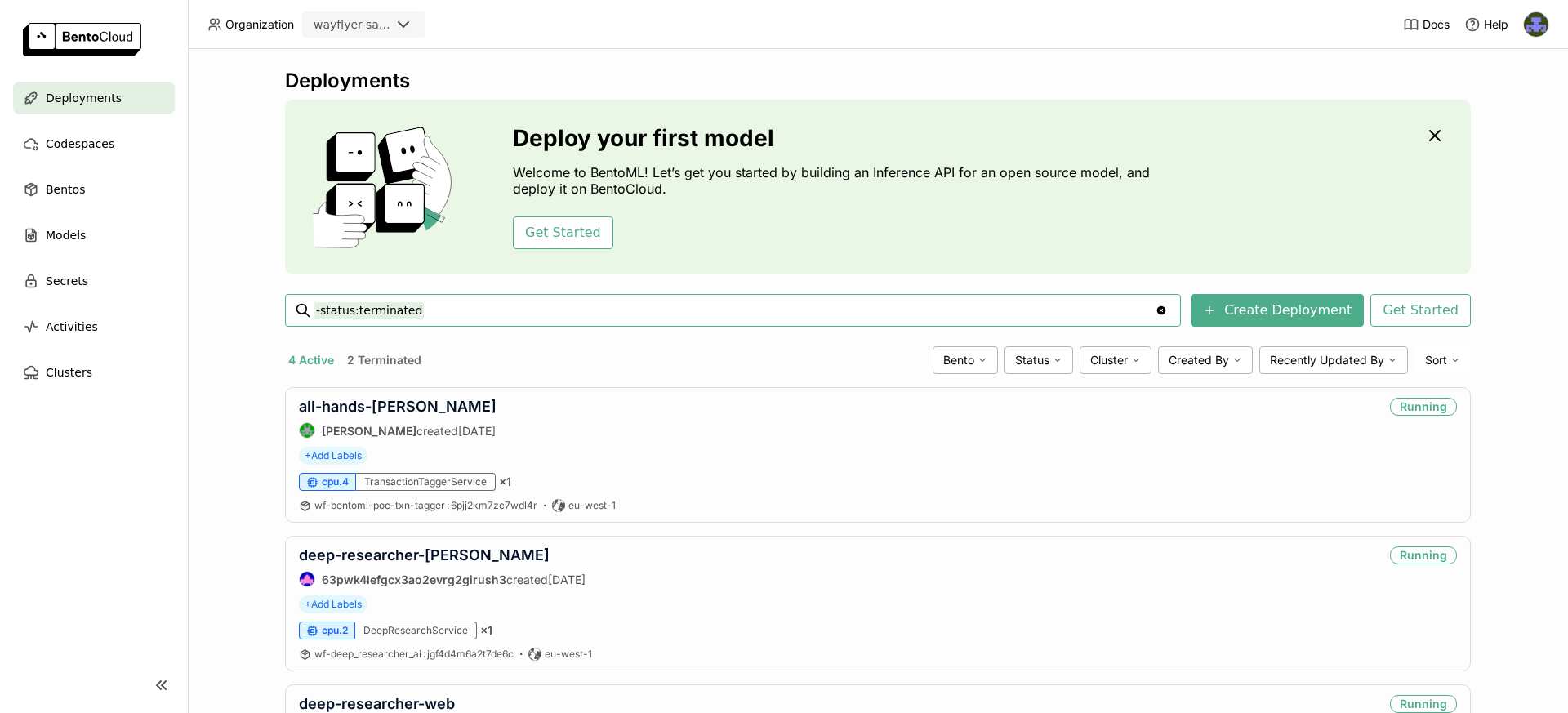
click at [403, 357] on button "2 Terminated" at bounding box center [384, 360] width 80 height 21
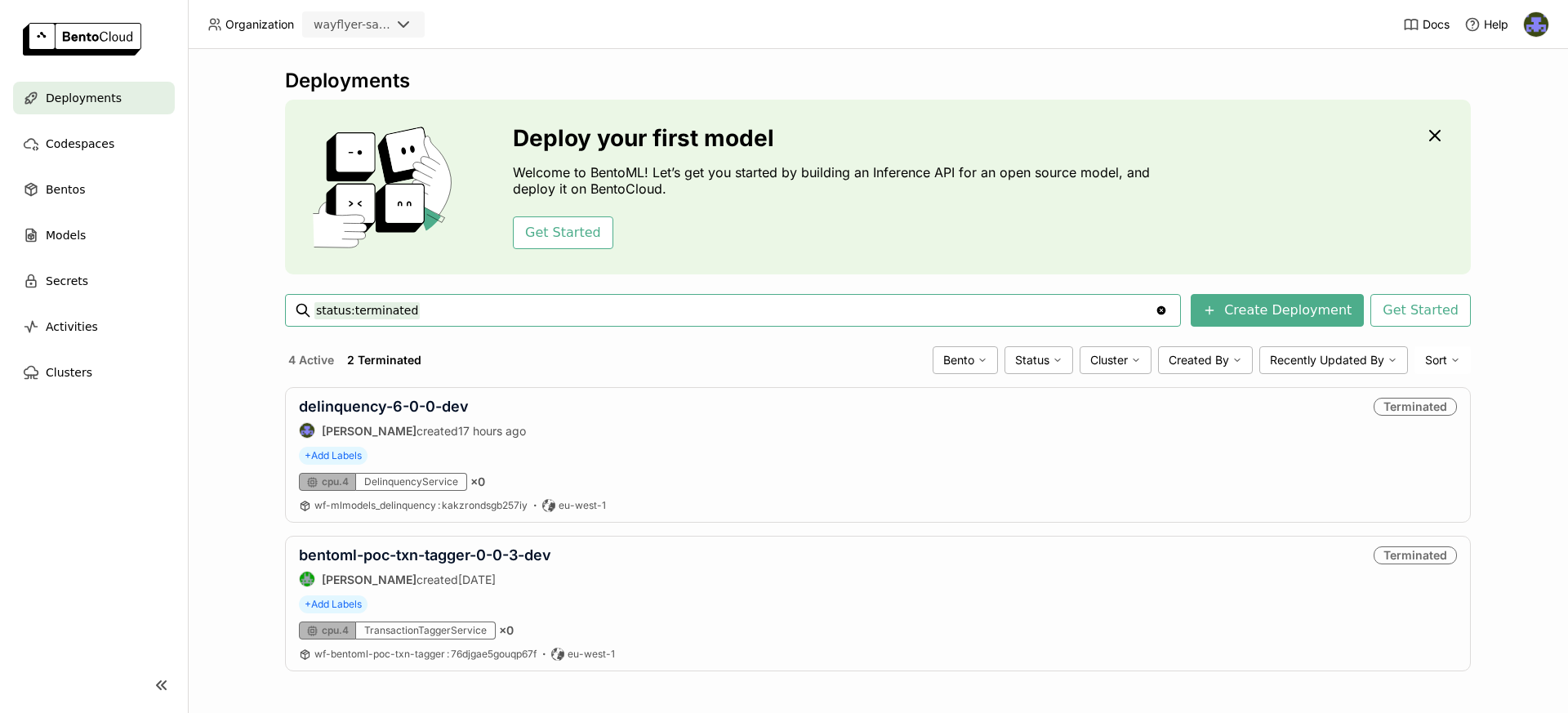
scroll to position [3, 0]
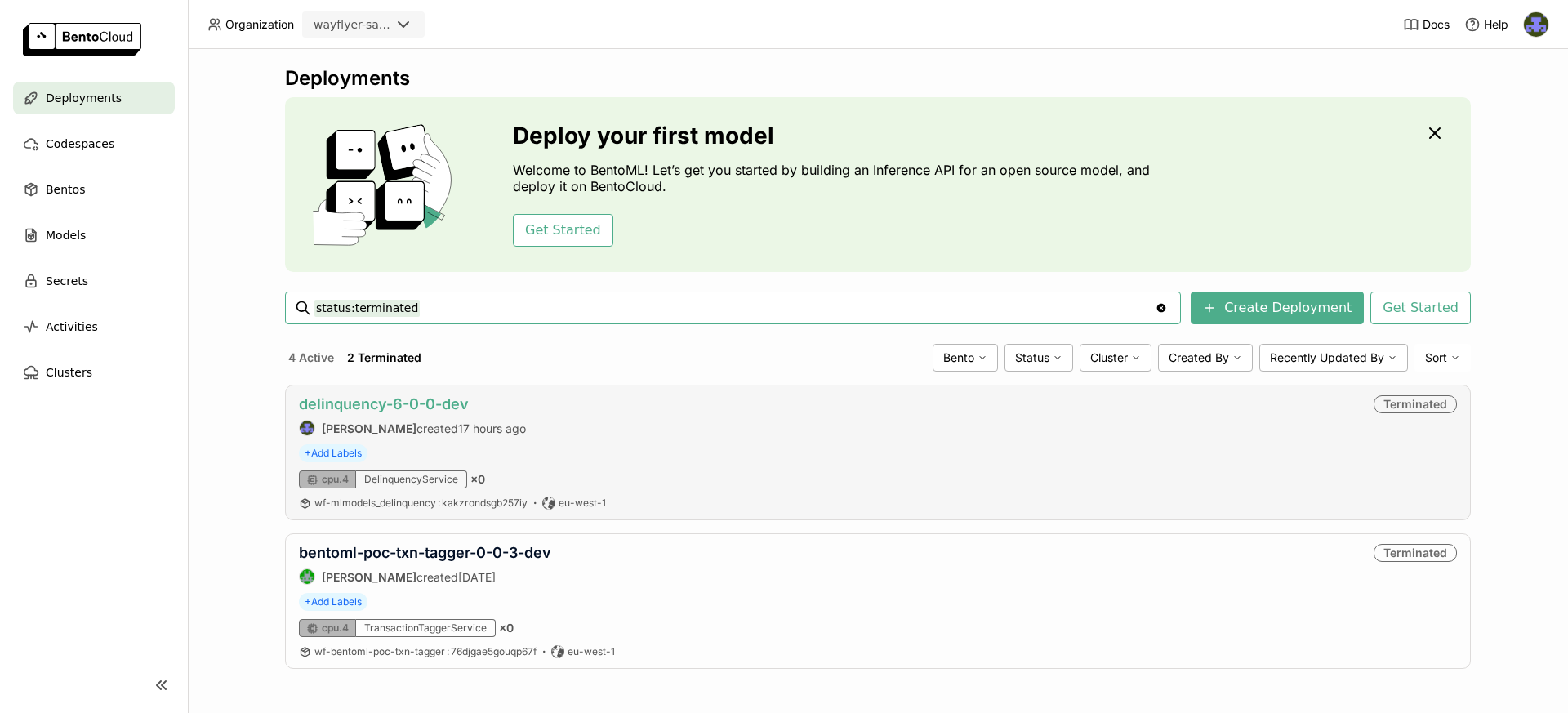
click at [430, 407] on link "delinquency-6-0-0-dev" at bounding box center [383, 404] width 169 height 17
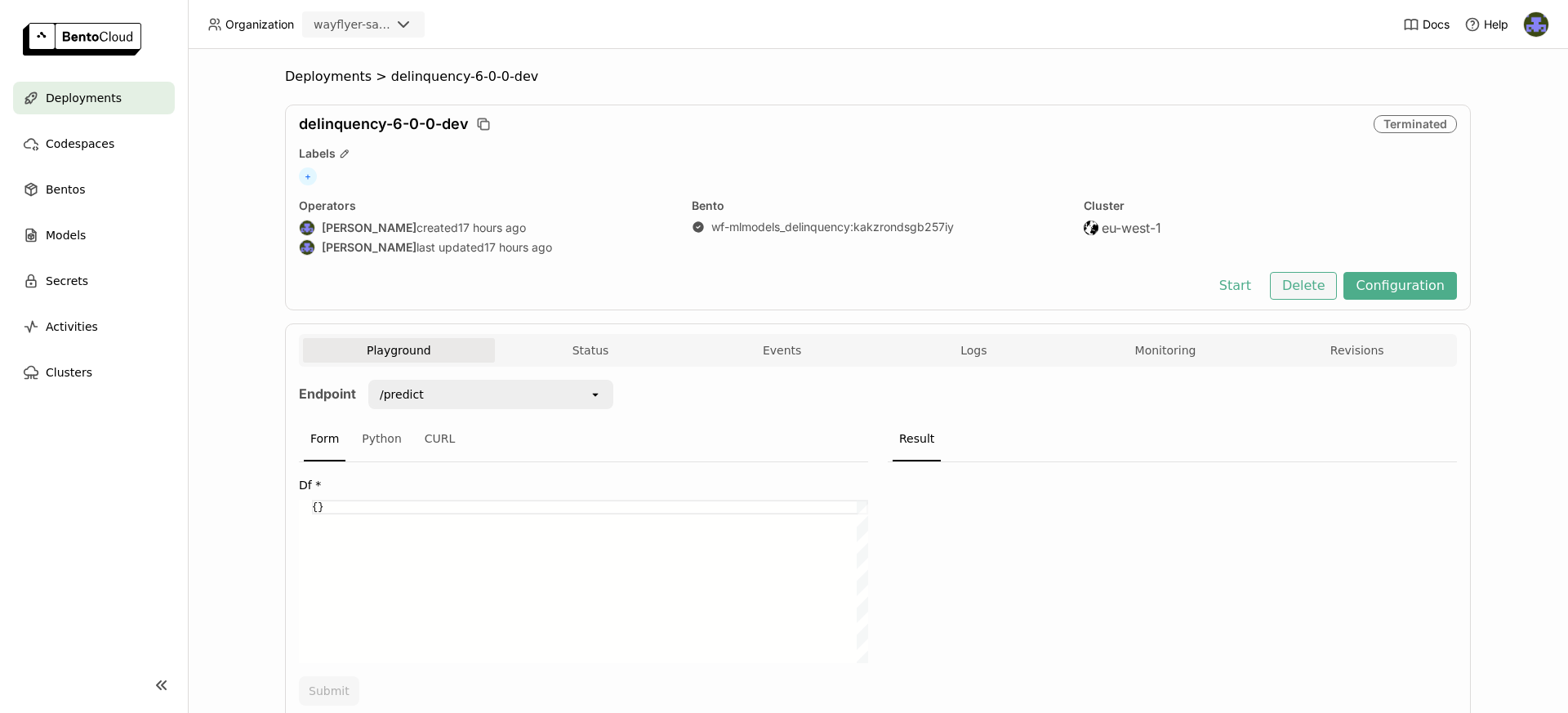
click at [1306, 280] on button "Delete" at bounding box center [1304, 285] width 68 height 28
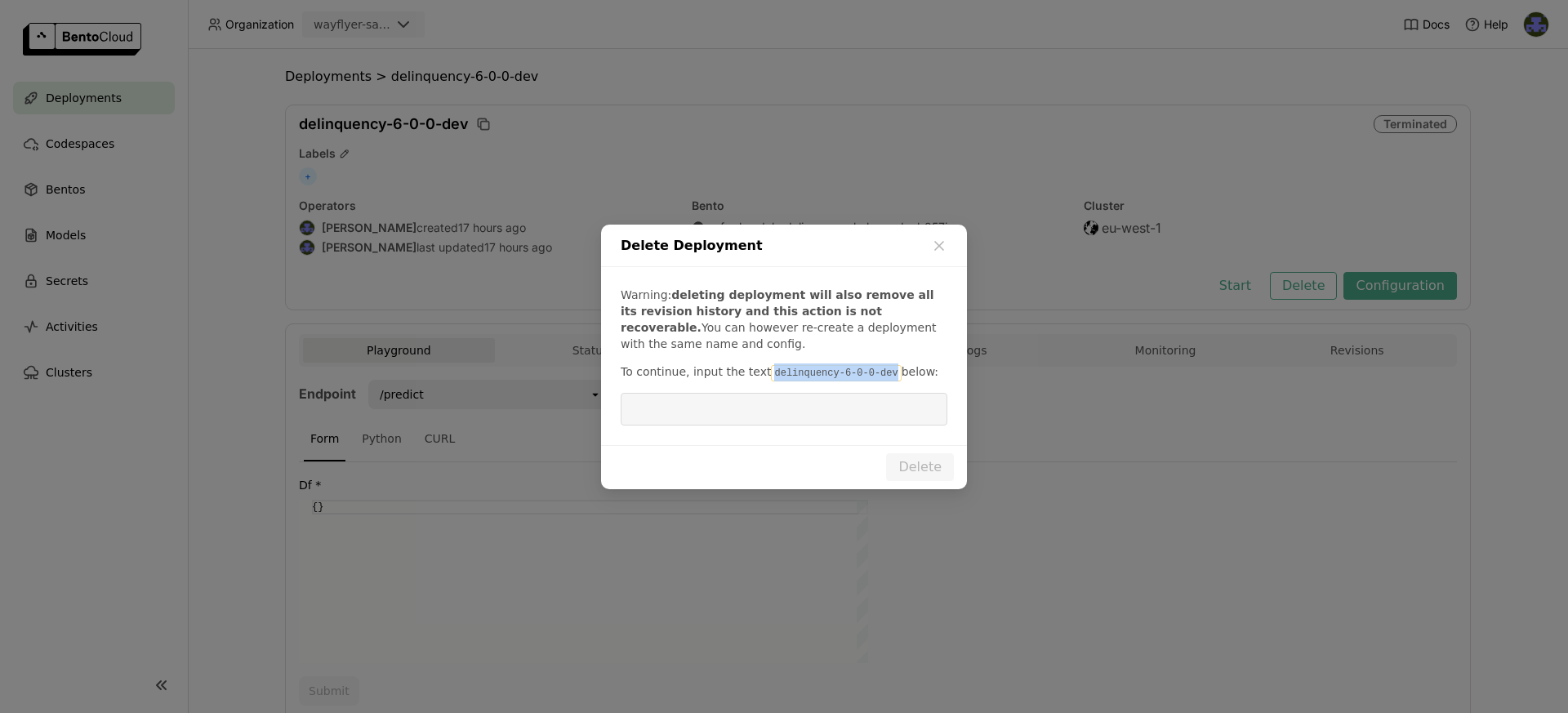
drag, startPoint x: 767, startPoint y: 372, endPoint x: 886, endPoint y: 375, distance: 119.0
click at [886, 375] on code "delinquency-6-0-0-dev" at bounding box center [836, 372] width 130 height 16
copy code "delinquency-6-0-0-dev"
click at [812, 414] on input "dialog" at bounding box center [784, 409] width 307 height 31
paste input "delinquency-6-0-0-dev"
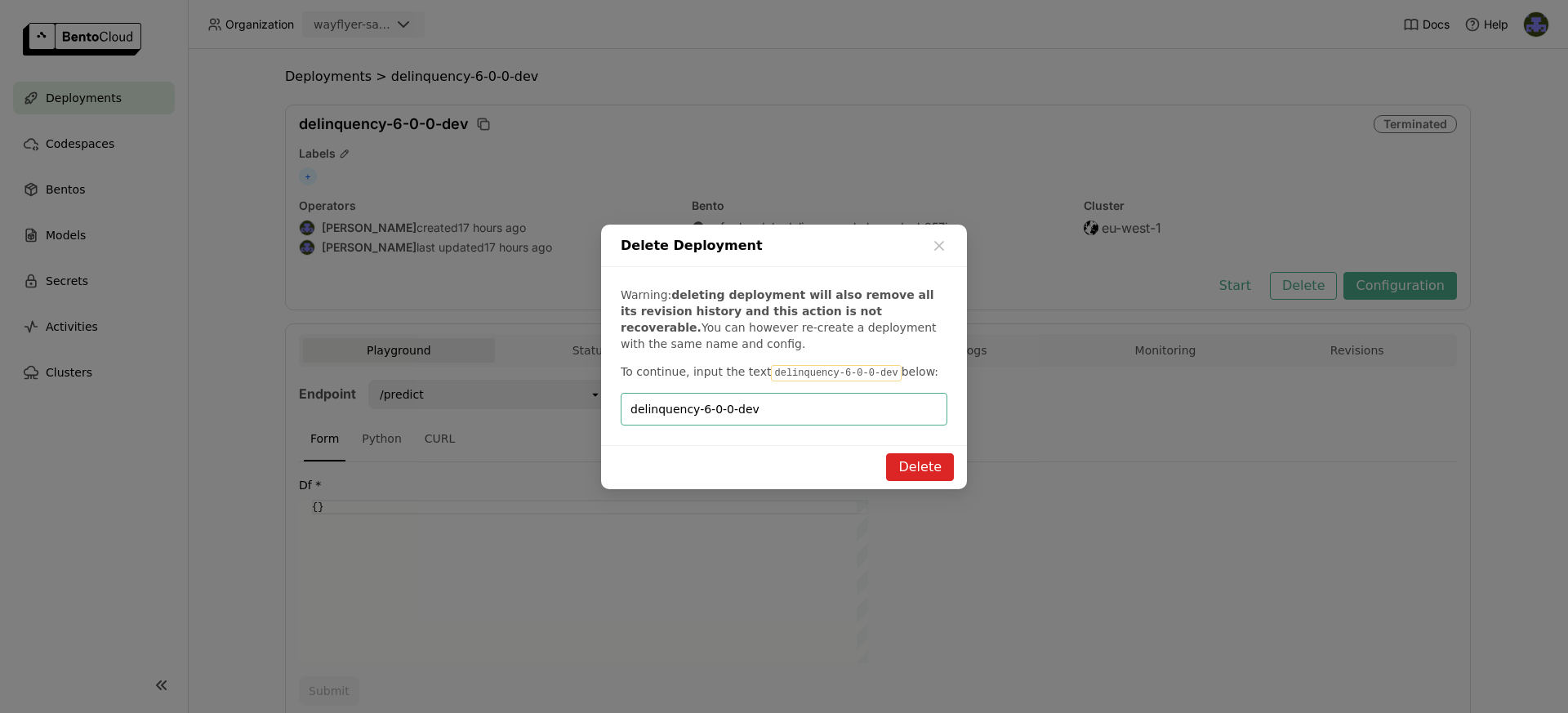
type input "delinquency-6-0-0-dev"
click at [917, 464] on button "Delete" at bounding box center [920, 466] width 68 height 28
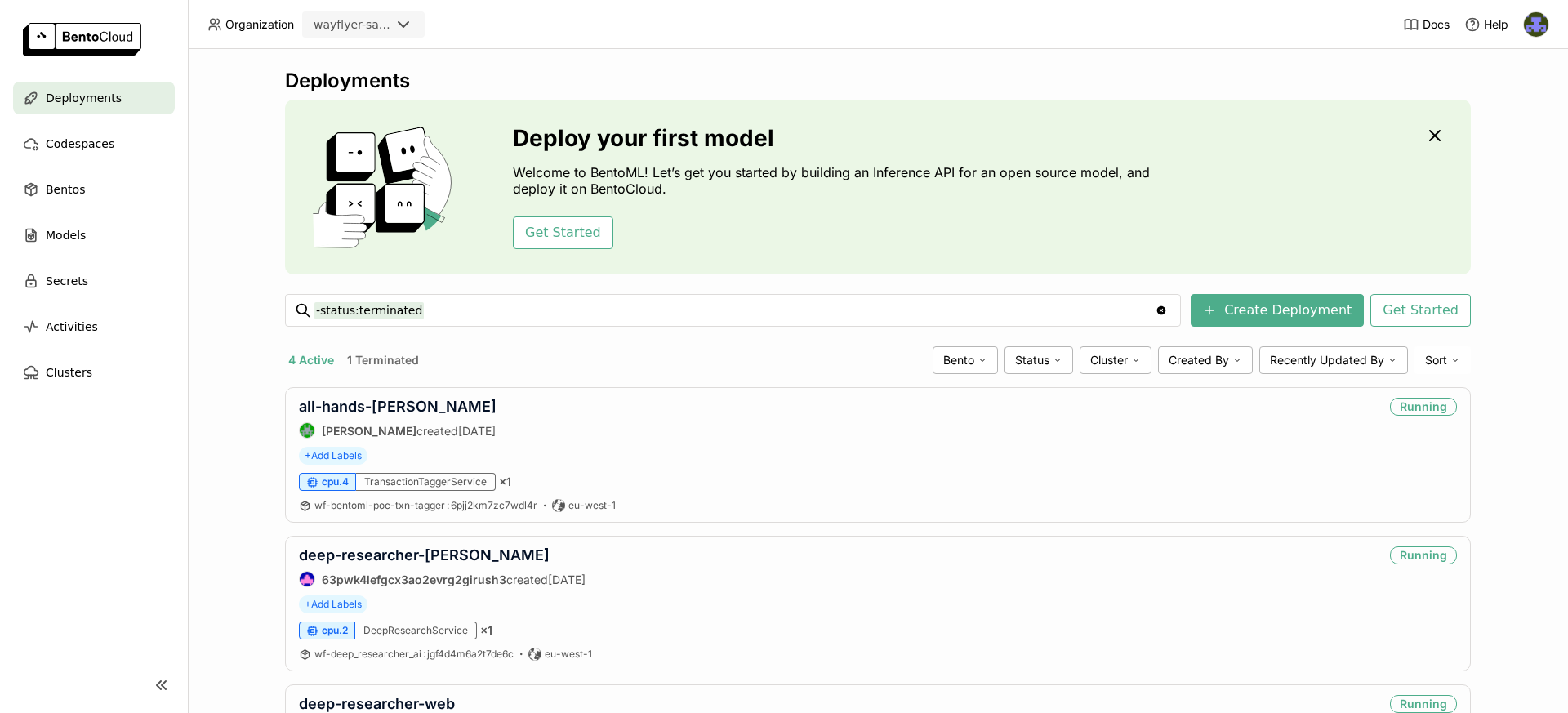
click at [212, 127] on div "Deployments Deploy your first model Welcome to BentoML! Let’s get you started b…" at bounding box center [878, 381] width 1380 height 664
click at [80, 193] on span "Bentos" at bounding box center [65, 189] width 39 height 19
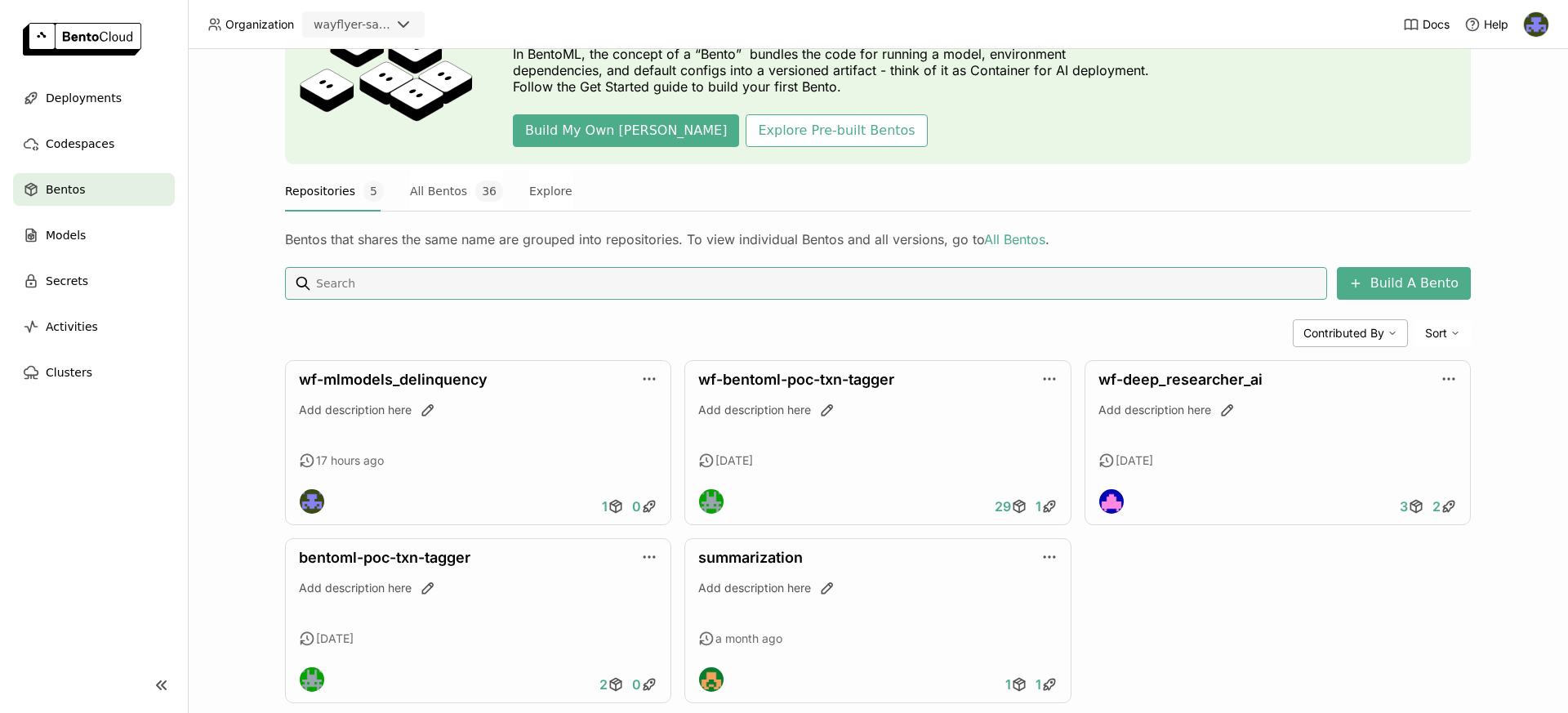
scroll to position [145, 0]
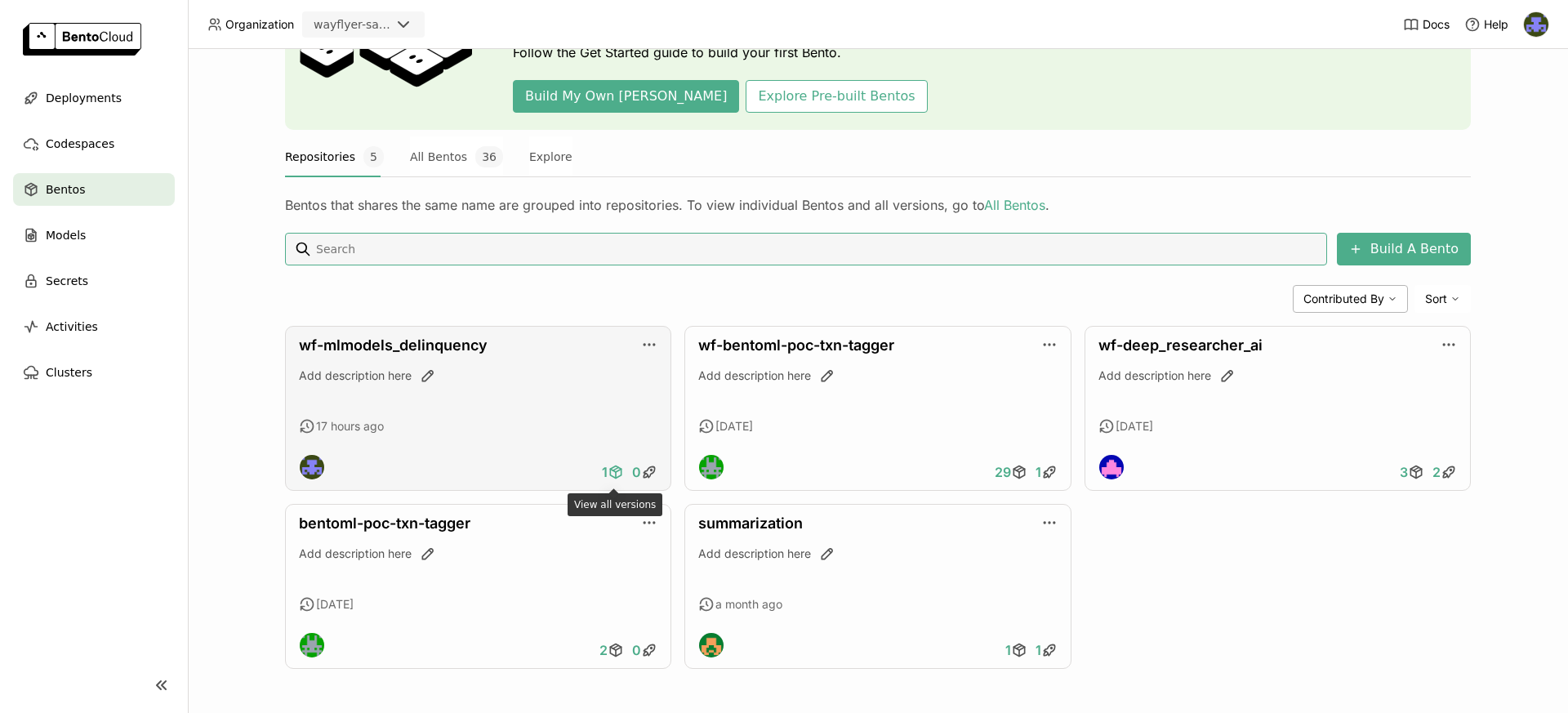
click at [616, 472] on icon at bounding box center [616, 472] width 16 height 16
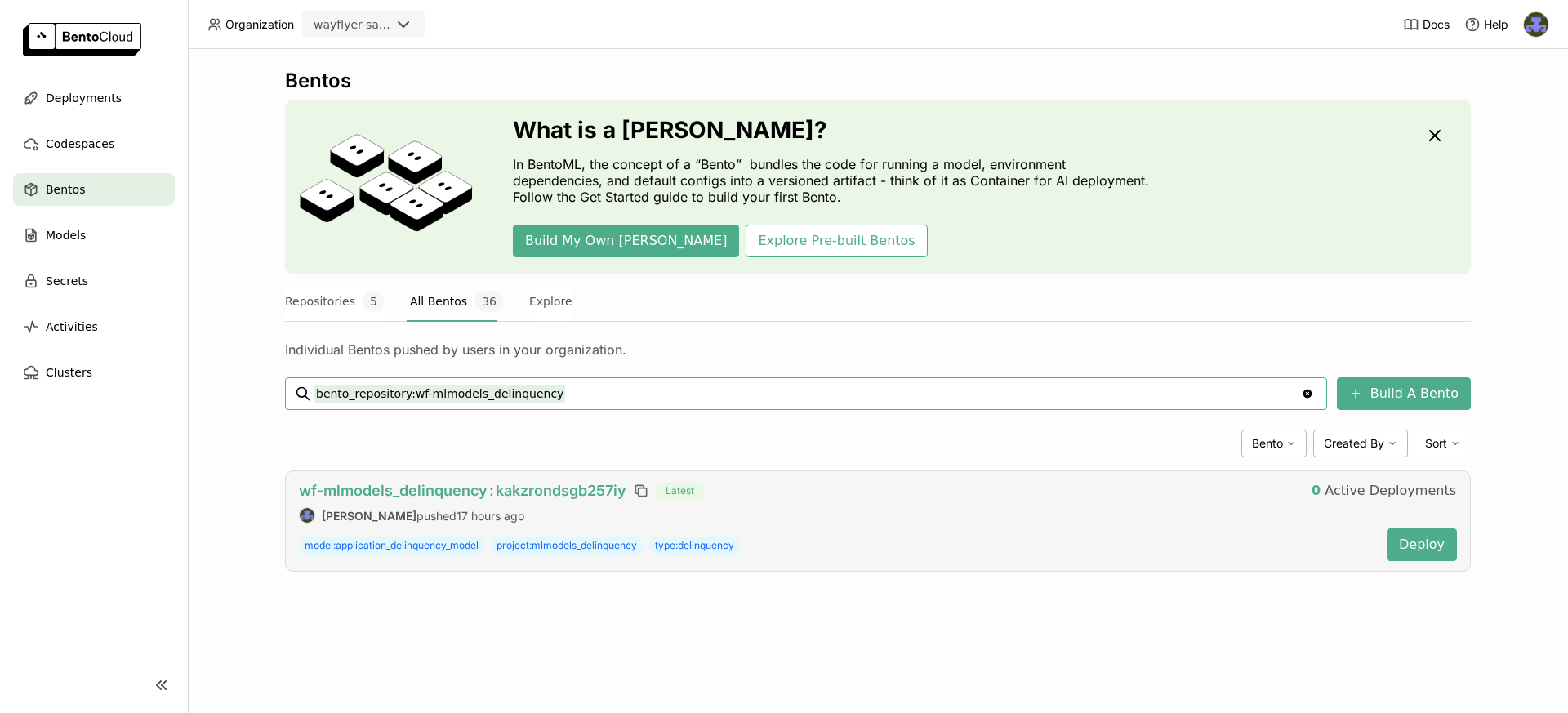
click at [526, 497] on span "wf-mlmodels_delinquency : kakzrondsgb257iy" at bounding box center [462, 490] width 327 height 17
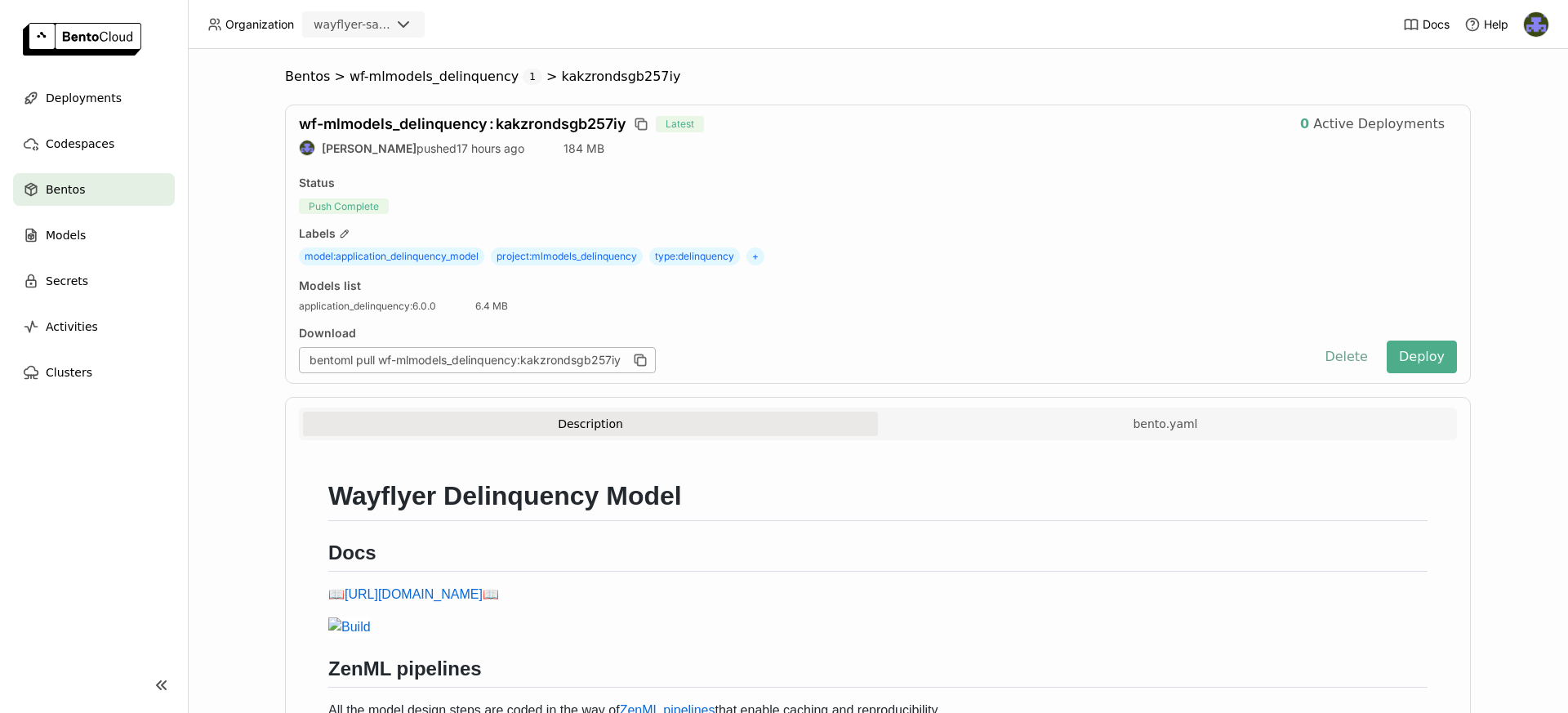
click at [1348, 359] on button "Delete" at bounding box center [1346, 357] width 68 height 33
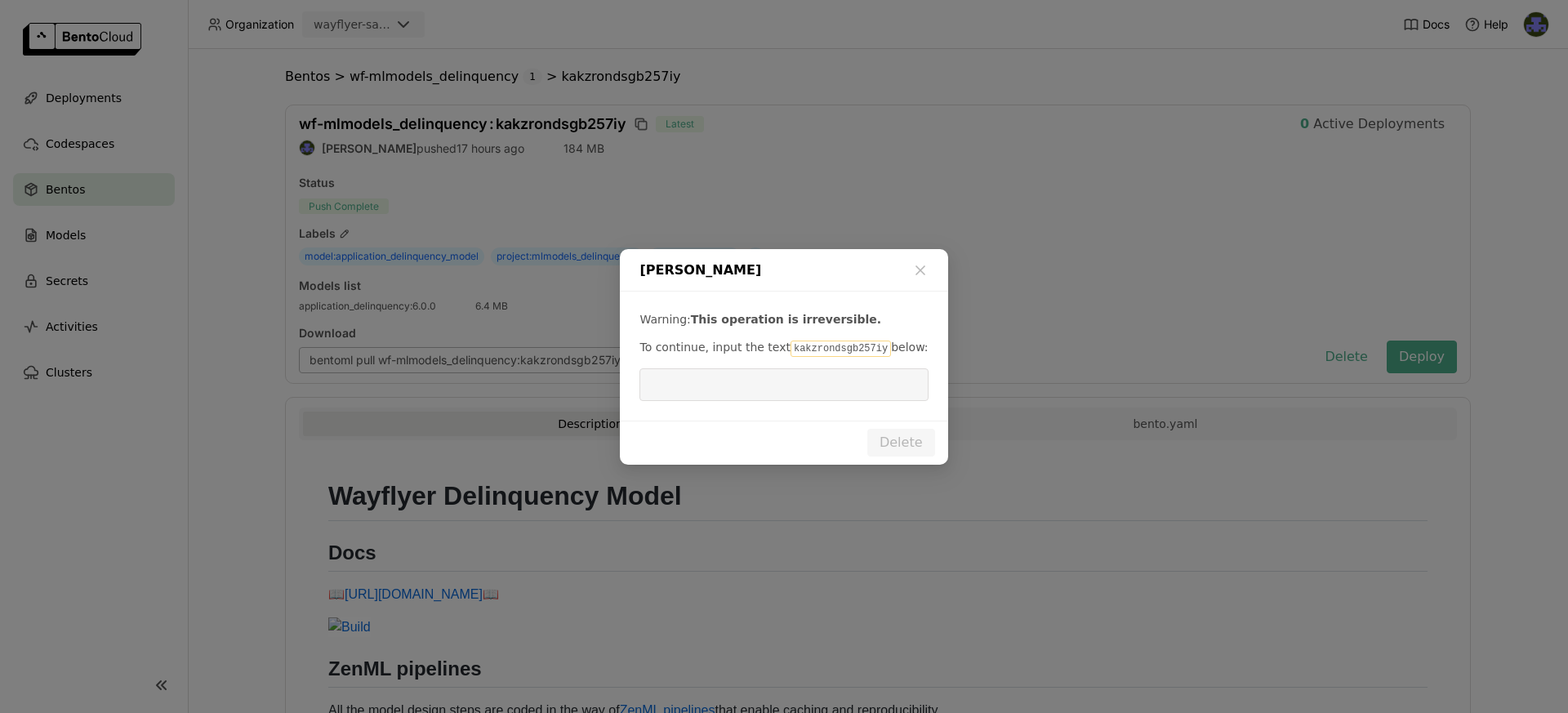
click at [840, 345] on code "kakzrondsgb257iy" at bounding box center [840, 348] width 101 height 16
copy code "kakzrondsgb257iy"
click at [794, 381] on input "dialog" at bounding box center [783, 385] width 269 height 31
paste input "kakzrondsgb257iy"
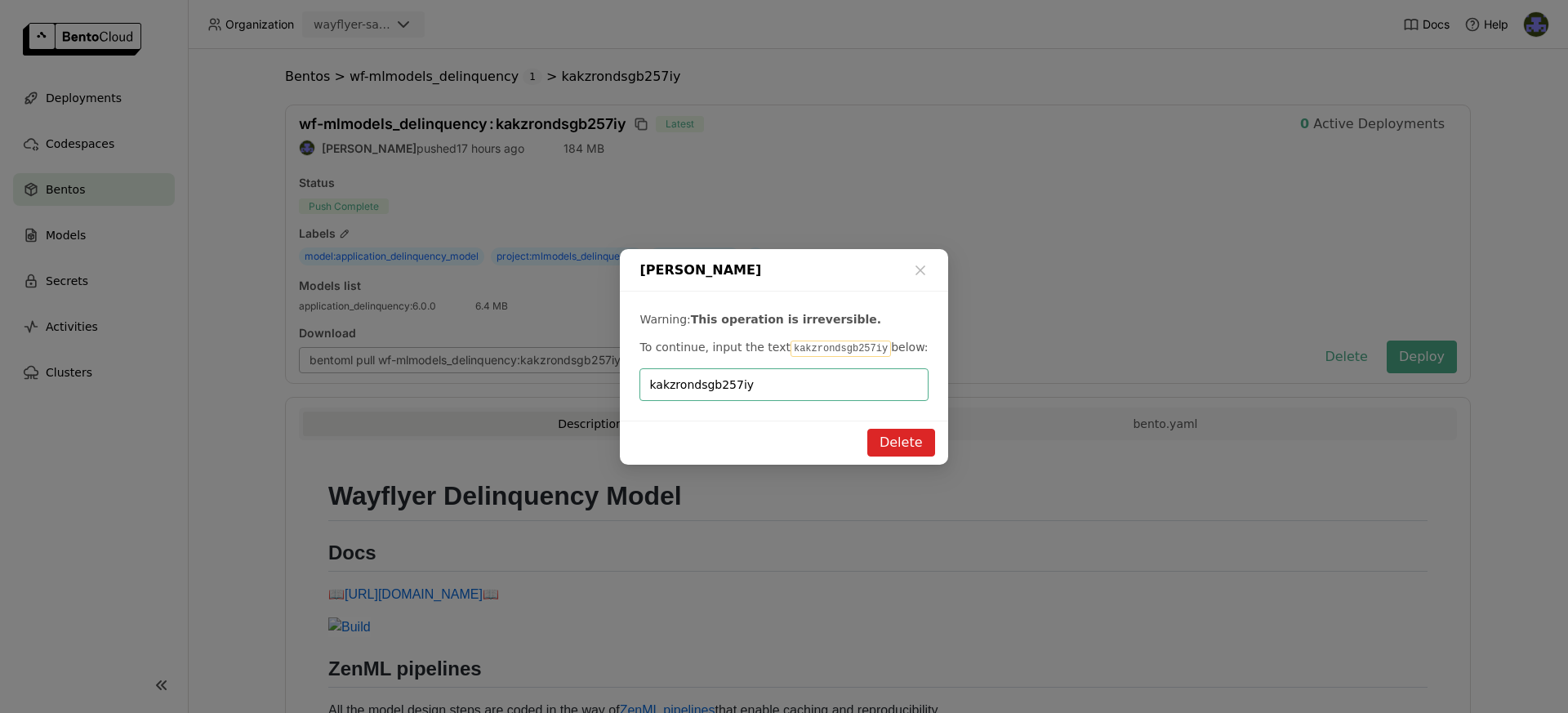
type input "kakzrondsgb257iy"
click at [906, 434] on button "Delete" at bounding box center [901, 442] width 68 height 28
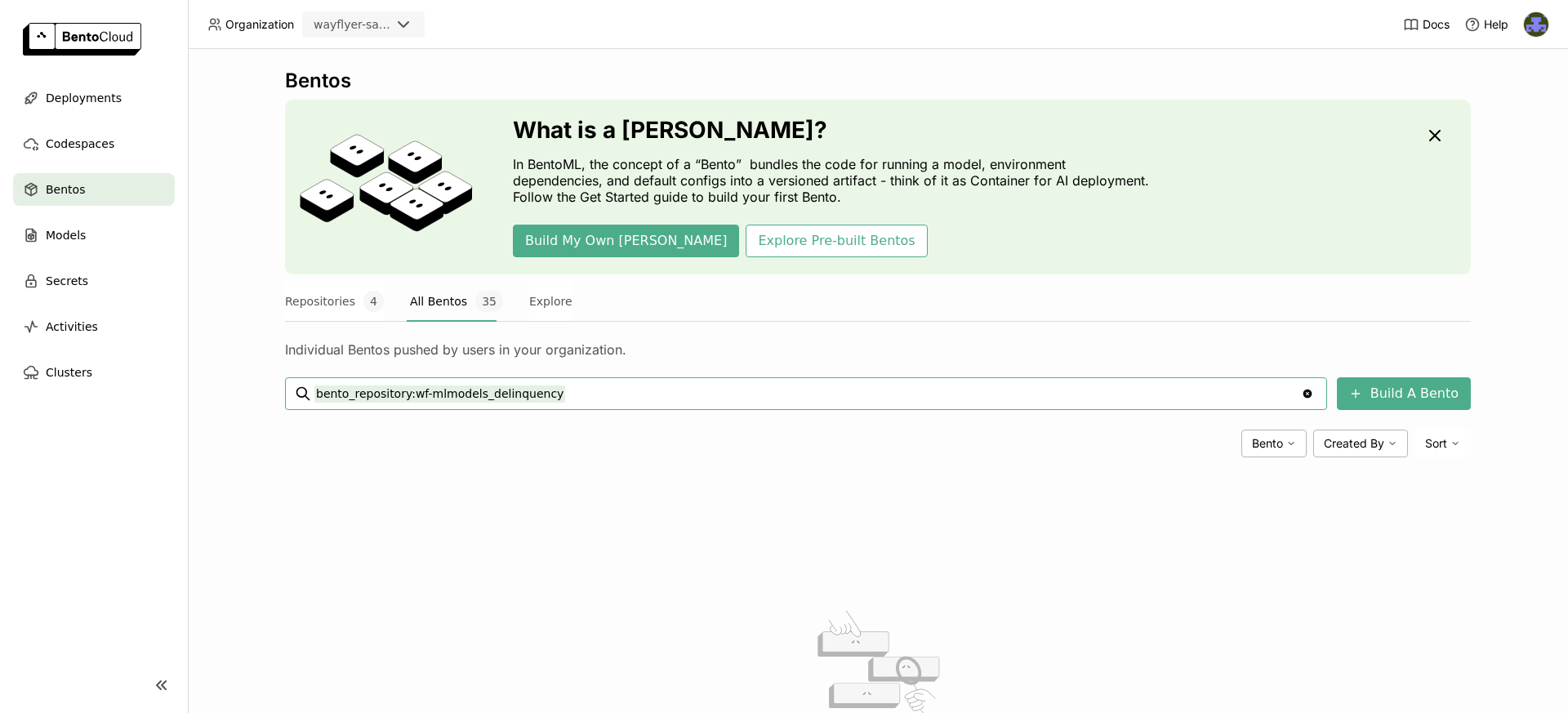
click at [92, 191] on div "Bentos" at bounding box center [94, 189] width 162 height 33
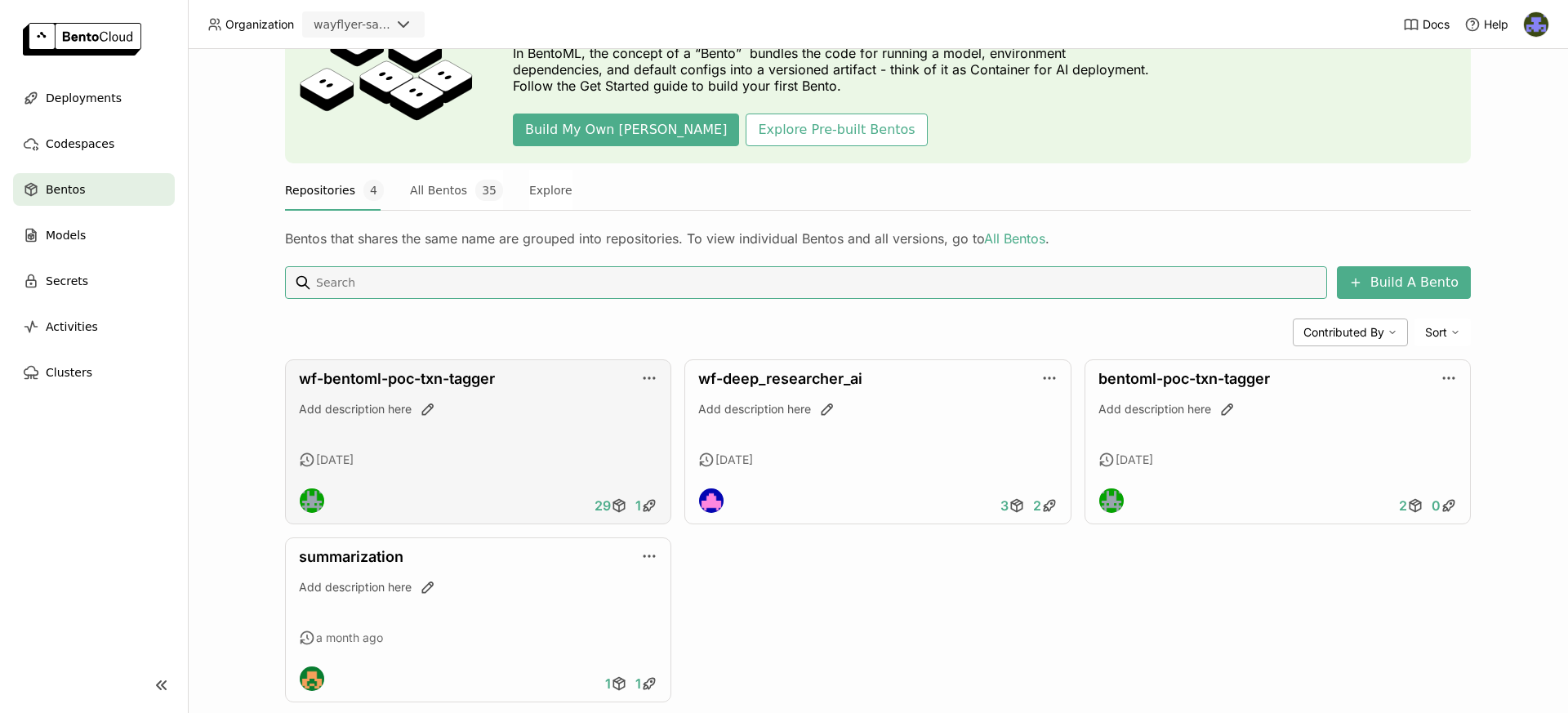
scroll to position [95, 0]
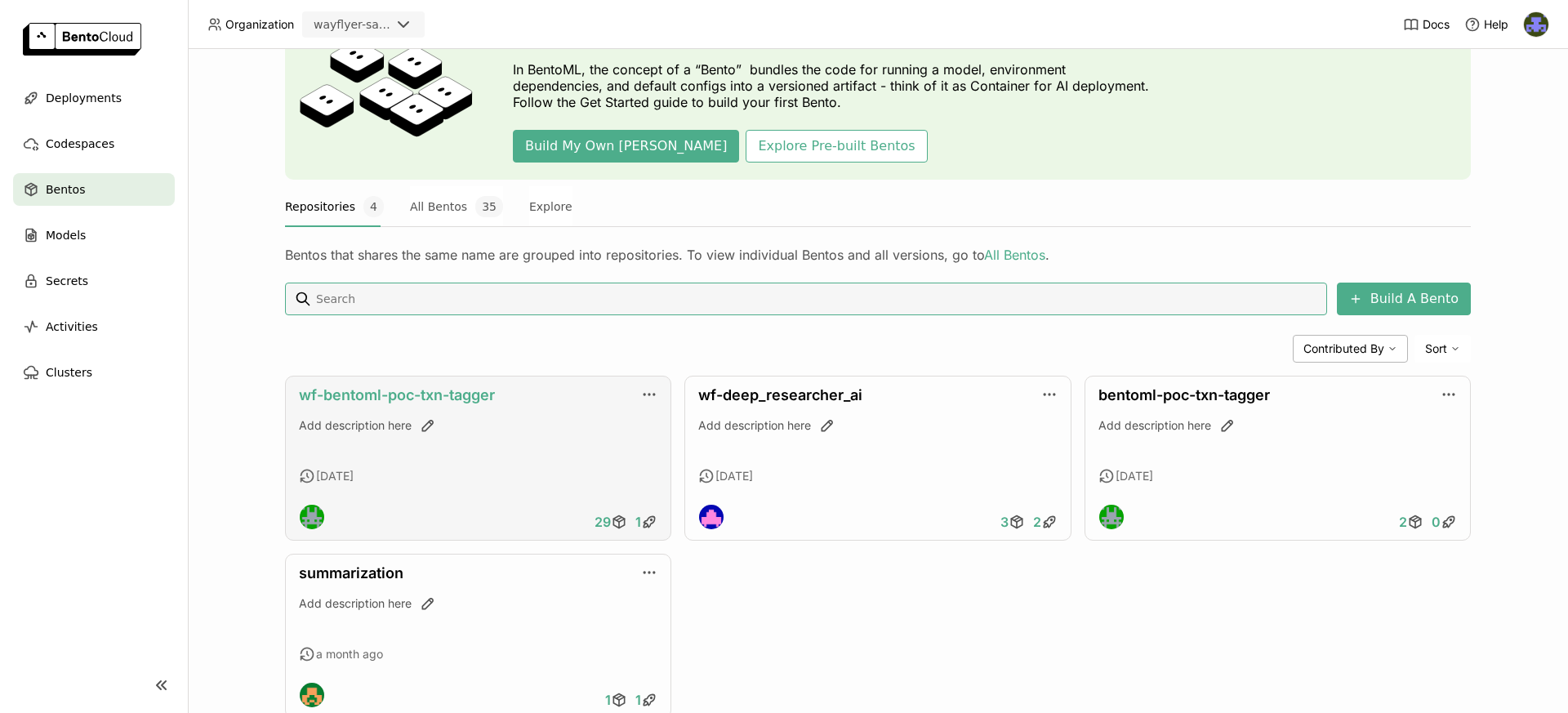
click at [483, 395] on link "wf-bentoml-poc-txn-tagger" at bounding box center [396, 395] width 196 height 17
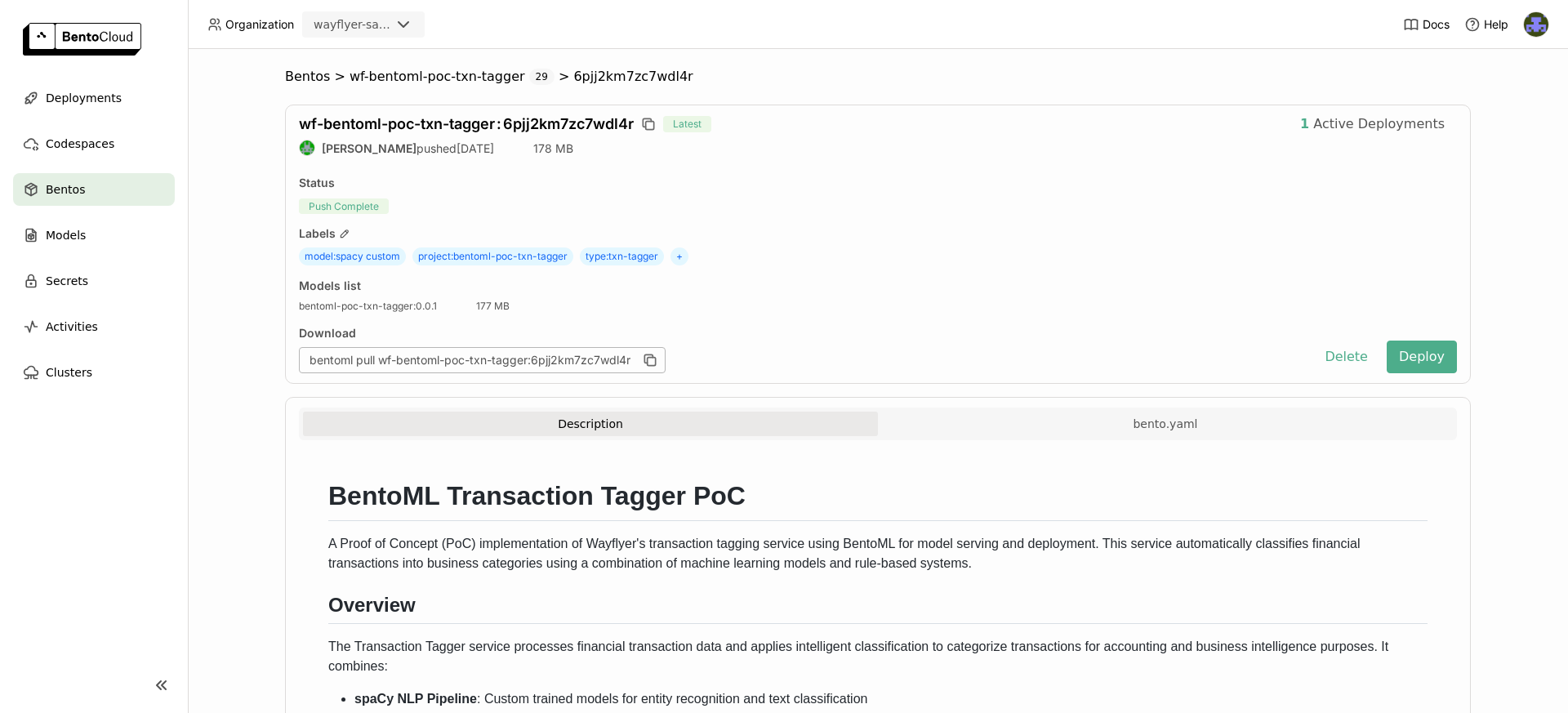
click at [110, 193] on div "Bentos" at bounding box center [94, 189] width 162 height 33
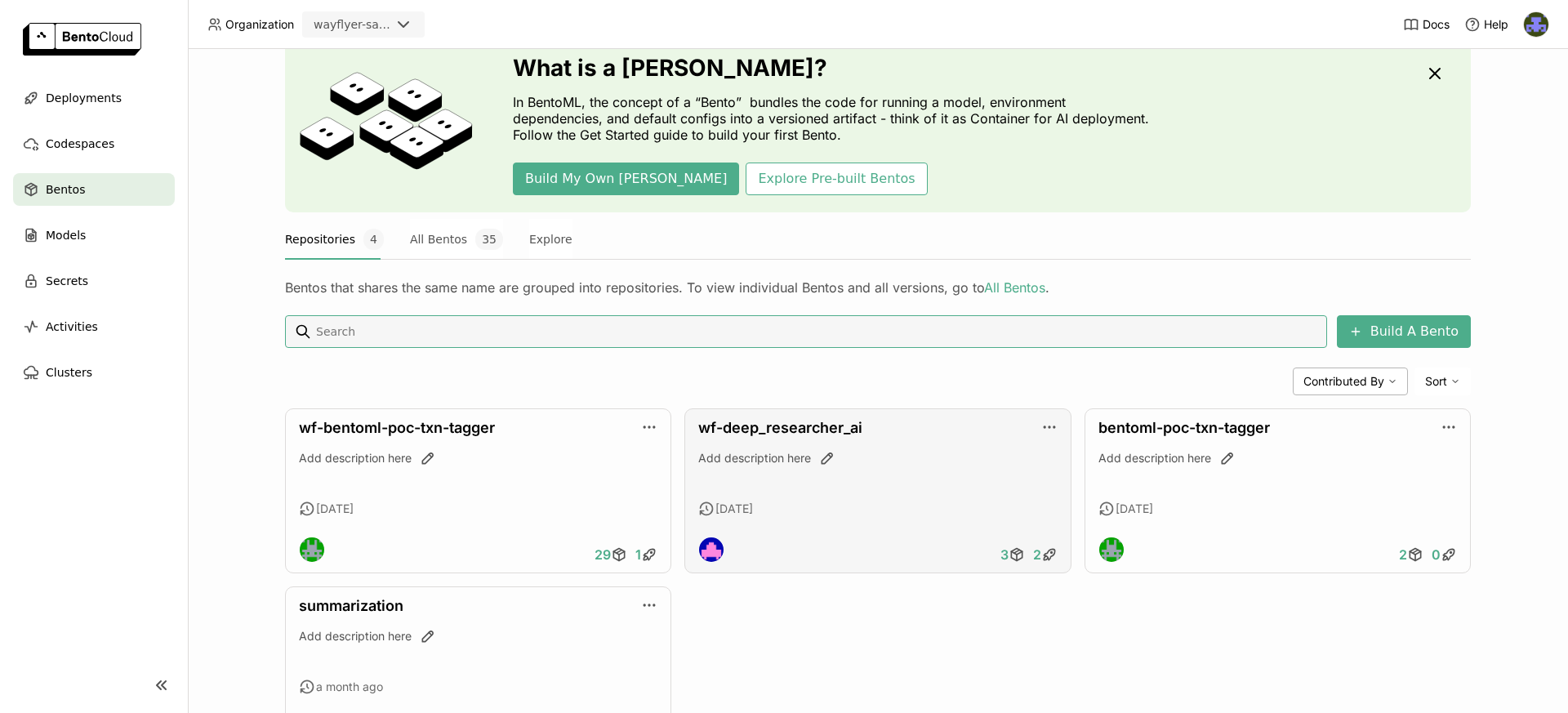
scroll to position [145, 0]
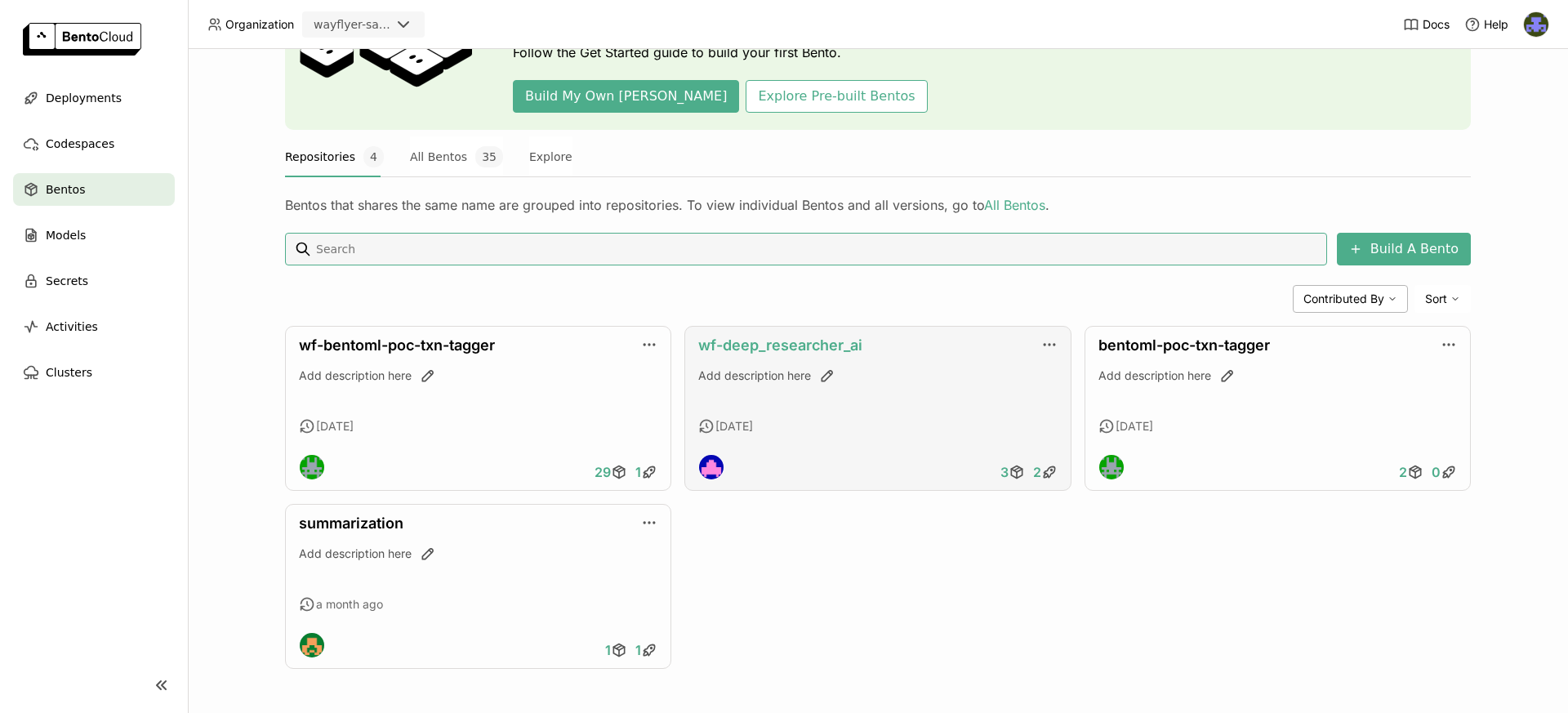
click at [803, 345] on link "wf-deep_researcher_ai" at bounding box center [779, 345] width 164 height 17
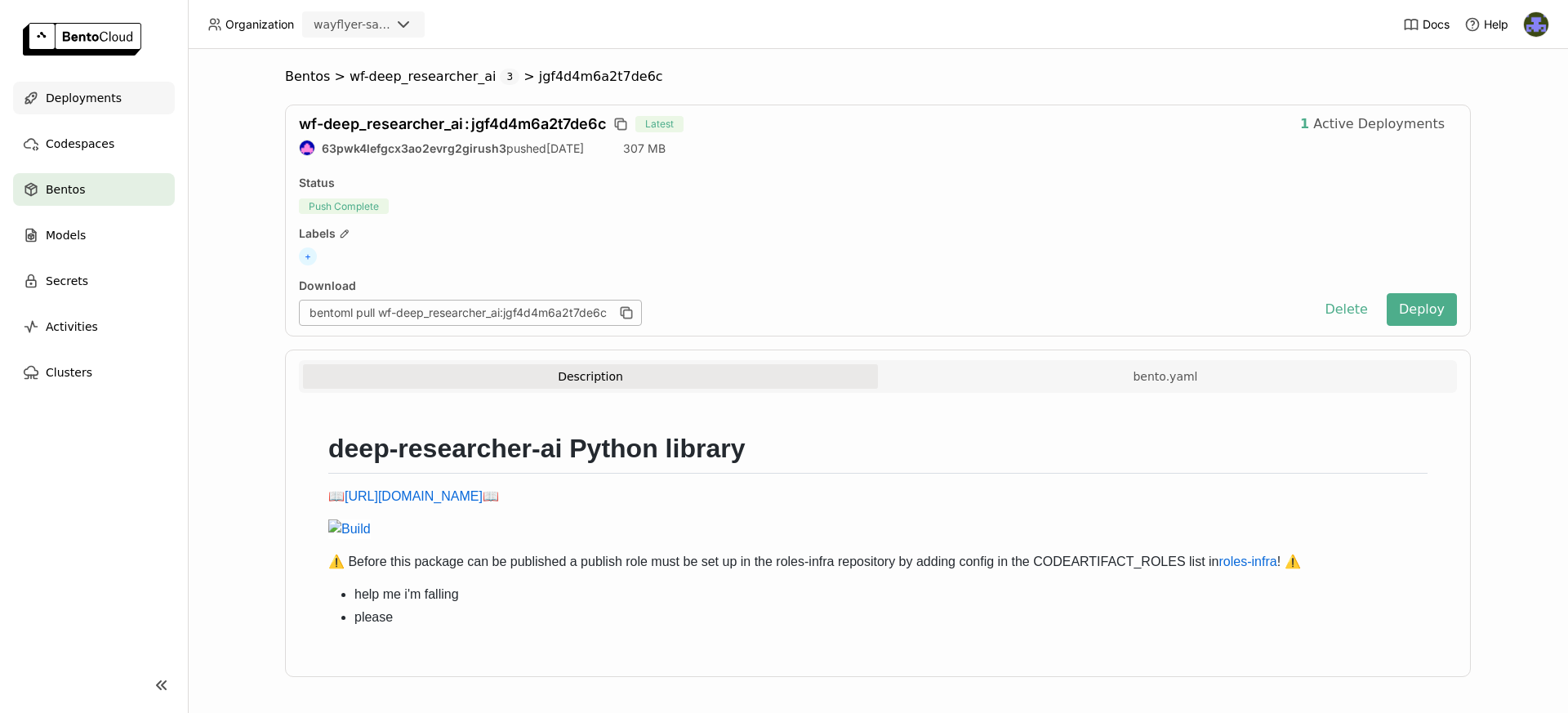
click at [98, 111] on div "Deployments" at bounding box center [94, 98] width 162 height 33
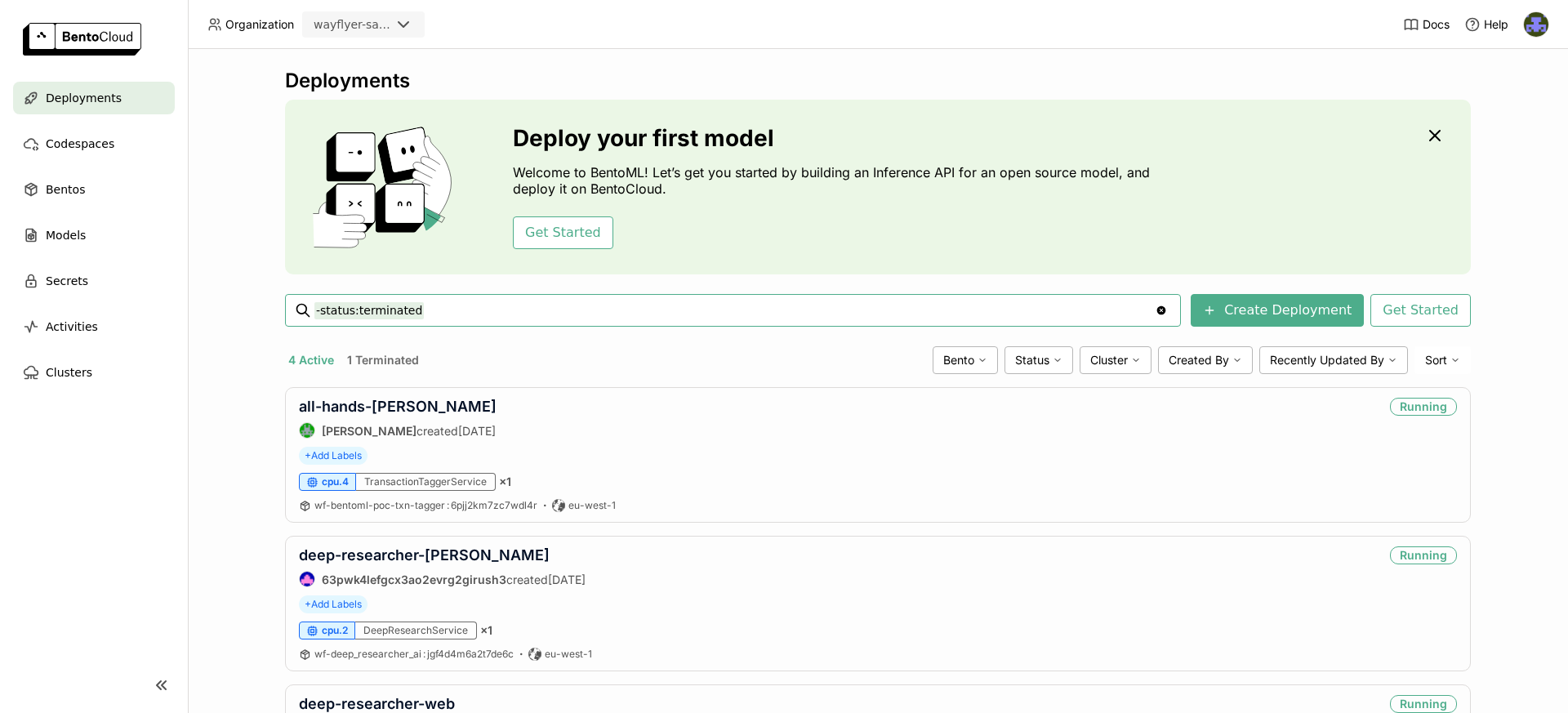
click at [391, 19] on div "wayflyer-sandbox" at bounding box center [348, 25] width 90 height 23
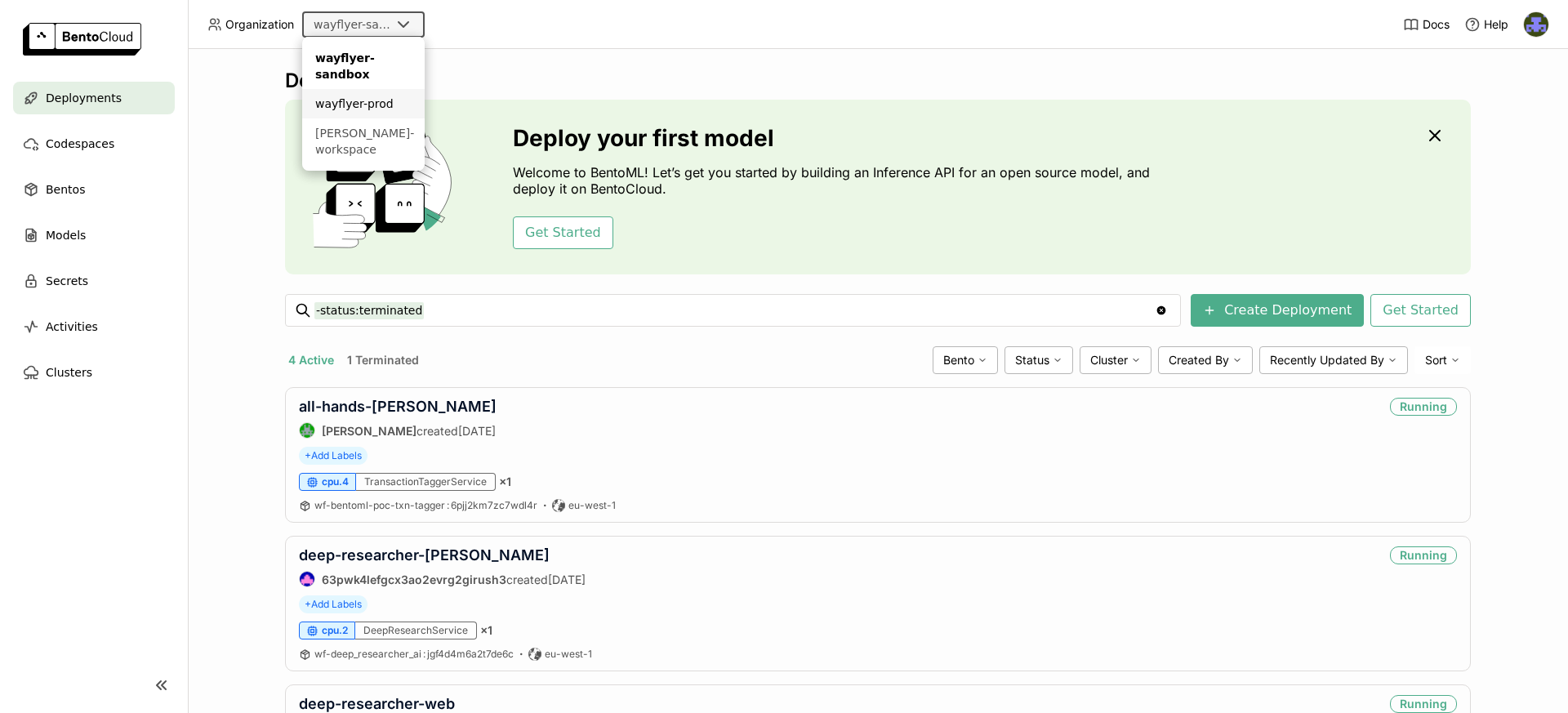
click at [364, 109] on div "wayflyer-prod" at bounding box center [363, 103] width 97 height 16
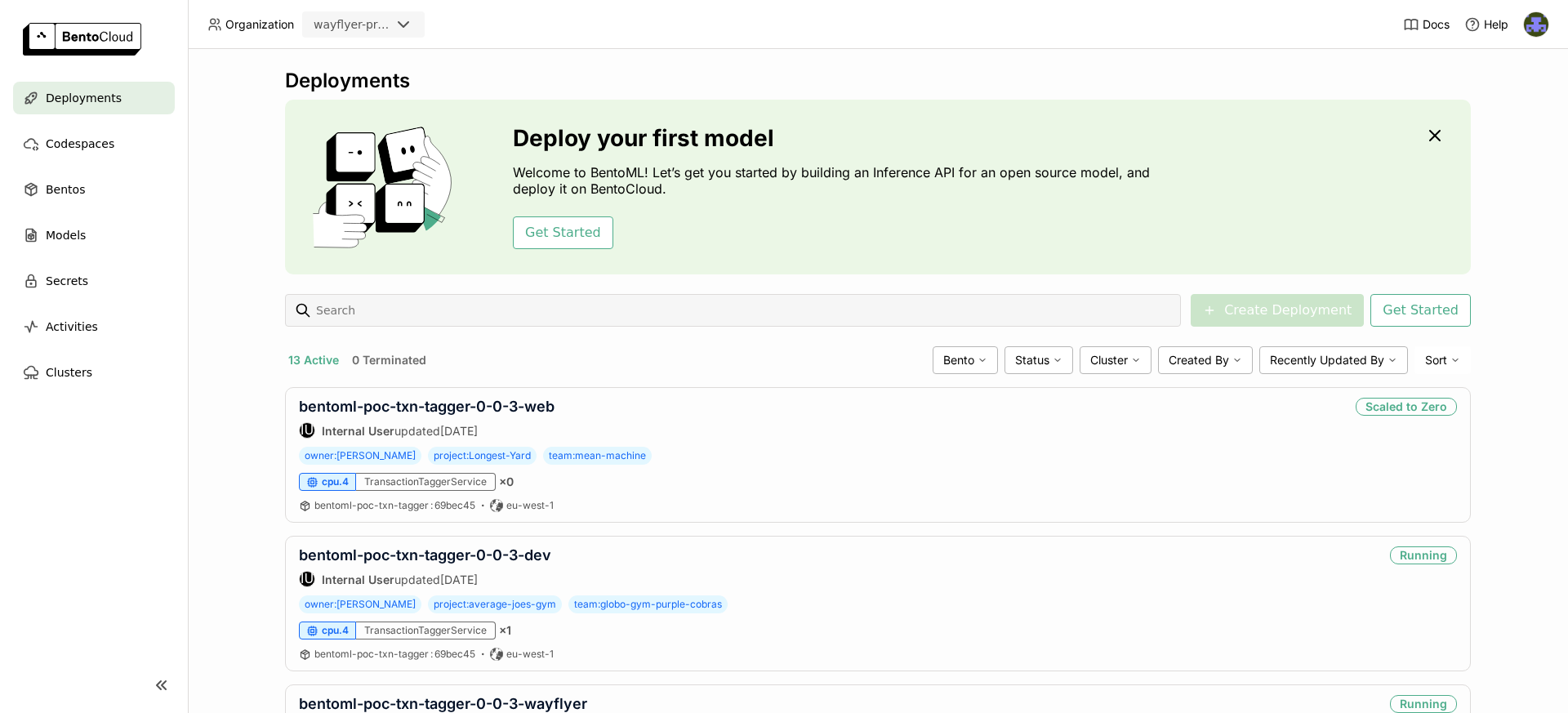
click at [217, 249] on div "Deployments Deploy your first model Welcome to BentoML! Let’s get you started b…" at bounding box center [878, 381] width 1380 height 664
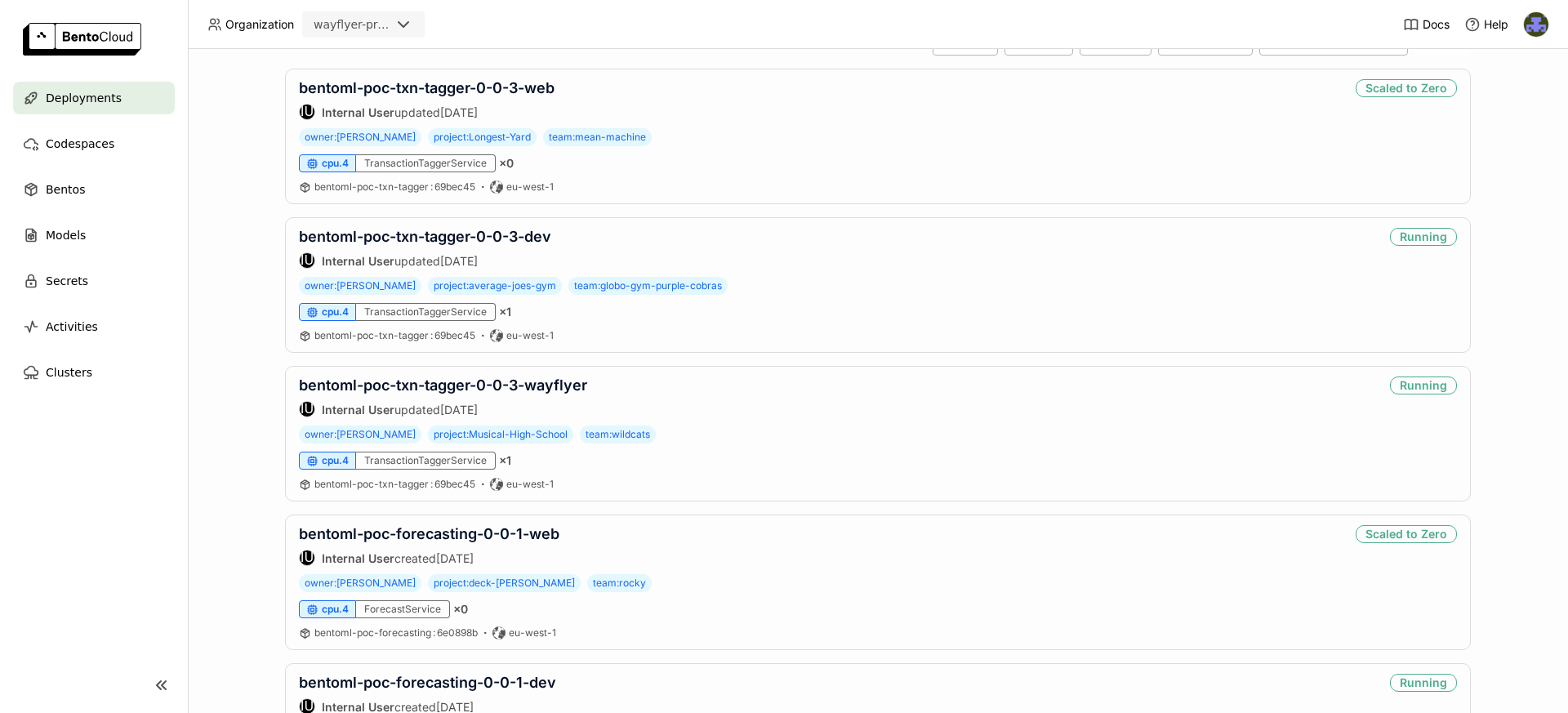
scroll to position [320, 0]
click at [114, 106] on span "Deployments" at bounding box center [83, 98] width 76 height 19
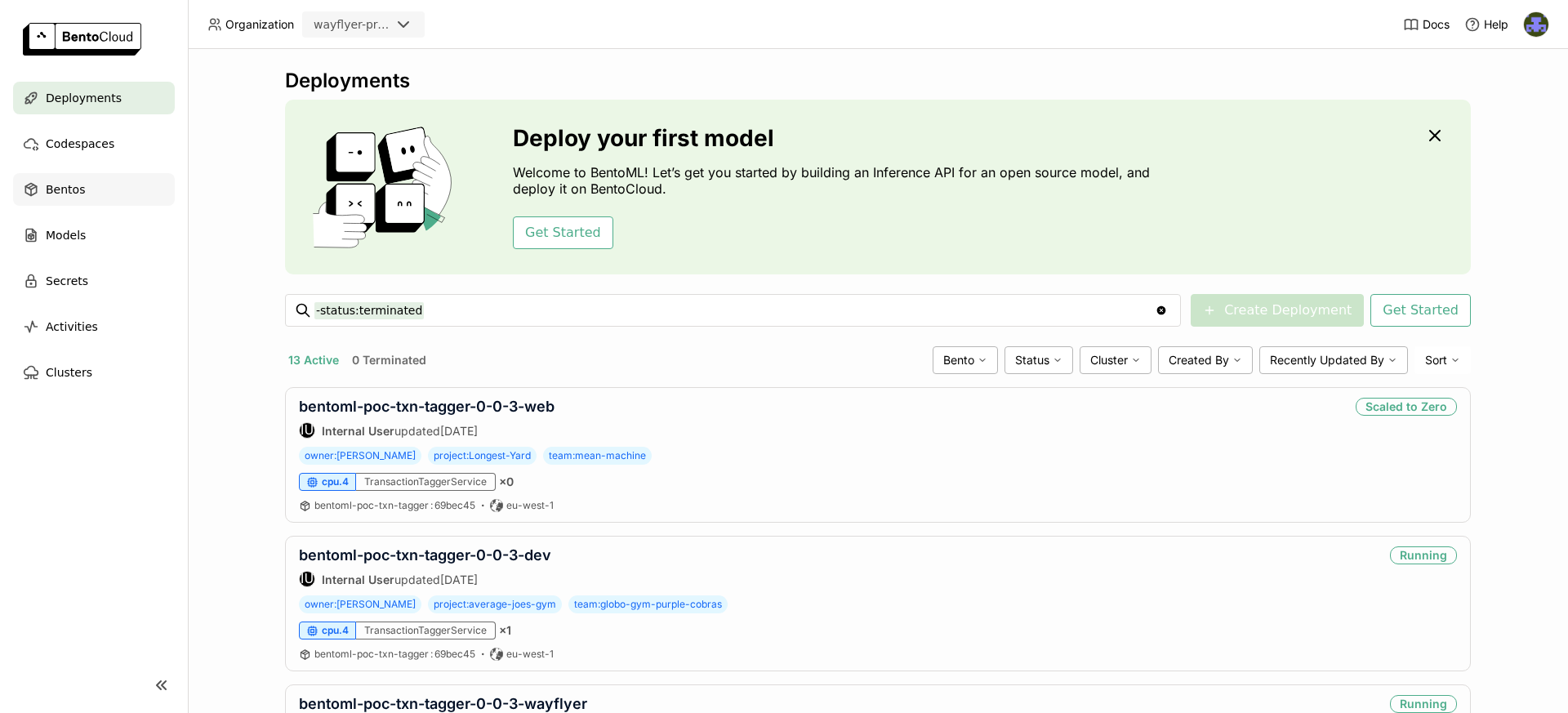
click at [81, 186] on span "Bentos" at bounding box center [65, 189] width 39 height 19
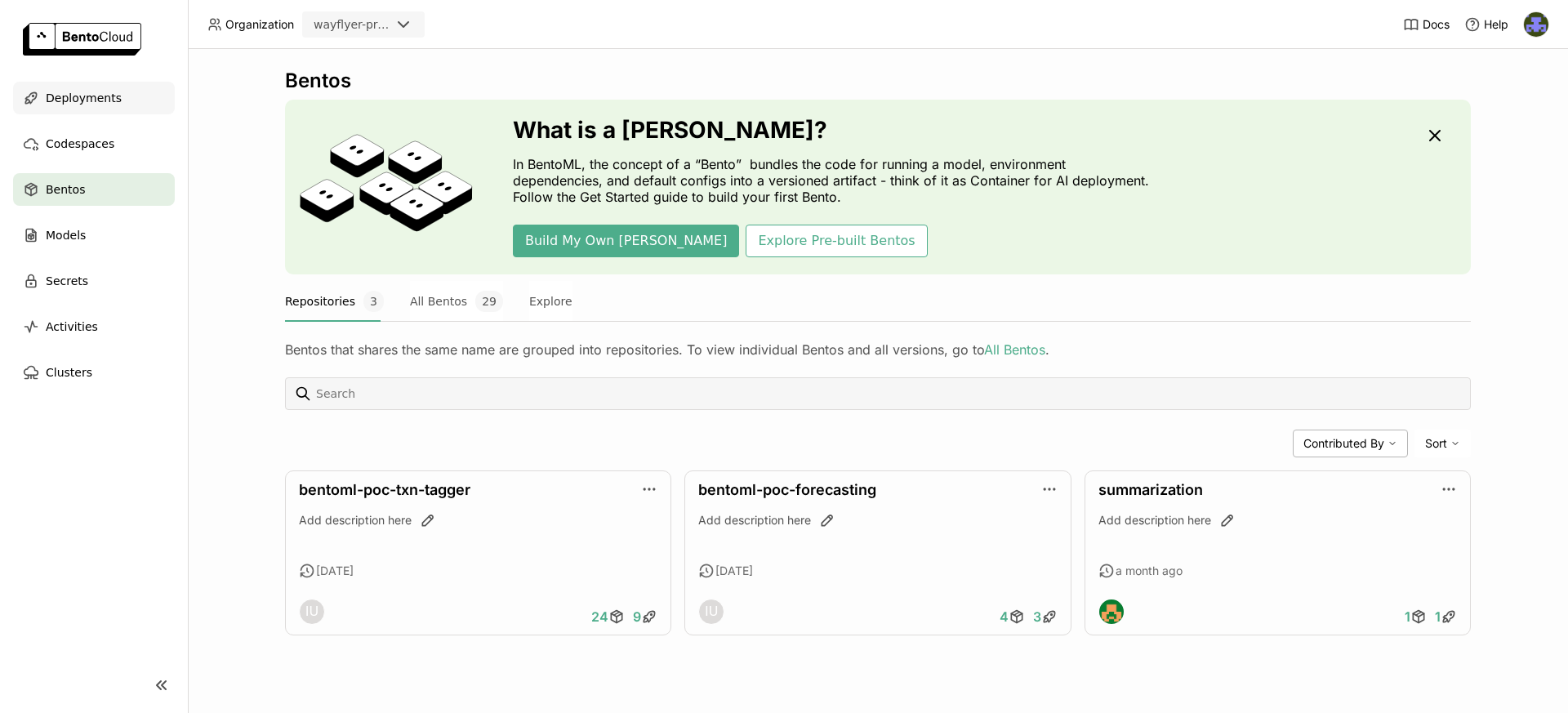
click at [97, 108] on div "Deployments" at bounding box center [94, 98] width 162 height 33
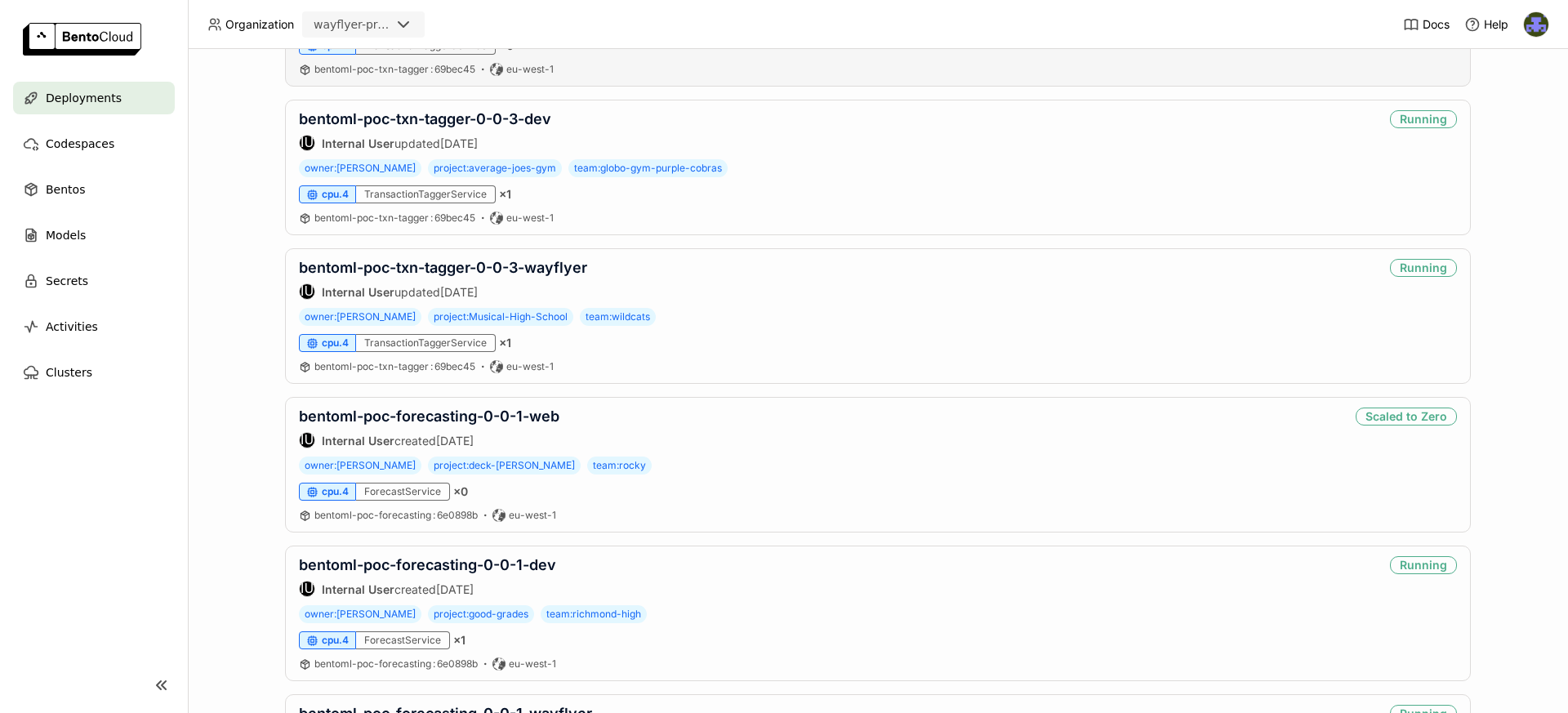
scroll to position [720, 0]
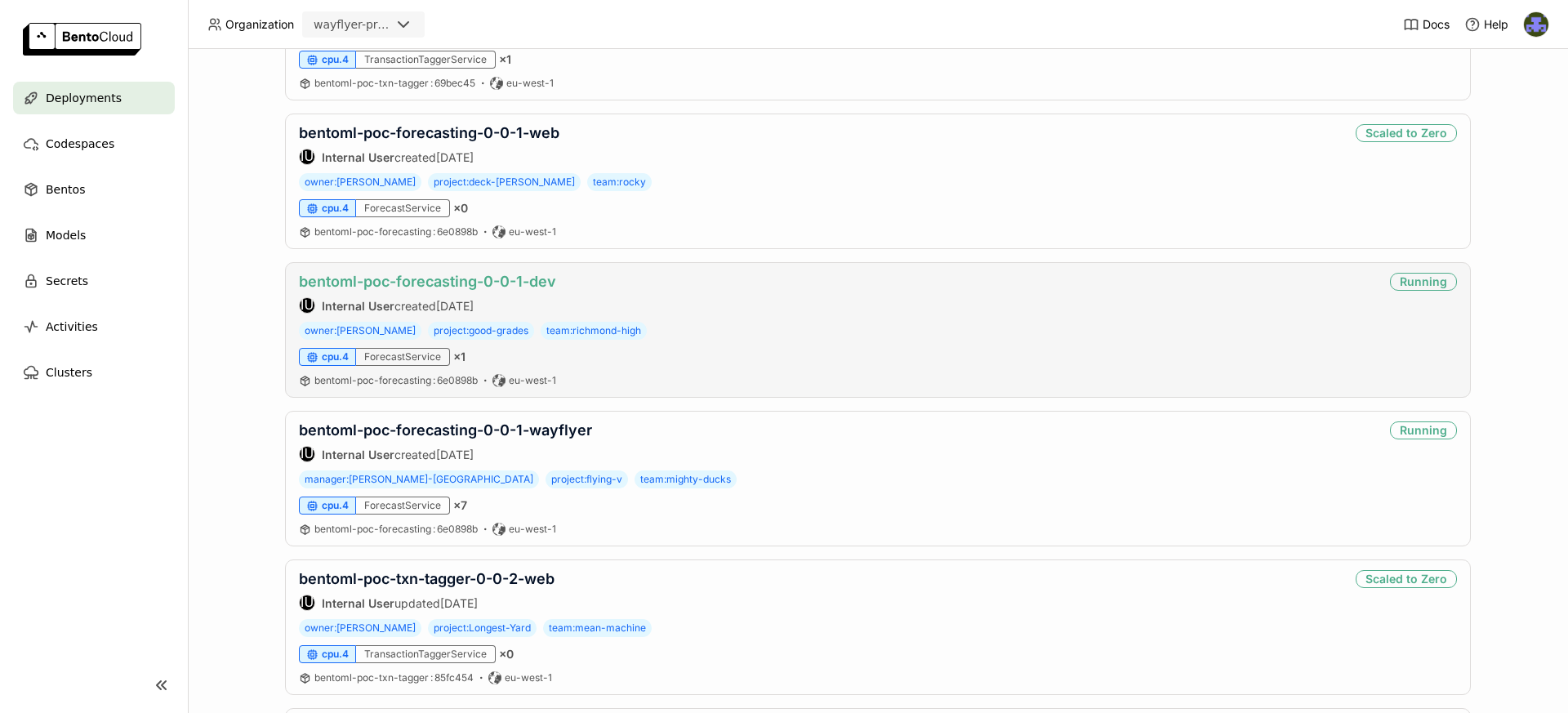
click at [537, 284] on link "bentoml-poc-forecasting-0-0-1-dev" at bounding box center [427, 281] width 258 height 17
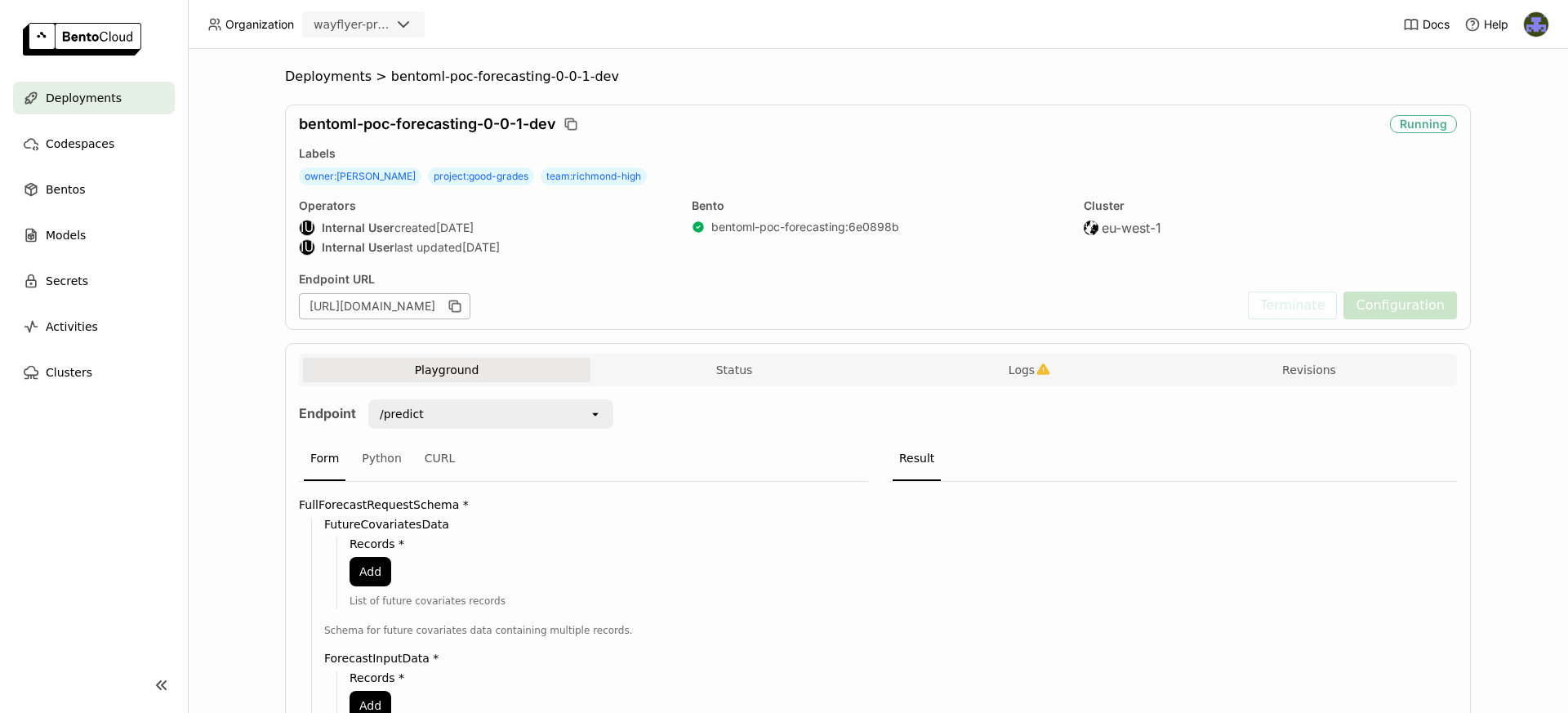
click at [360, 28] on div "wayflyer-prod" at bounding box center [352, 24] width 77 height 16
click at [382, 57] on div "wayflyer-sandbox" at bounding box center [363, 66] width 97 height 33
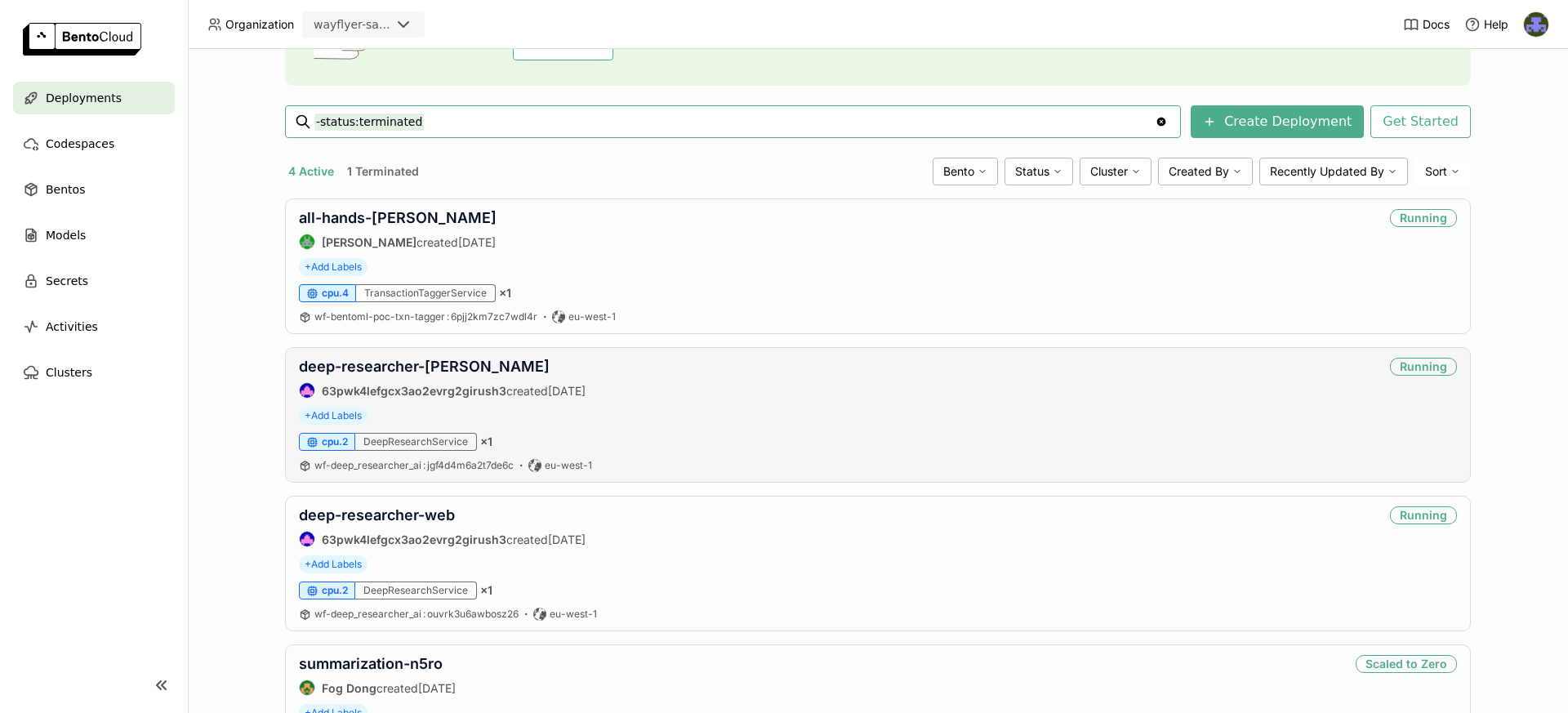
scroll to position [194, 0]
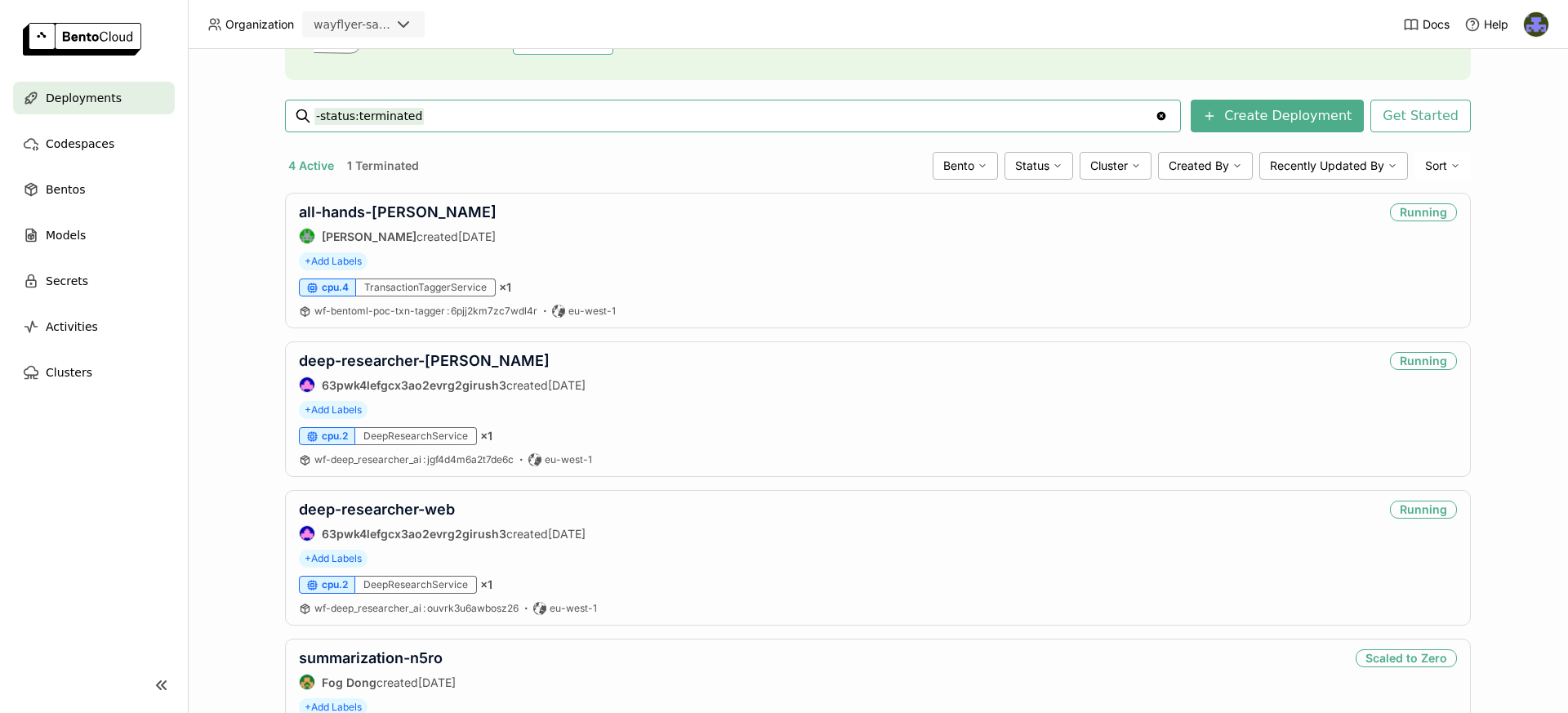
click at [389, 174] on button "1 Terminated" at bounding box center [383, 166] width 78 height 21
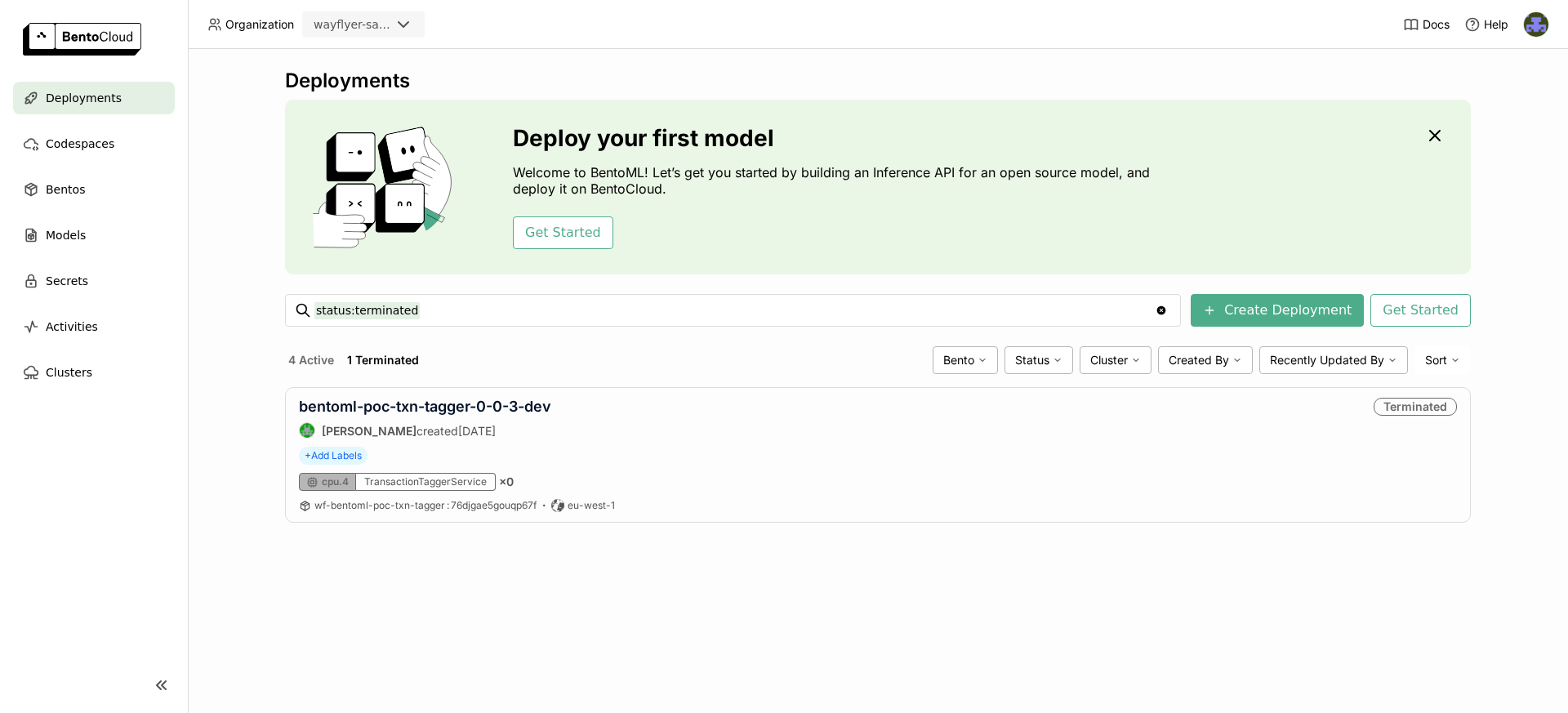
click at [120, 111] on div "Deployments" at bounding box center [94, 98] width 162 height 33
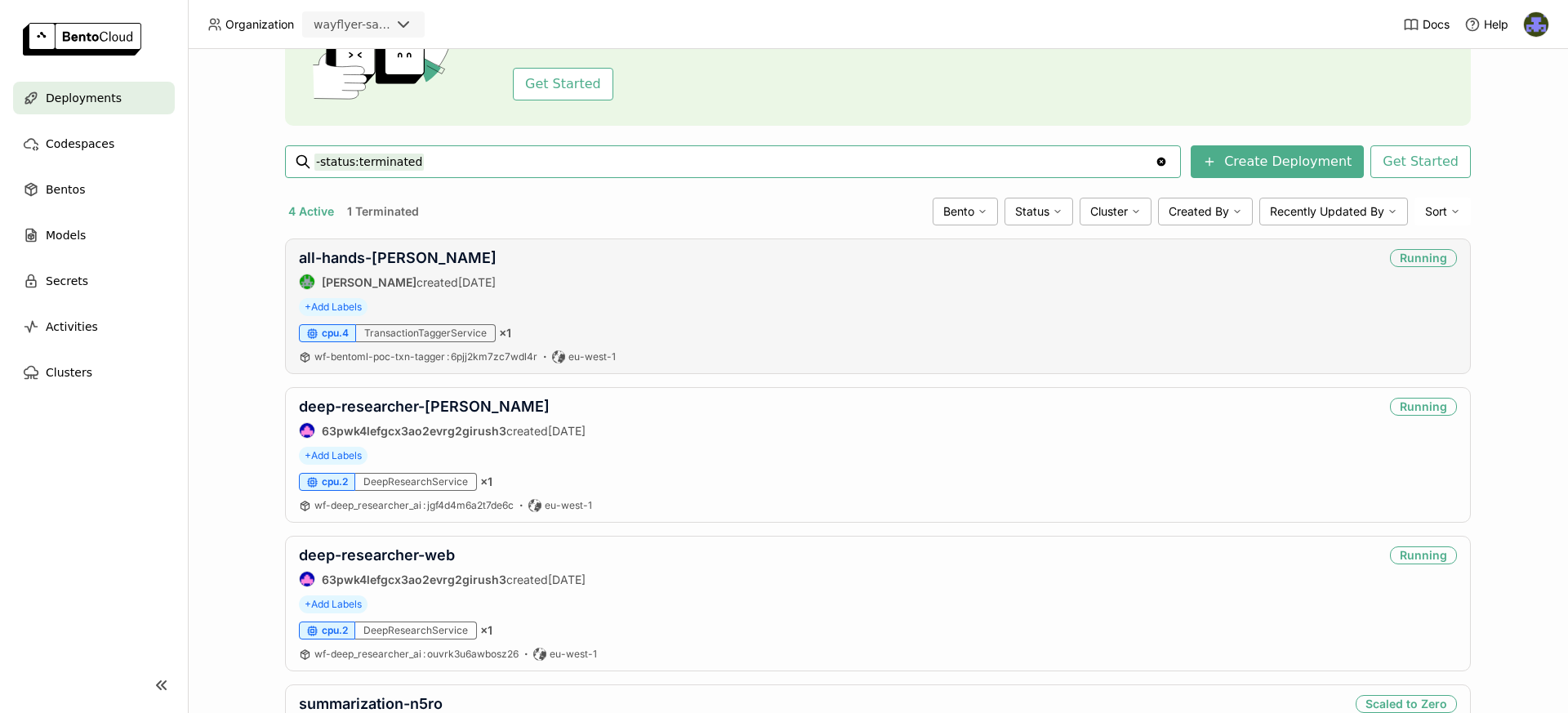
scroll to position [160, 0]
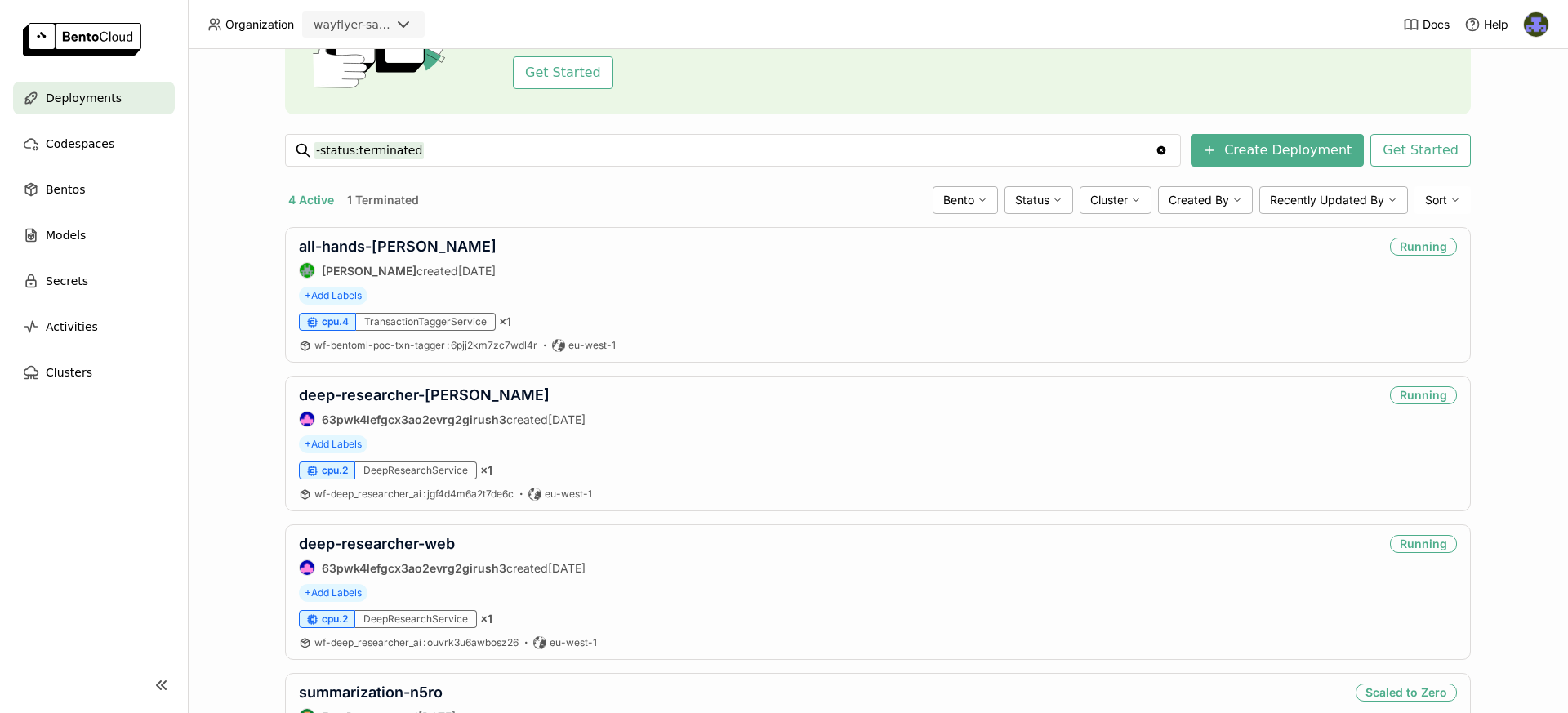
click at [217, 291] on div "Deployments Deploy your first model Welcome to BentoML! Let’s get you started b…" at bounding box center [878, 381] width 1380 height 664
click at [82, 221] on div "Models" at bounding box center [94, 235] width 162 height 33
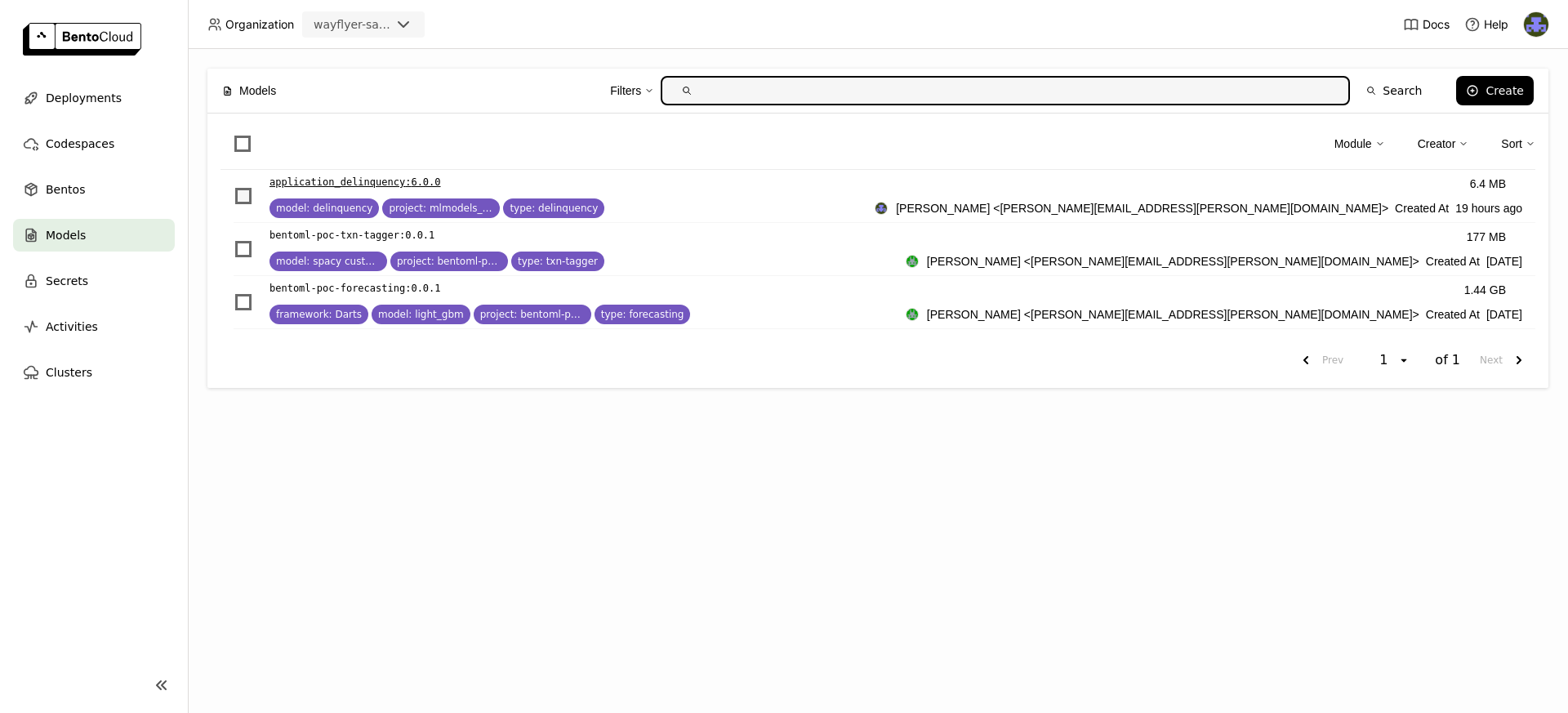
click at [247, 197] on span "List item" at bounding box center [243, 195] width 16 height 16
click at [234, 187] on input "List item" at bounding box center [234, 187] width 0 height 0
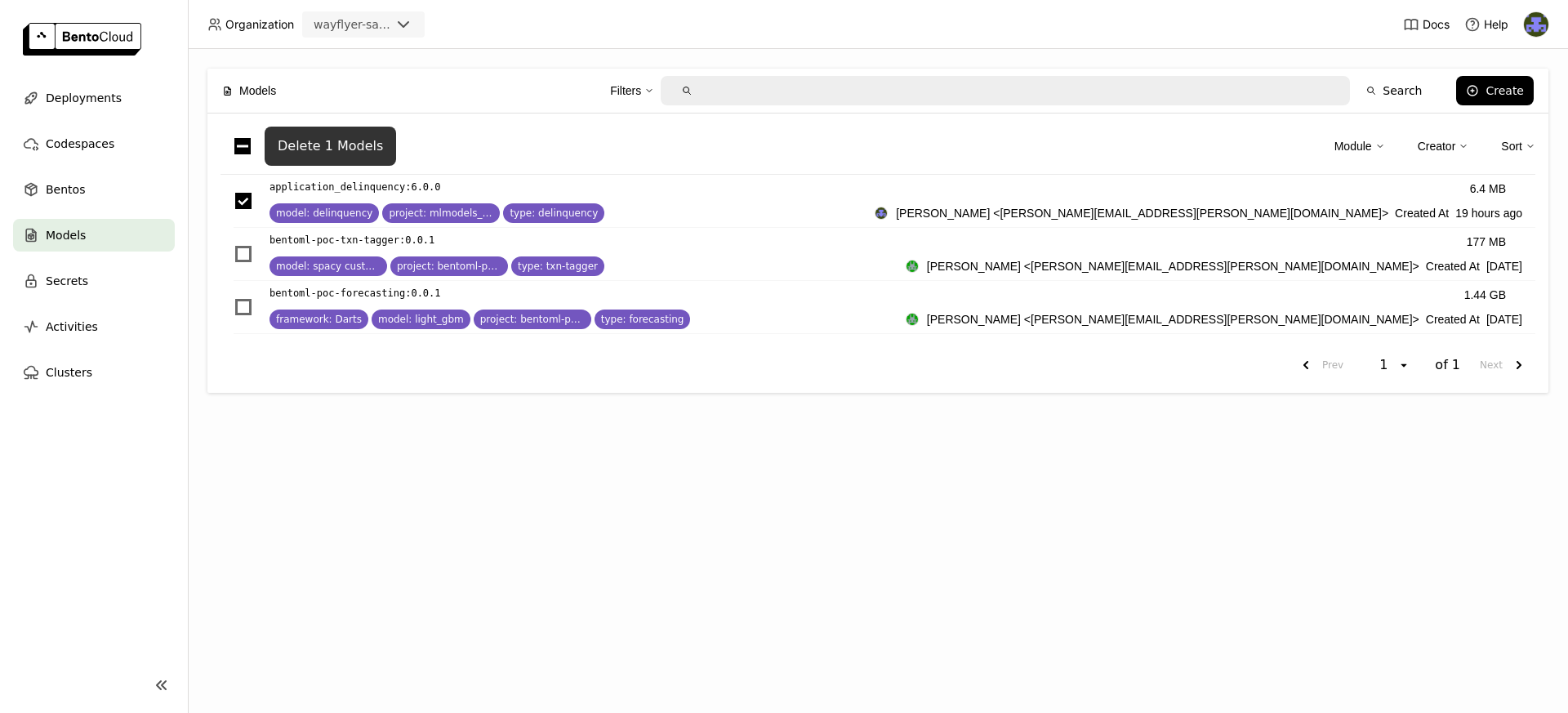
click at [344, 147] on div "Delete 1 Models" at bounding box center [330, 145] width 105 height 16
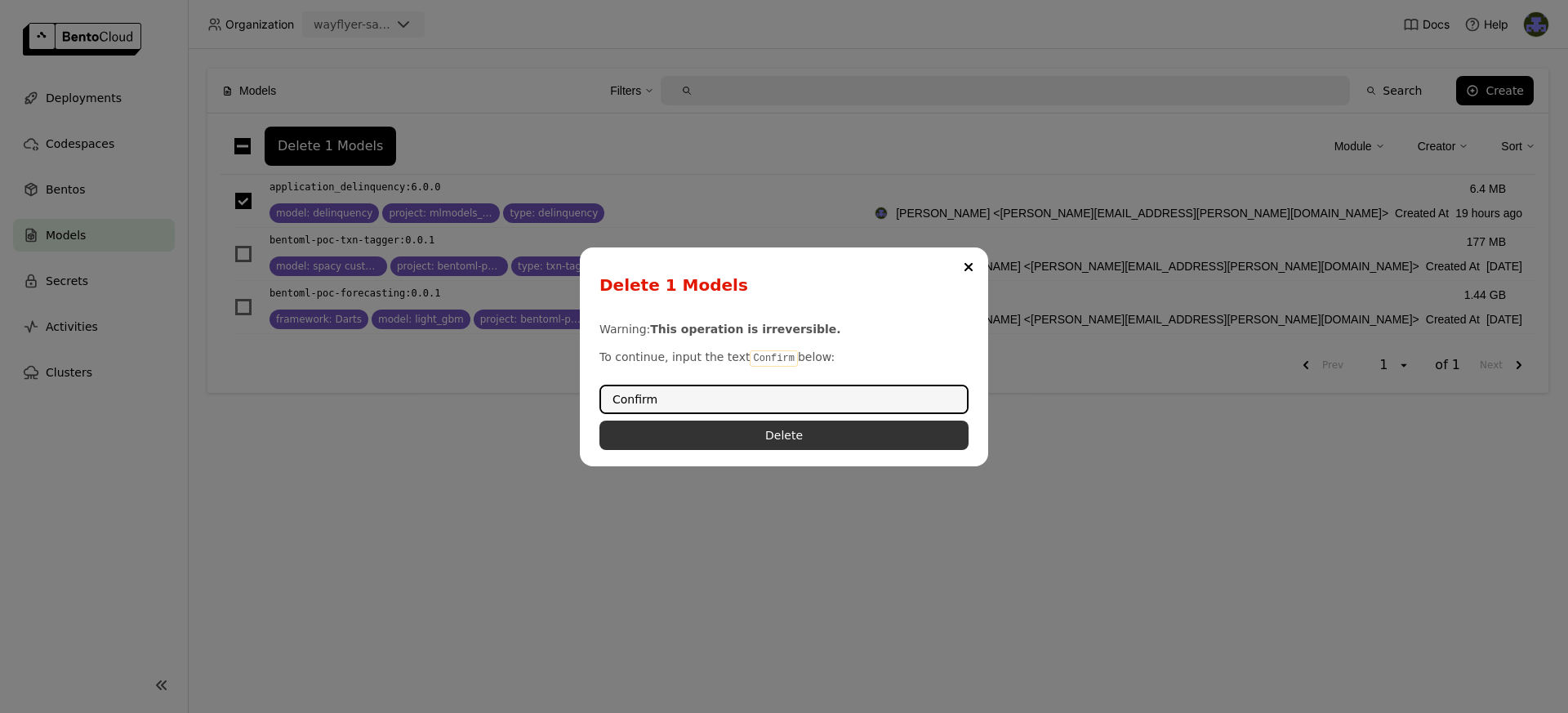
type input "Confirm"
click at [813, 439] on button "Delete" at bounding box center [784, 434] width 370 height 30
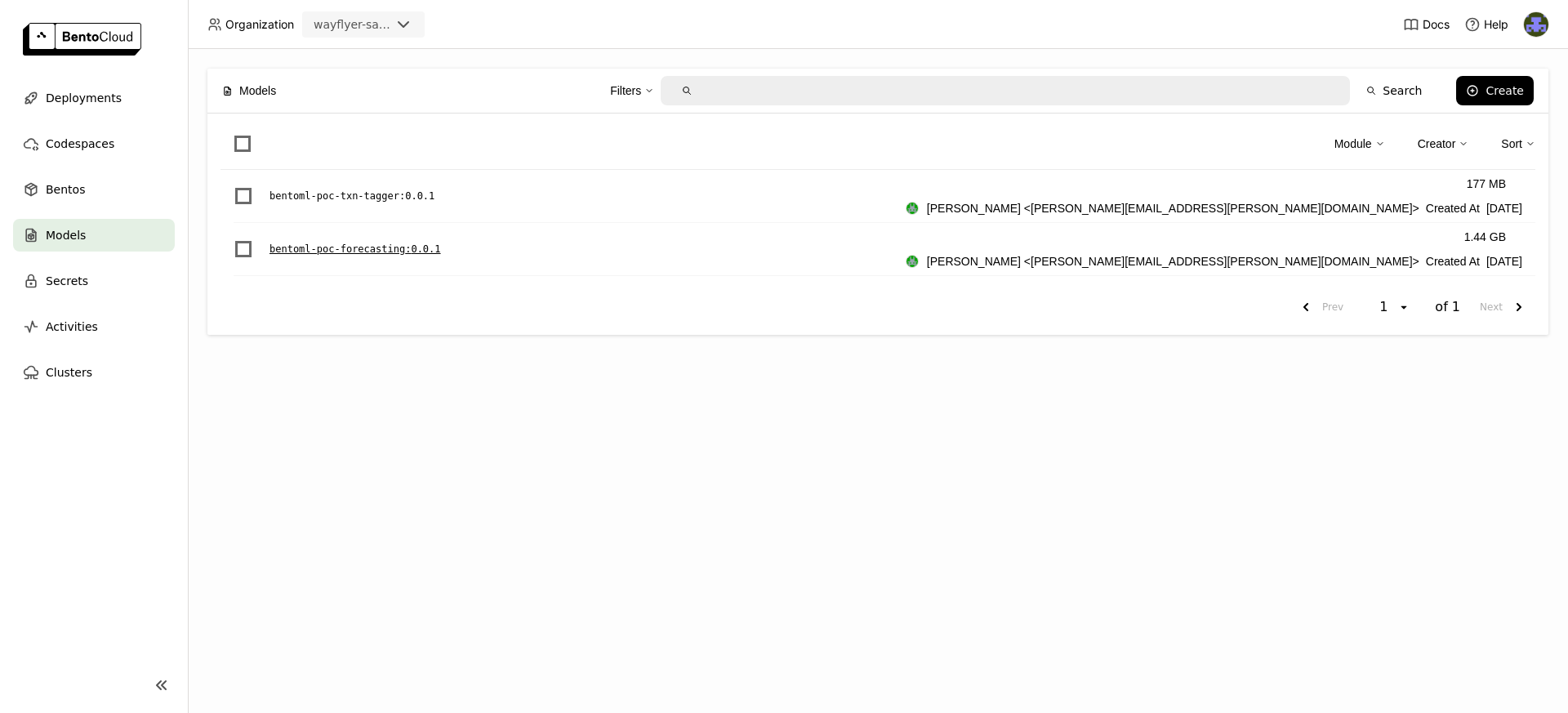
click at [343, 249] on p "bentoml-poc-forecasting : 0.0.1" at bounding box center [355, 249] width 171 height 16
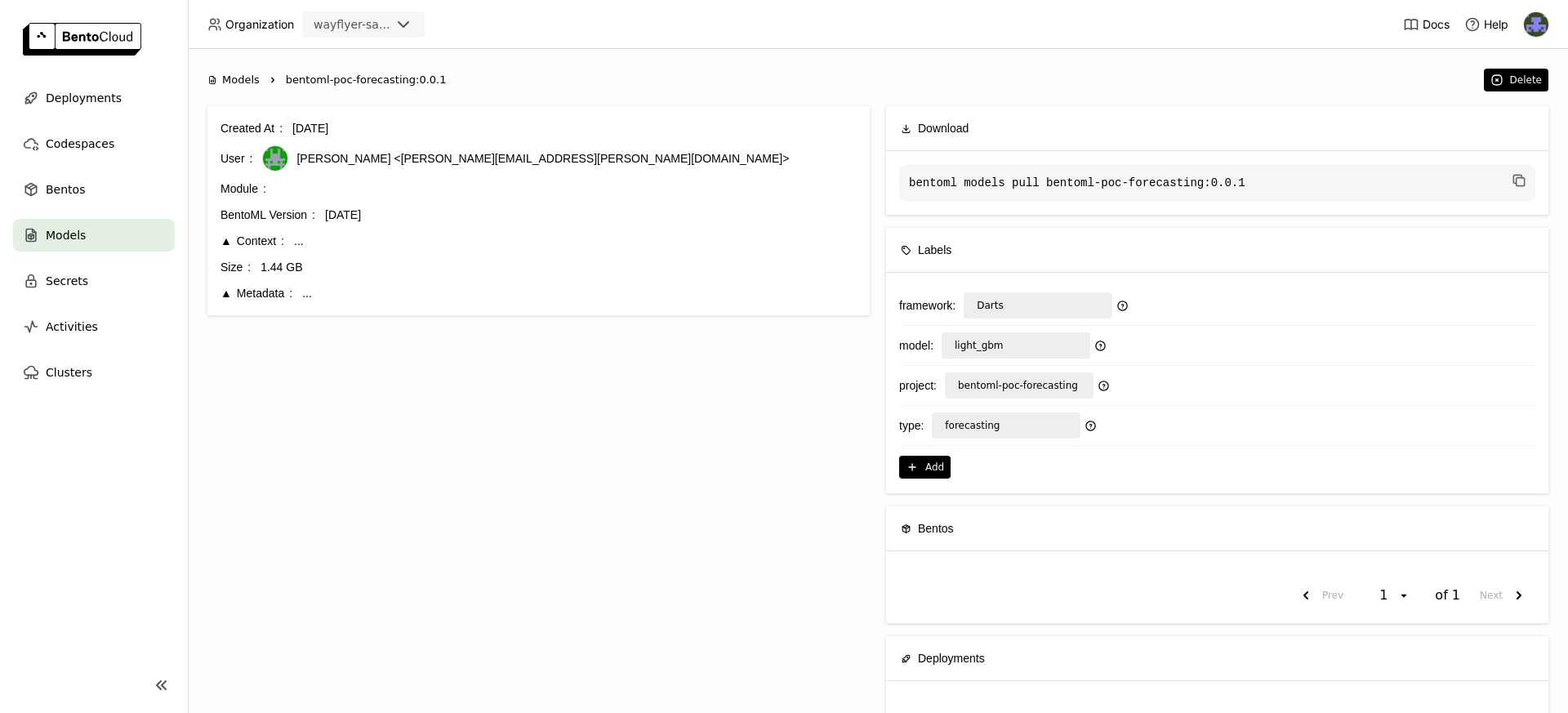
click at [228, 293] on div "Metadata" at bounding box center [256, 293] width 72 height 18
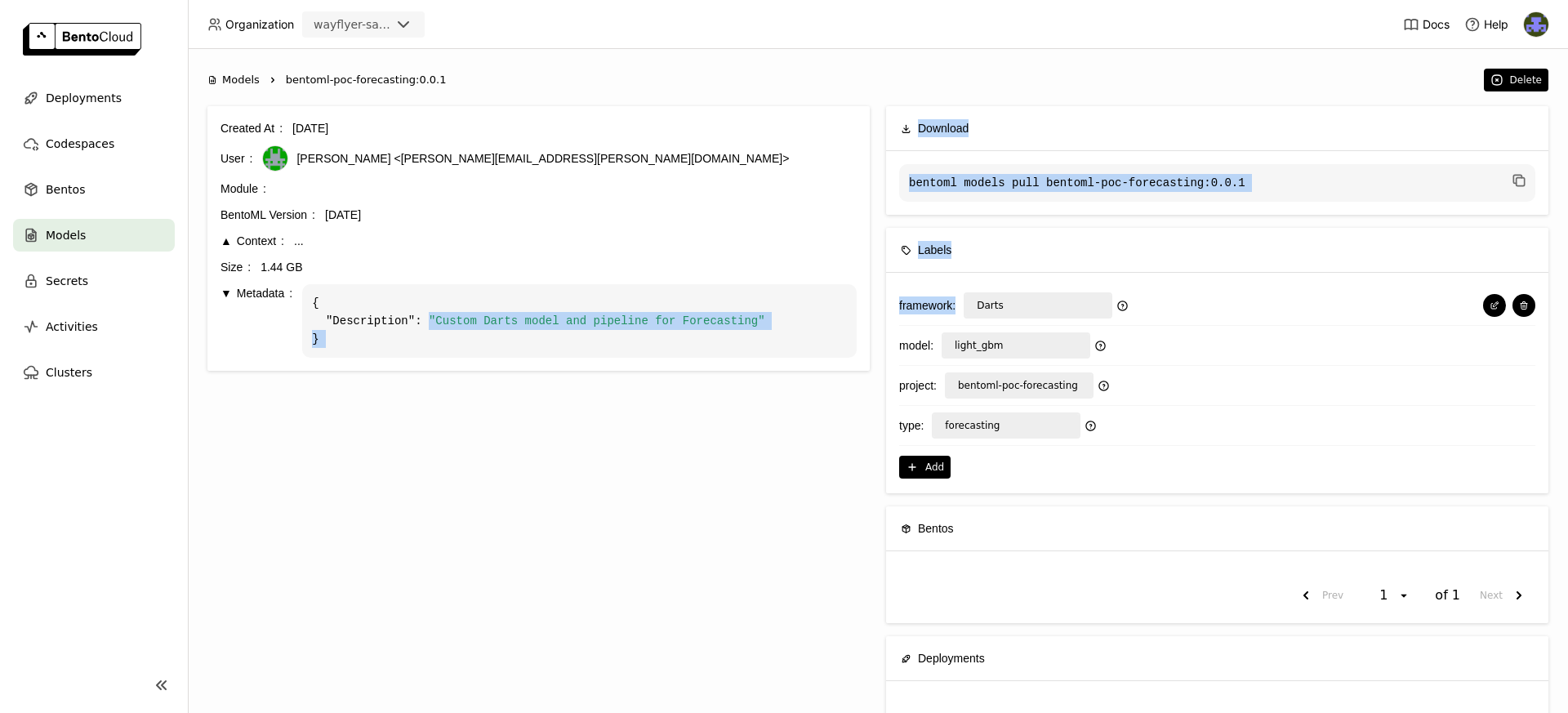
drag, startPoint x: 428, startPoint y: 320, endPoint x: 904, endPoint y: 321, distance: 476.0
click at [904, 321] on div "Created At 16 days ago User Sean Hickey <sean.hickey@wayflyer.com> Module Bento…" at bounding box center [878, 435] width 1341 height 659
copy div ""Custom Darts model and pipeline for Forecasting" } Download bentoml models pul…"
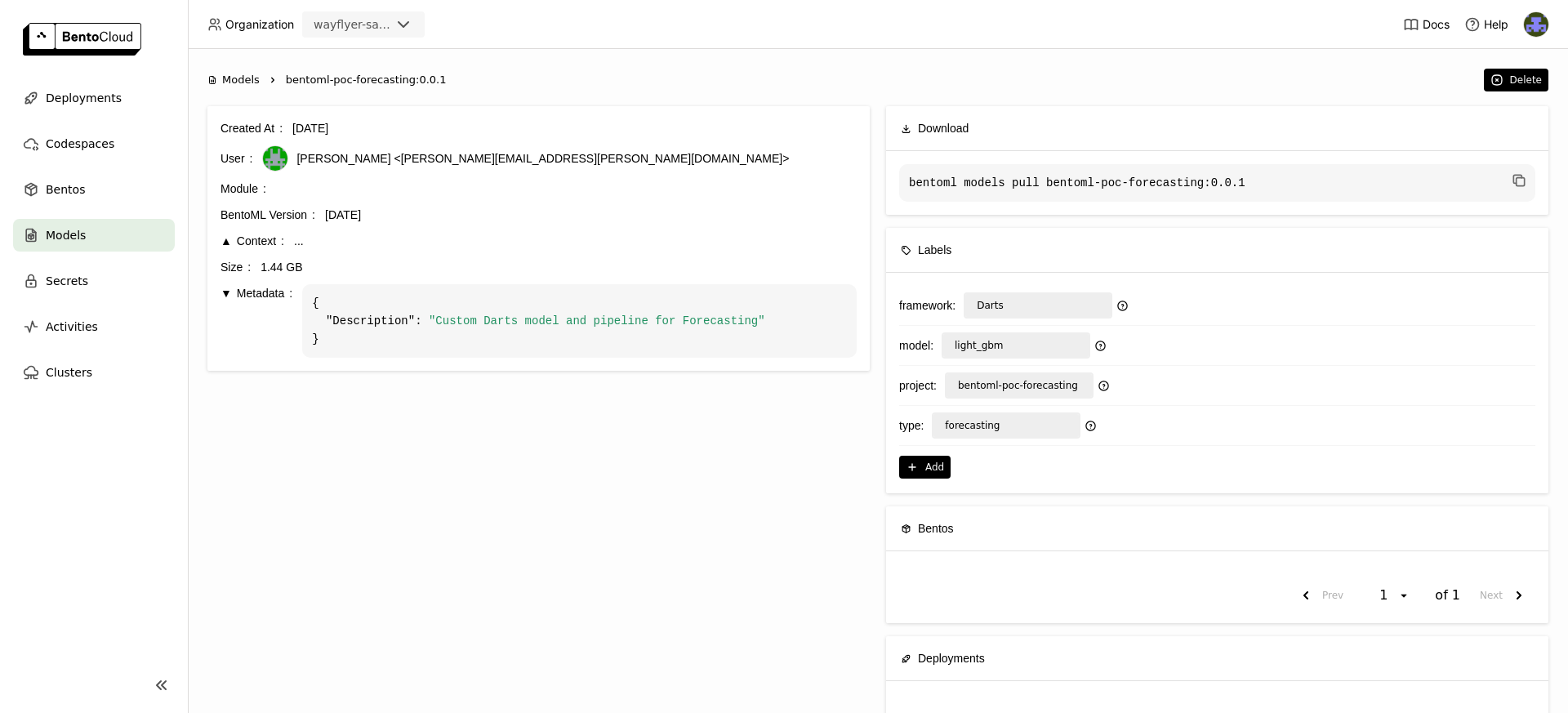
click at [220, 237] on div "Context" at bounding box center [252, 240] width 64 height 18
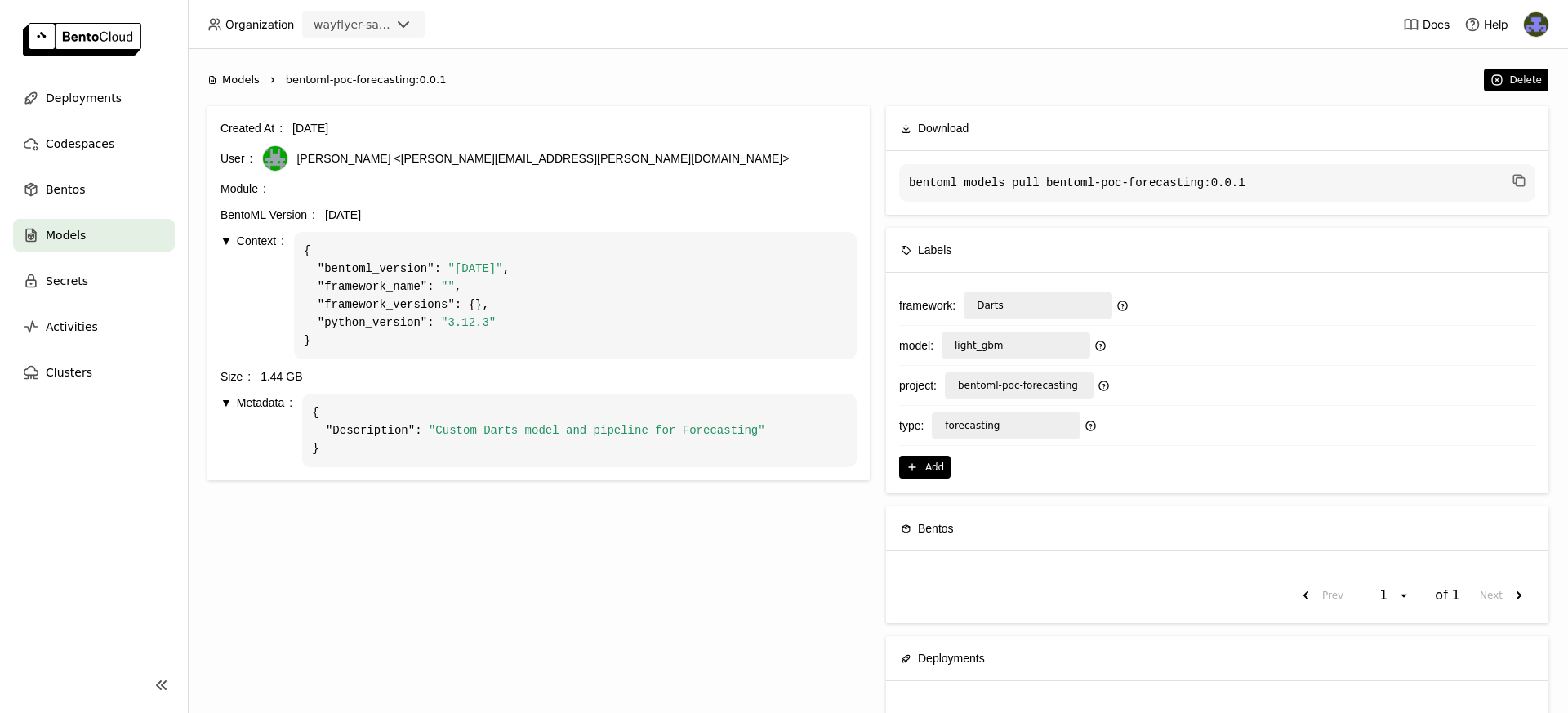
click at [118, 223] on div "Models" at bounding box center [94, 235] width 162 height 33
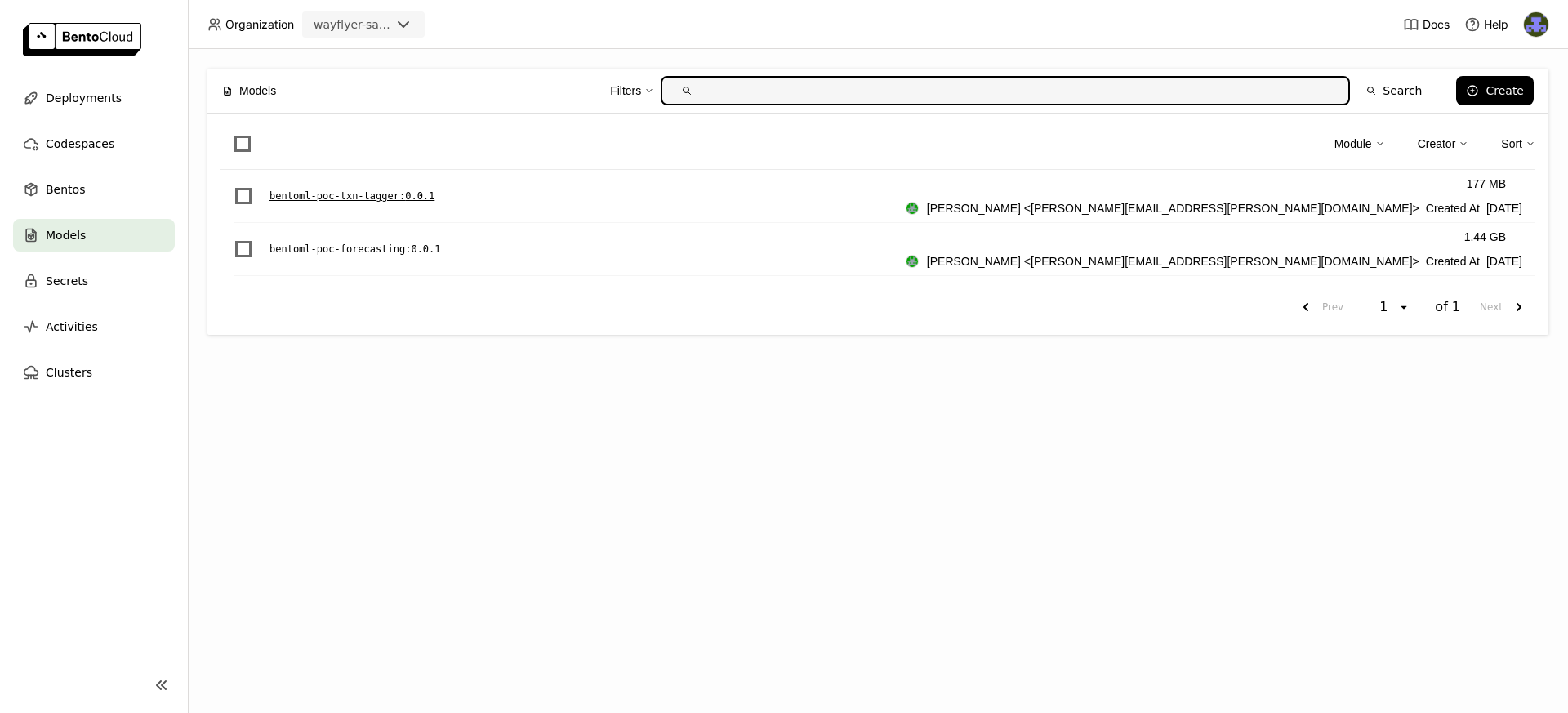
click at [334, 194] on p "bentoml-poc-txn-tagger : 0.0.1" at bounding box center [352, 195] width 165 height 16
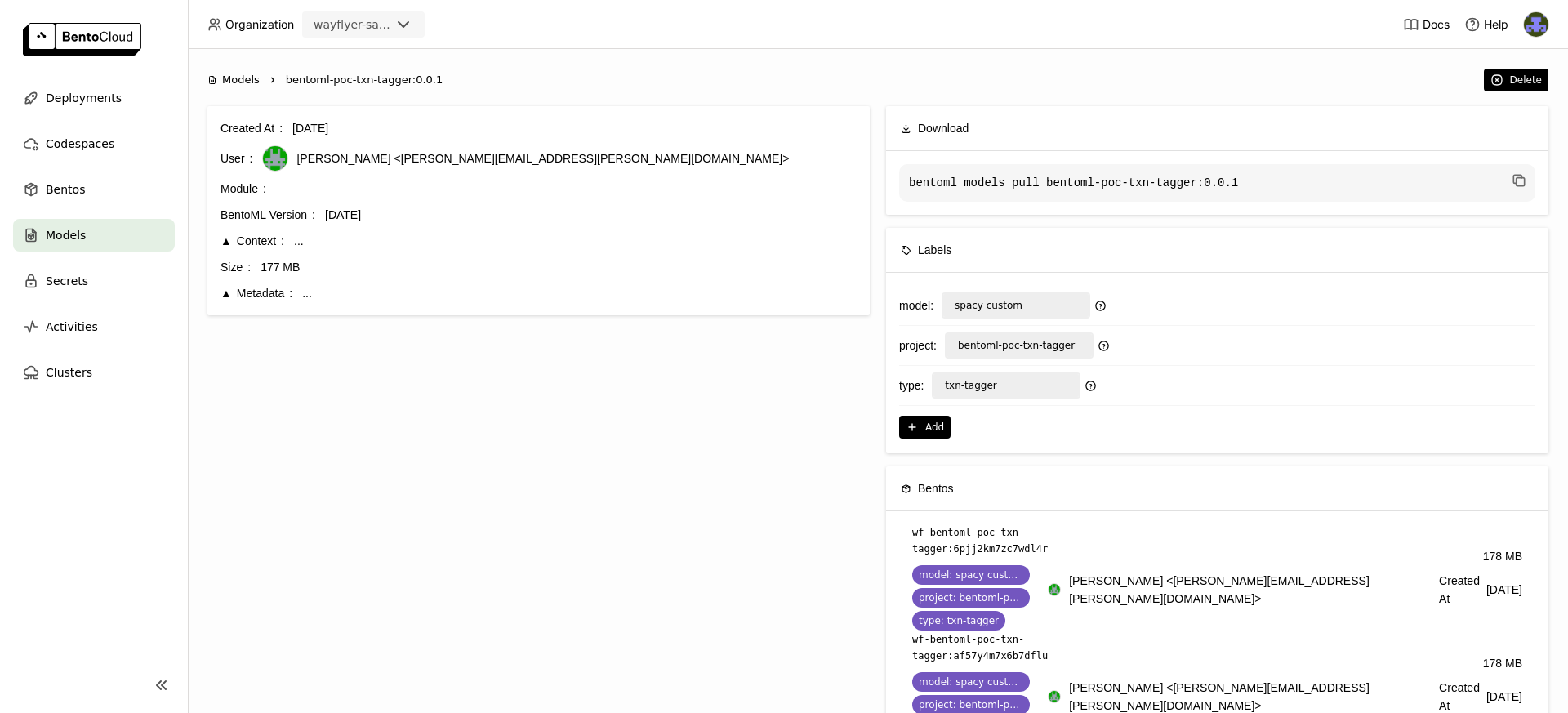
click at [286, 296] on div "Metadata" at bounding box center [256, 293] width 72 height 18
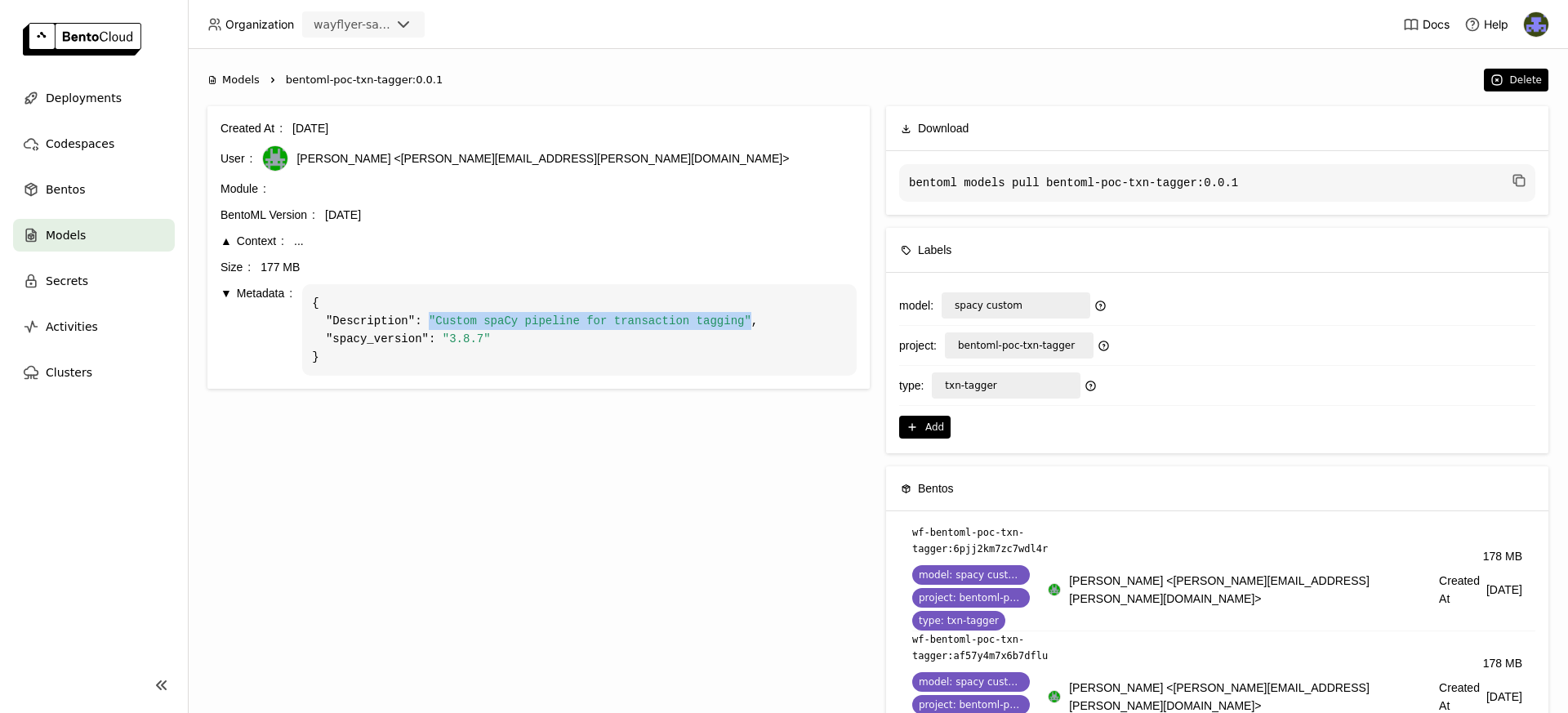
drag, startPoint x: 753, startPoint y: 322, endPoint x: 431, endPoint y: 321, distance: 322.0
click at [431, 321] on code "{ "Description" : "Custom spaCy pipeline for transaction tagging" , "spacy_vers…" at bounding box center [579, 330] width 554 height 92
copy span ""Custom spaCy pipeline for transaction tagging""
